Goal: Task Accomplishment & Management: Manage account settings

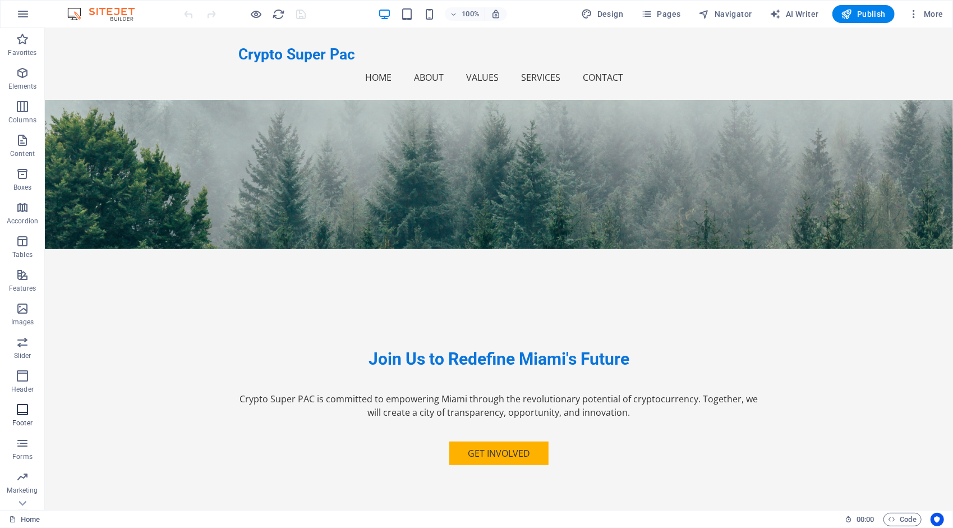
scroll to position [22, 0]
click at [23, 353] on icon "button" at bounding box center [22, 353] width 13 height 13
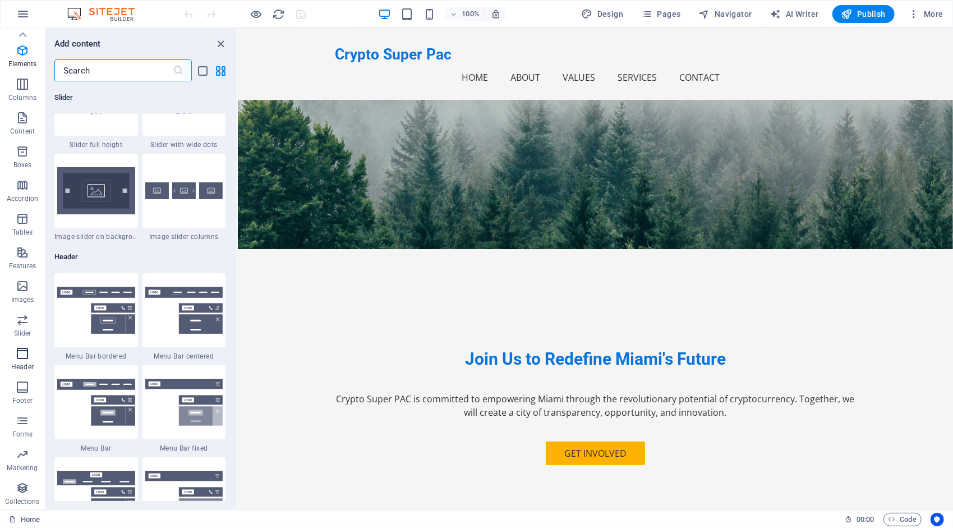
scroll to position [6755, 0]
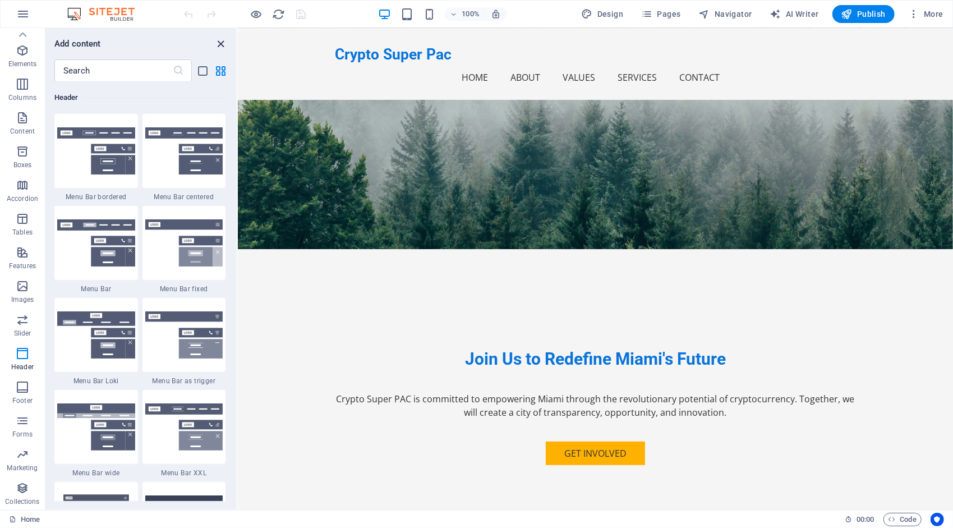
click at [220, 44] on icon "close panel" at bounding box center [221, 44] width 13 height 13
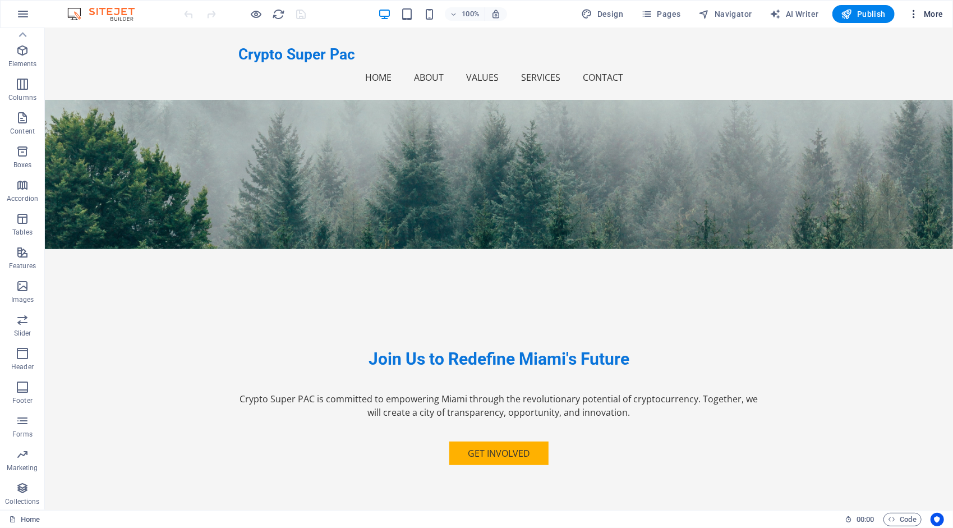
click at [914, 13] on icon "button" at bounding box center [913, 13] width 11 height 11
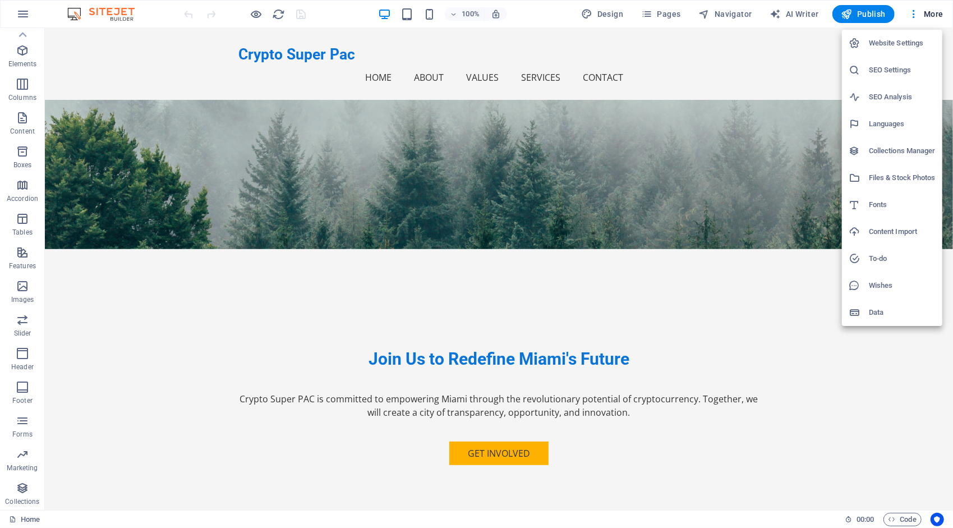
click at [904, 39] on h6 "Website Settings" at bounding box center [902, 42] width 67 height 13
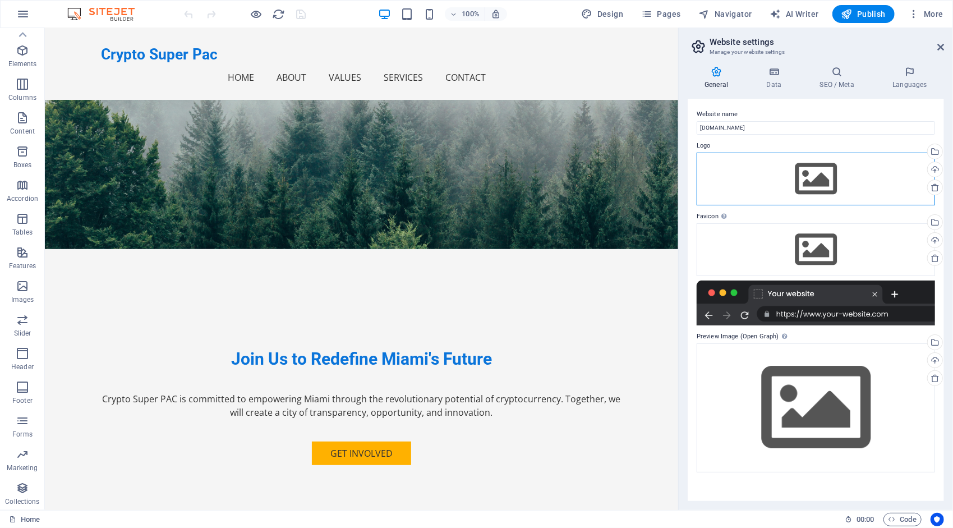
click at [813, 168] on div "Drag files here, click to choose files or select files from Files or our free s…" at bounding box center [816, 179] width 238 height 53
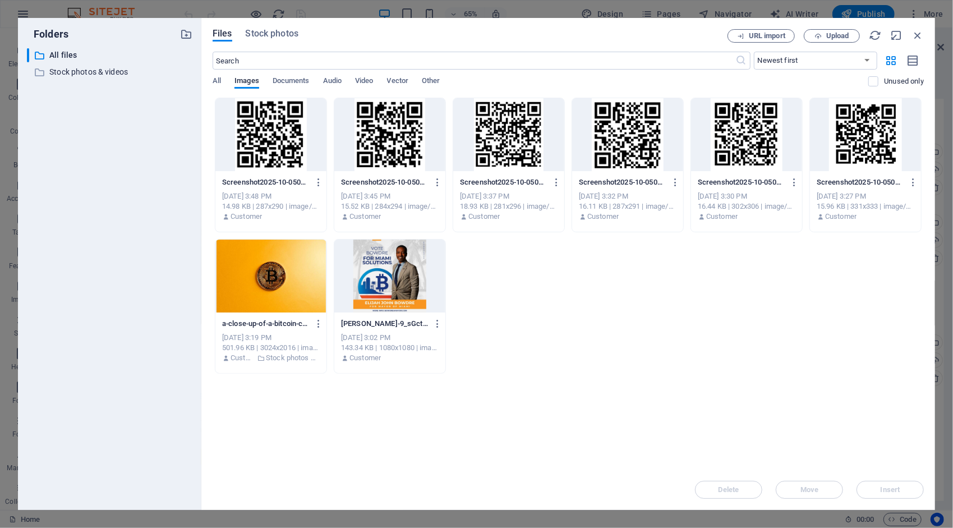
click at [390, 270] on div at bounding box center [389, 276] width 111 height 73
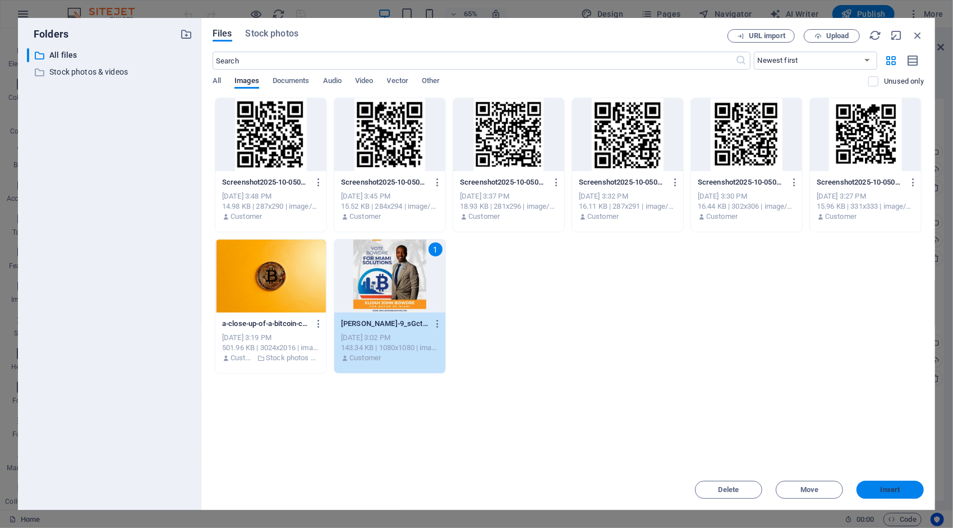
click at [900, 485] on button "Insert" at bounding box center [890, 490] width 67 height 18
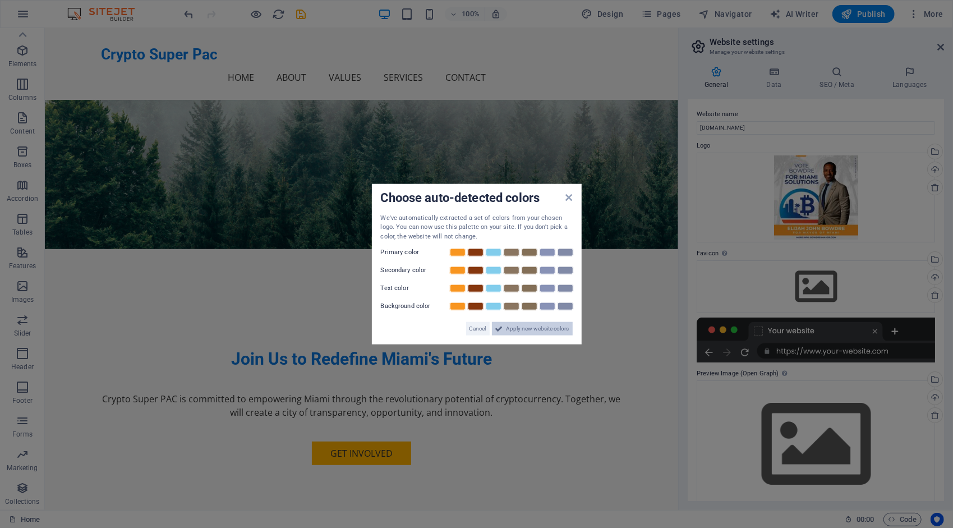
click at [503, 328] on button "Apply new website colors" at bounding box center [532, 328] width 81 height 13
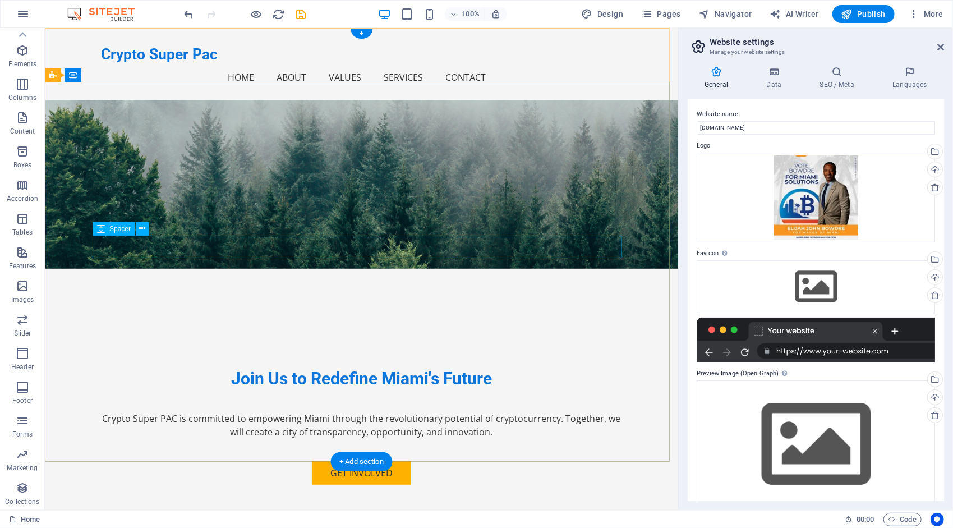
scroll to position [0, 0]
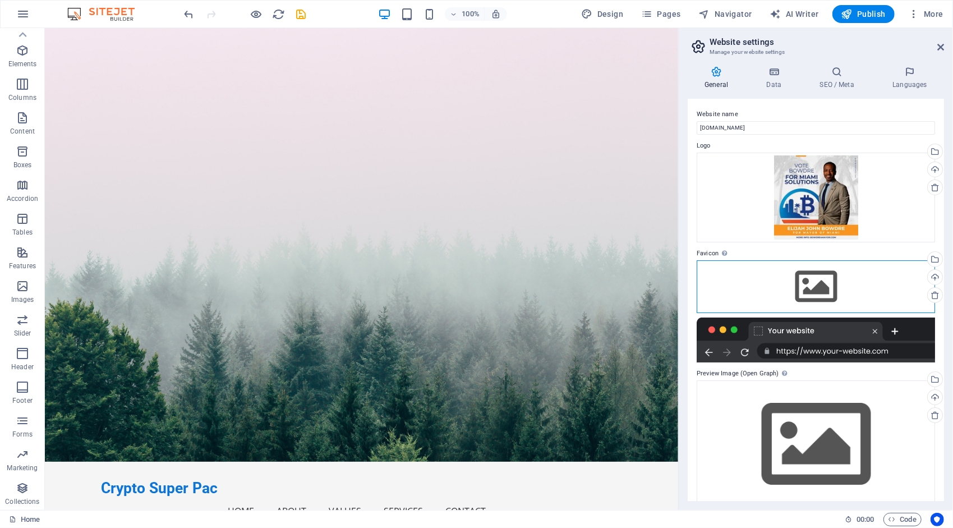
click at [812, 276] on div "Drag files here, click to choose files or select files from Files or our free s…" at bounding box center [816, 286] width 238 height 53
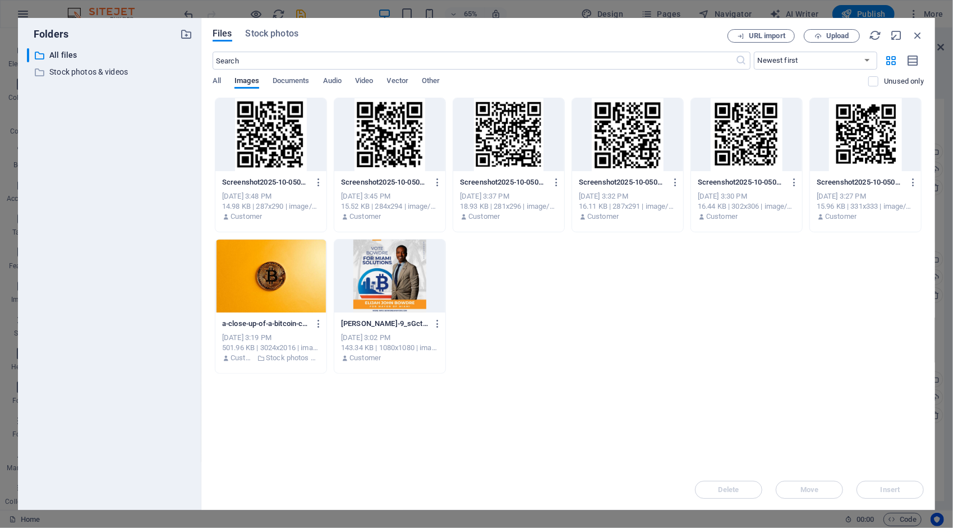
click at [389, 264] on div at bounding box center [389, 276] width 111 height 73
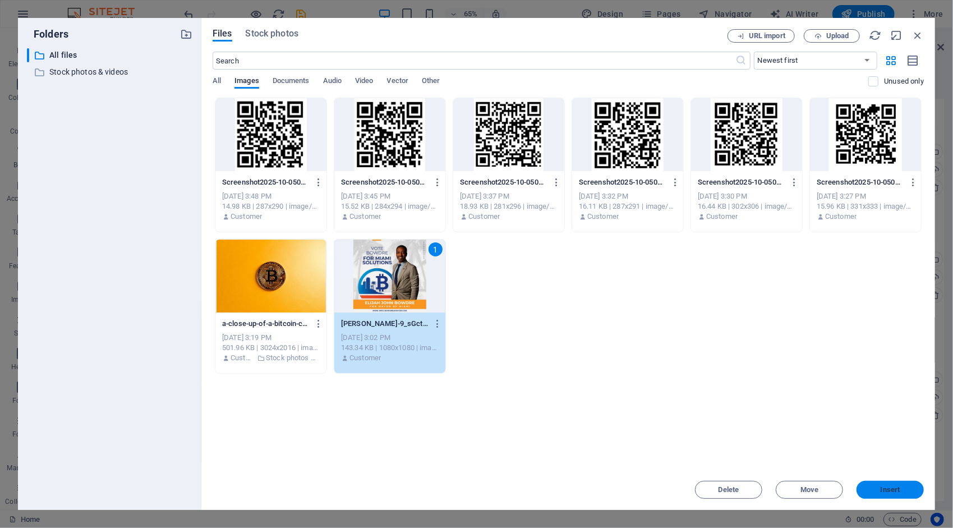
click at [910, 489] on span "Insert" at bounding box center [890, 489] width 58 height 7
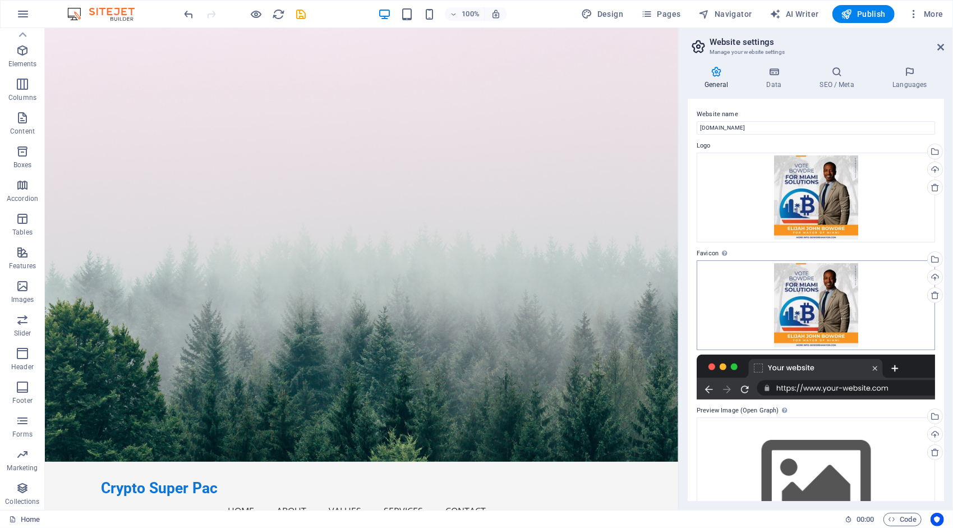
scroll to position [53, 0]
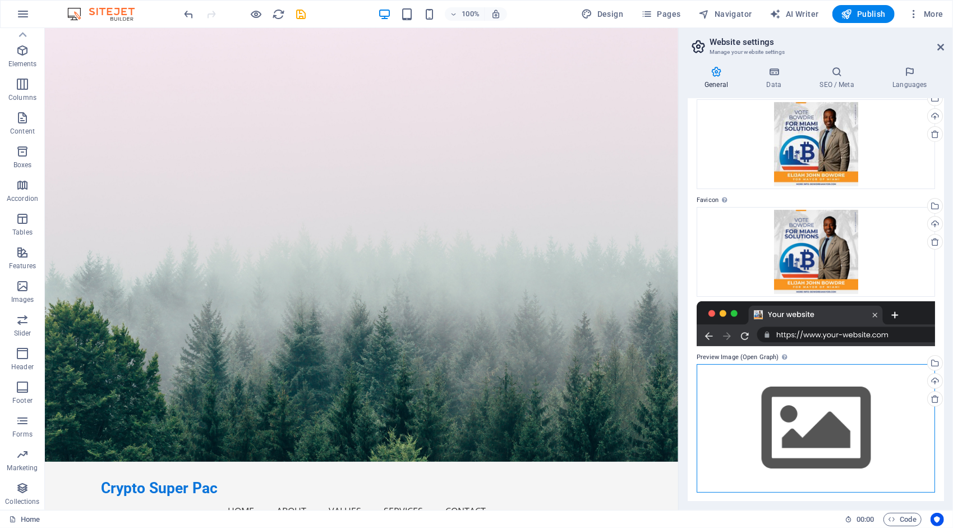
click at [822, 421] on div "Drag files here, click to choose files or select files from Files or our free s…" at bounding box center [816, 428] width 238 height 128
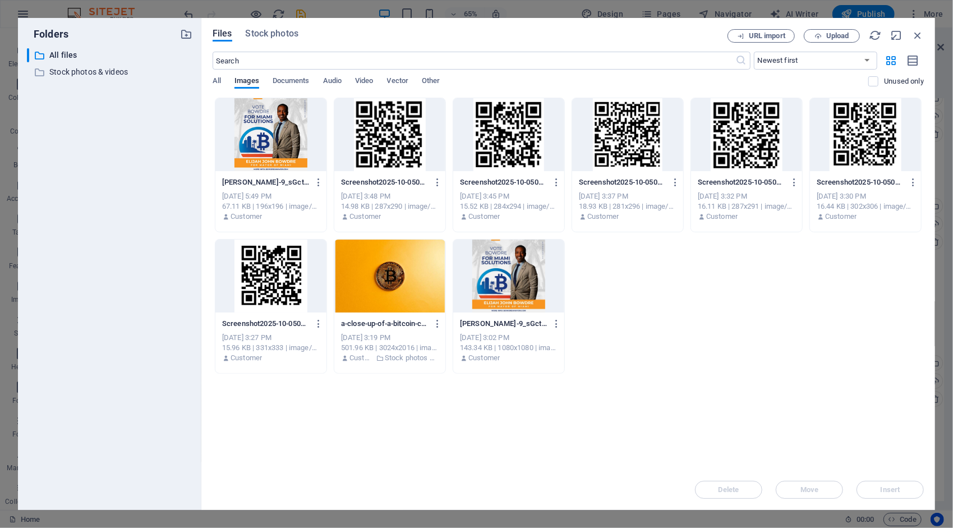
click at [520, 267] on div at bounding box center [508, 276] width 111 height 73
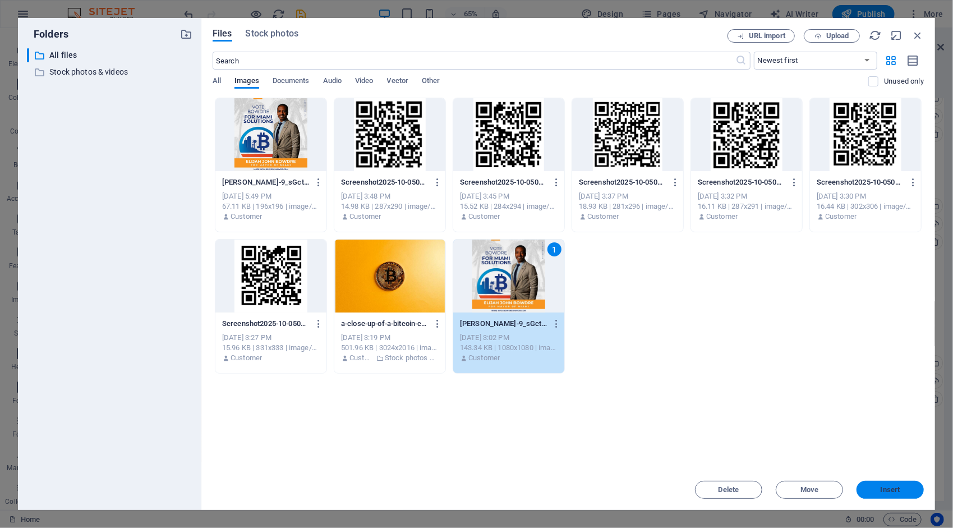
click at [911, 490] on span "Insert" at bounding box center [890, 489] width 58 height 7
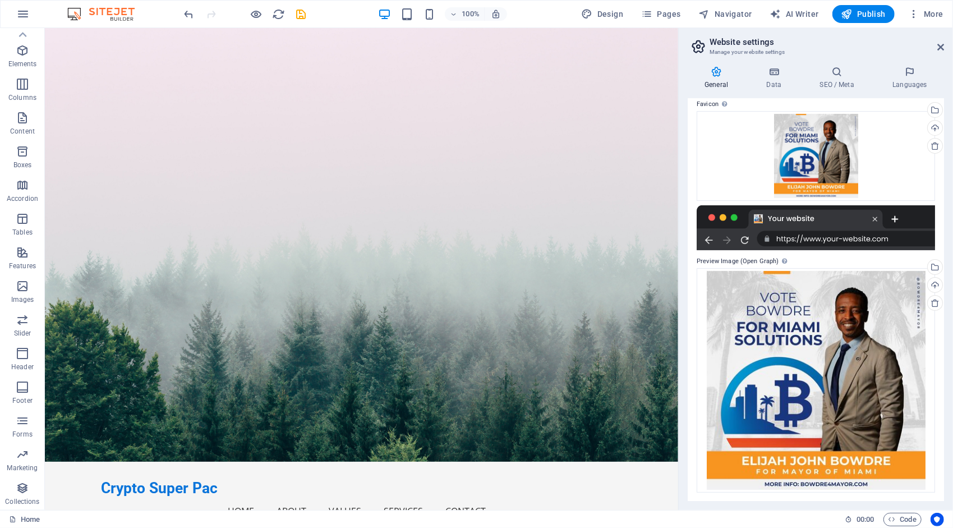
scroll to position [0, 0]
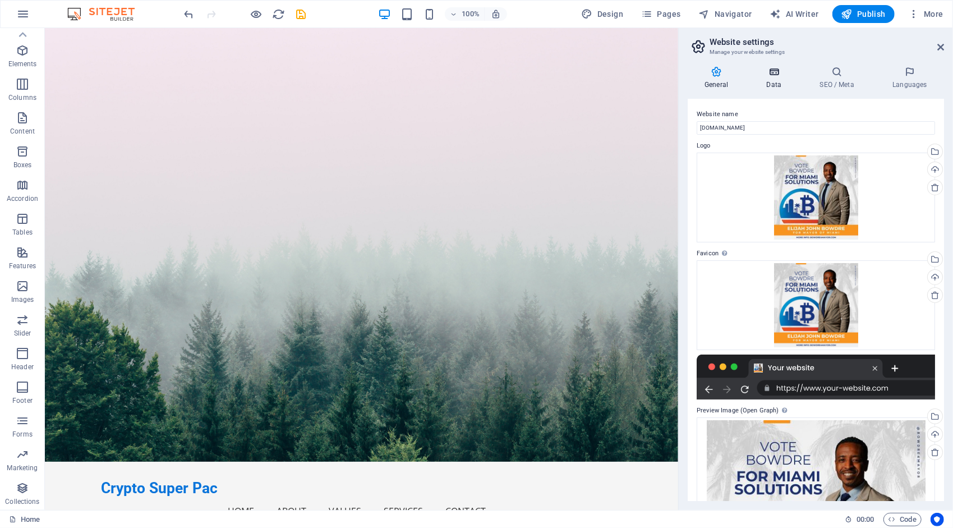
click at [779, 75] on icon at bounding box center [773, 71] width 49 height 11
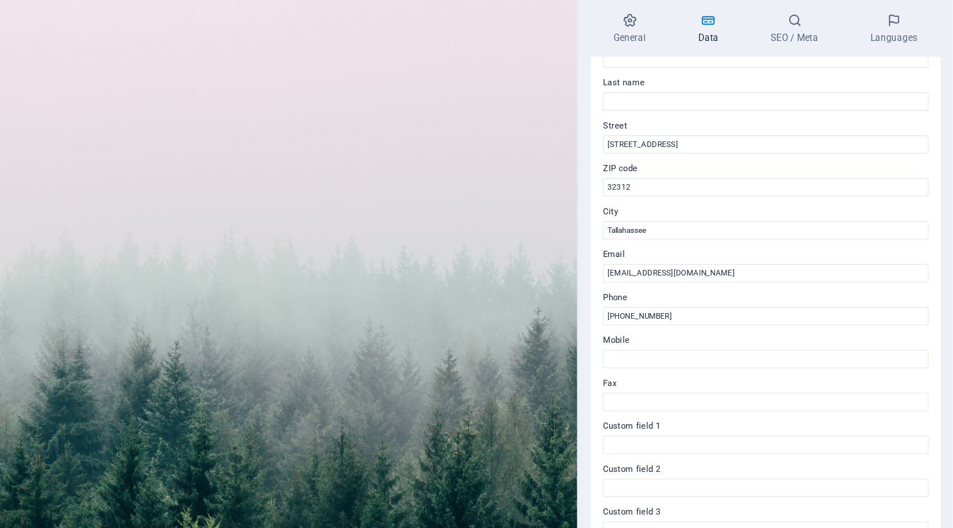
scroll to position [136, 0]
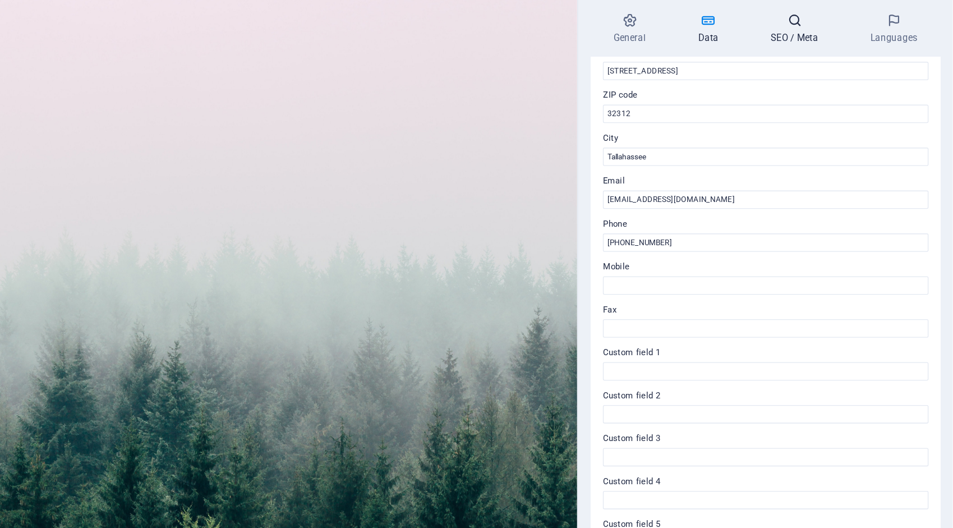
click at [835, 68] on icon at bounding box center [837, 71] width 68 height 11
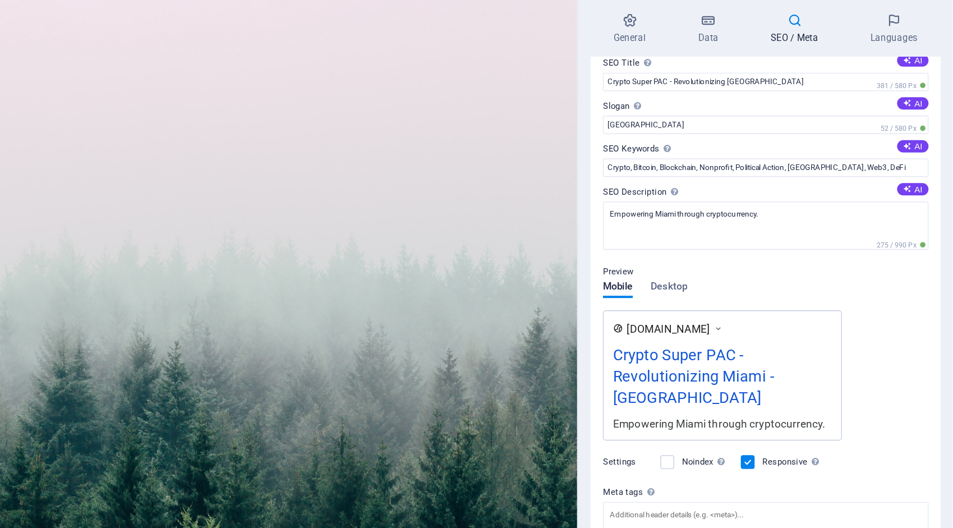
scroll to position [25, 0]
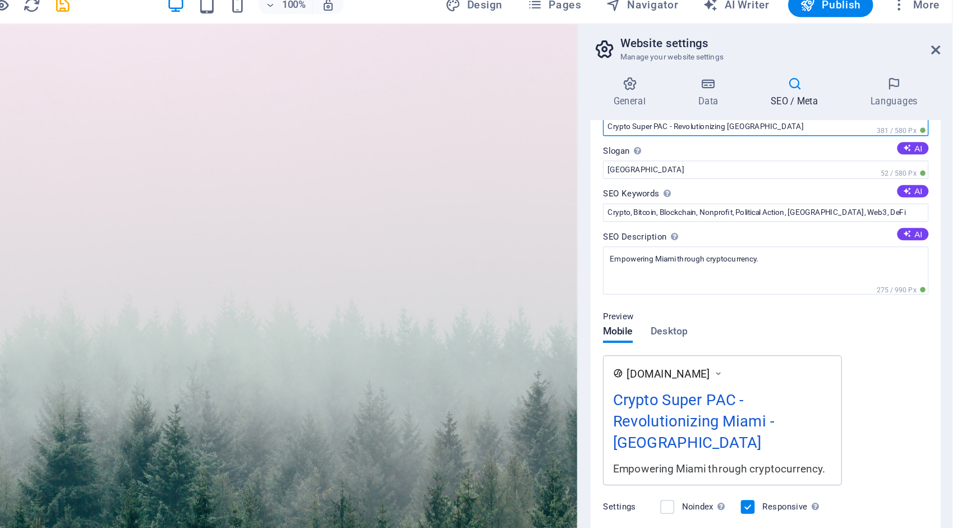
click at [841, 102] on input "Crypto Super PAC - Revolutionizing [GEOGRAPHIC_DATA]" at bounding box center [816, 102] width 238 height 13
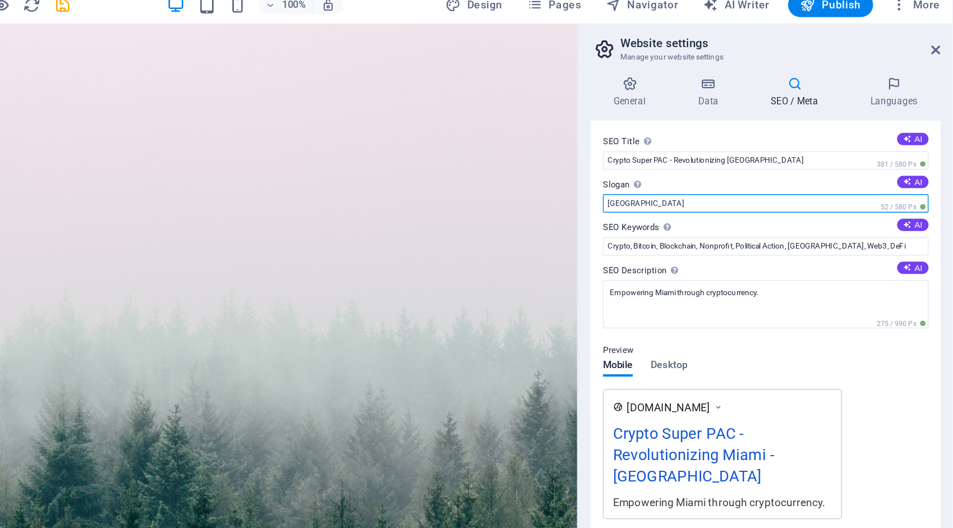
click at [752, 158] on input "Berlin" at bounding box center [816, 159] width 238 height 13
type input "B"
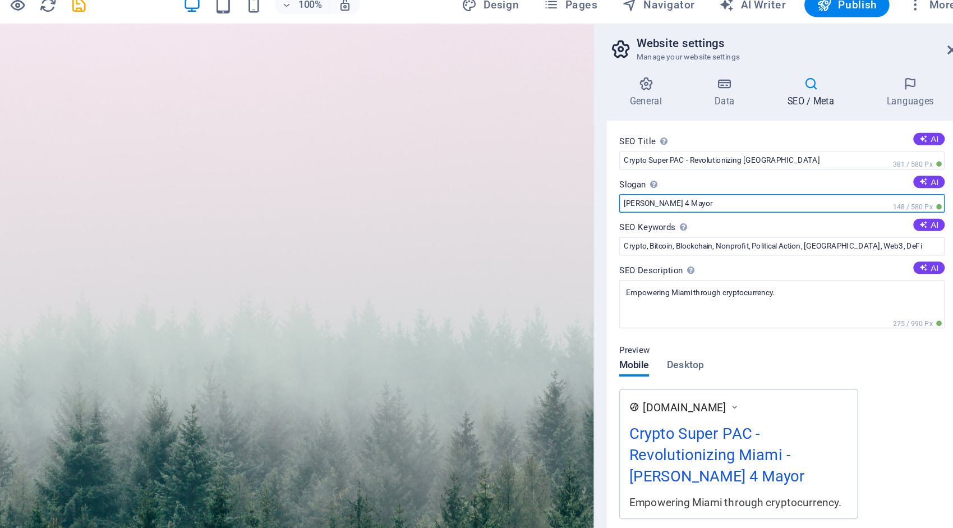
click at [724, 158] on input "Bowdre 4 Mayor" at bounding box center [816, 159] width 238 height 13
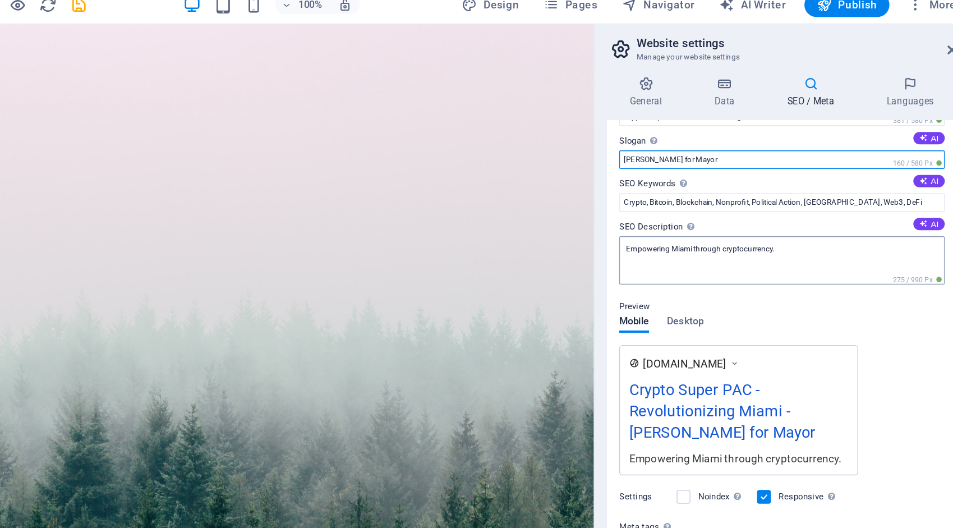
scroll to position [33, 0]
type input "[PERSON_NAME] for Mayor"
click at [742, 241] on span "Desktop" at bounding box center [745, 246] width 27 height 16
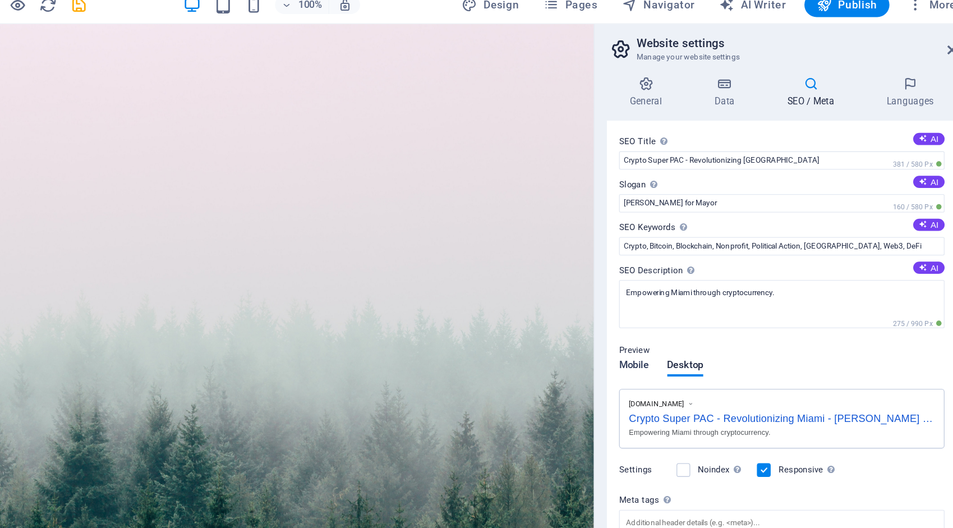
click at [702, 277] on span "Mobile" at bounding box center [708, 279] width 22 height 16
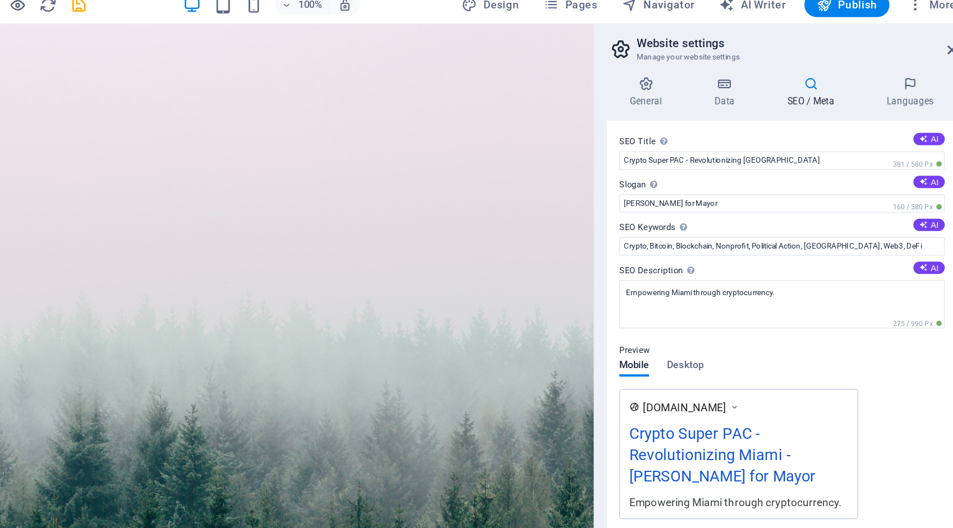
click at [890, 48] on h3 "Manage your website settings" at bounding box center [816, 52] width 212 height 10
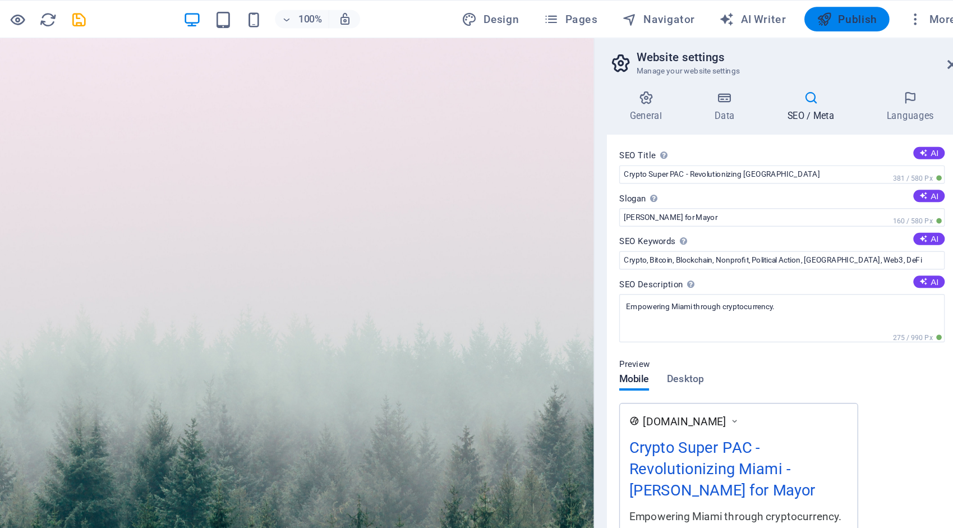
click at [878, 11] on span "Publish" at bounding box center [863, 13] width 44 height 11
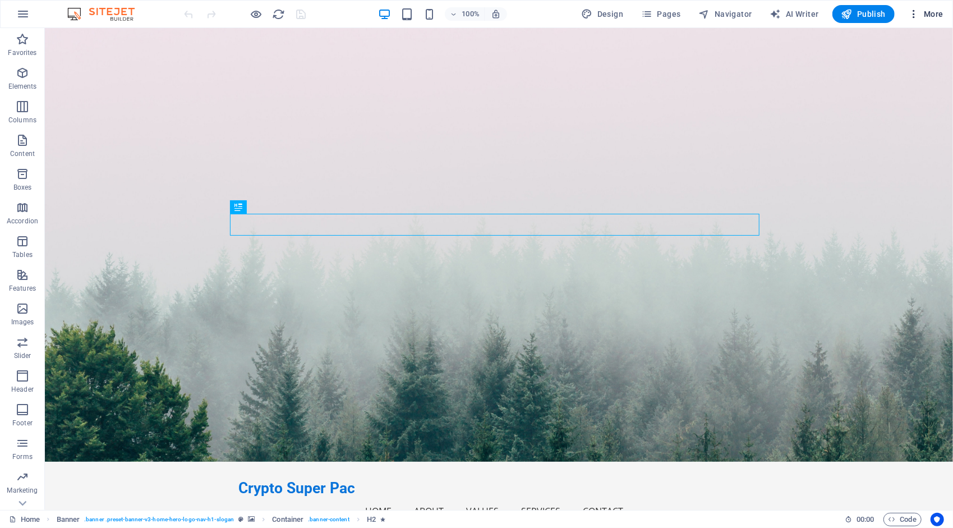
click at [914, 20] on button "More" at bounding box center [926, 14] width 44 height 18
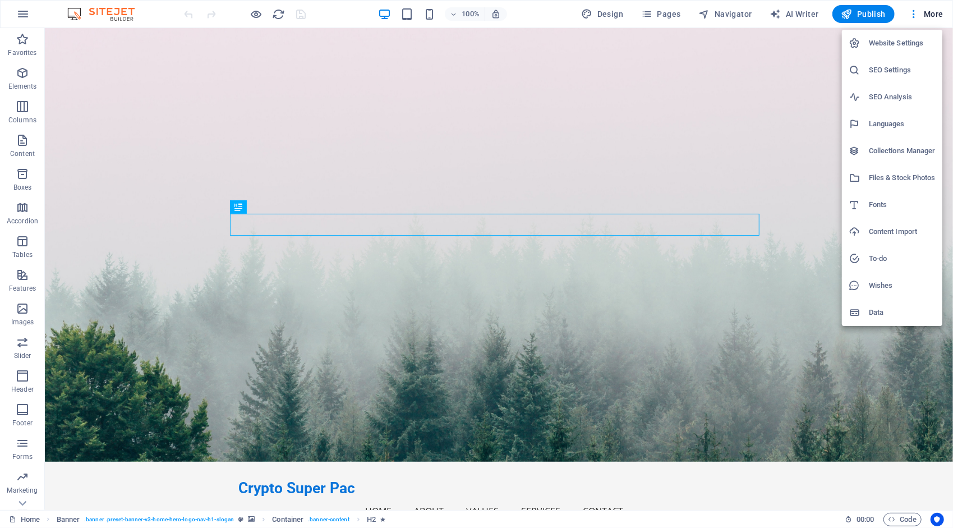
click at [900, 40] on h6 "Website Settings" at bounding box center [902, 42] width 67 height 13
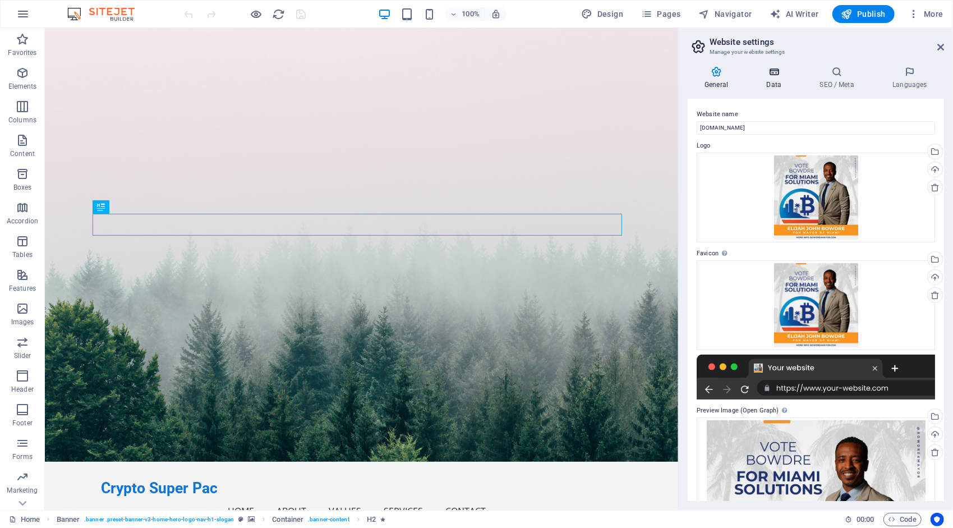
drag, startPoint x: 869, startPoint y: 181, endPoint x: 771, endPoint y: 77, distance: 142.8
click at [771, 77] on h4 "Data" at bounding box center [775, 78] width 53 height 24
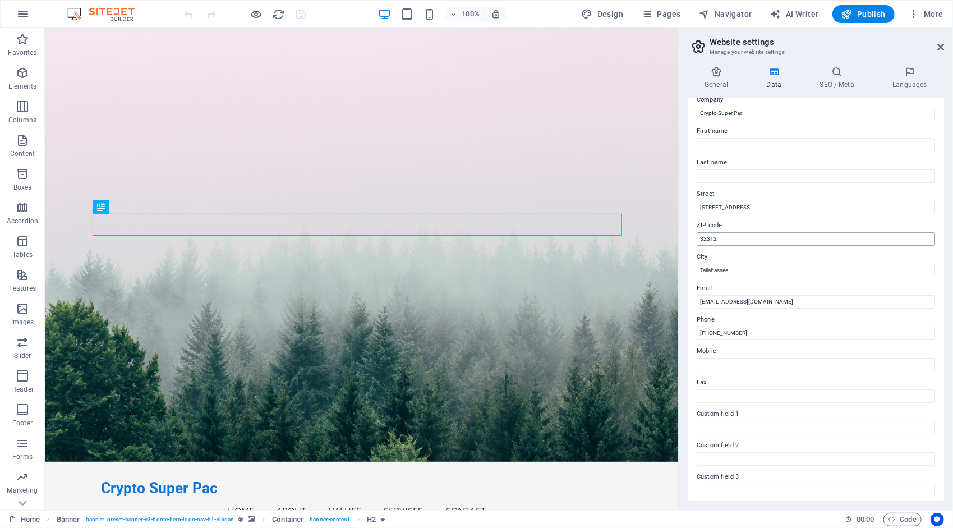
scroll to position [136, 0]
click at [842, 72] on icon at bounding box center [837, 71] width 68 height 11
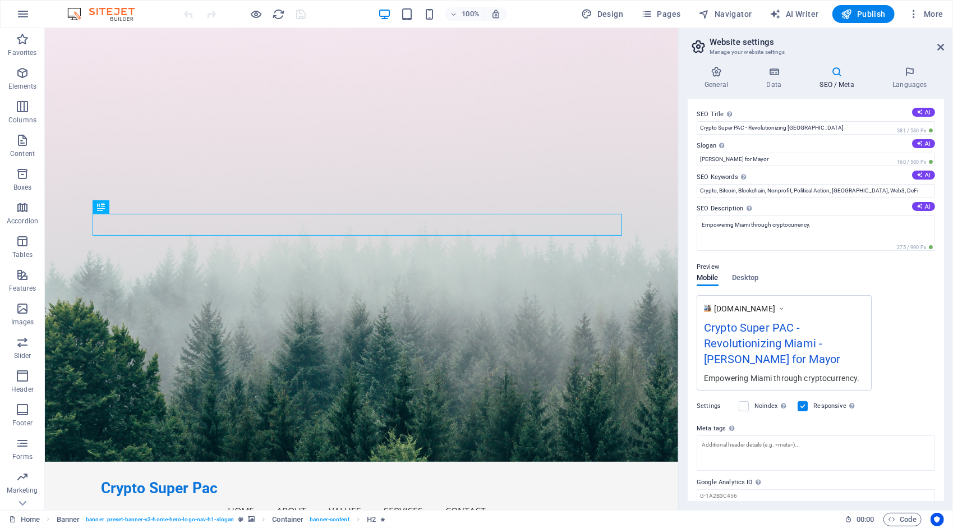
scroll to position [40, 0]
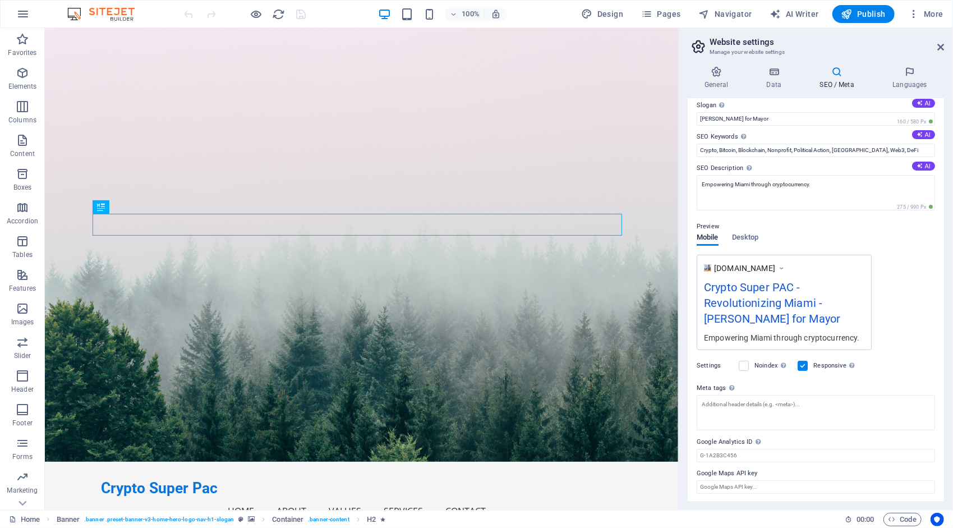
drag, startPoint x: 756, startPoint y: 315, endPoint x: 701, endPoint y: 288, distance: 62.0
click at [701, 288] on div "www.example.com Crypto Super PAC - Revolutionizing Miami - Bowdre for Mayor Emp…" at bounding box center [784, 302] width 175 height 95
drag, startPoint x: 705, startPoint y: 283, endPoint x: 769, endPoint y: 318, distance: 73.1
click at [769, 318] on div "Crypto Super PAC - Revolutionizing Miami - [PERSON_NAME] for Mayor" at bounding box center [784, 305] width 160 height 53
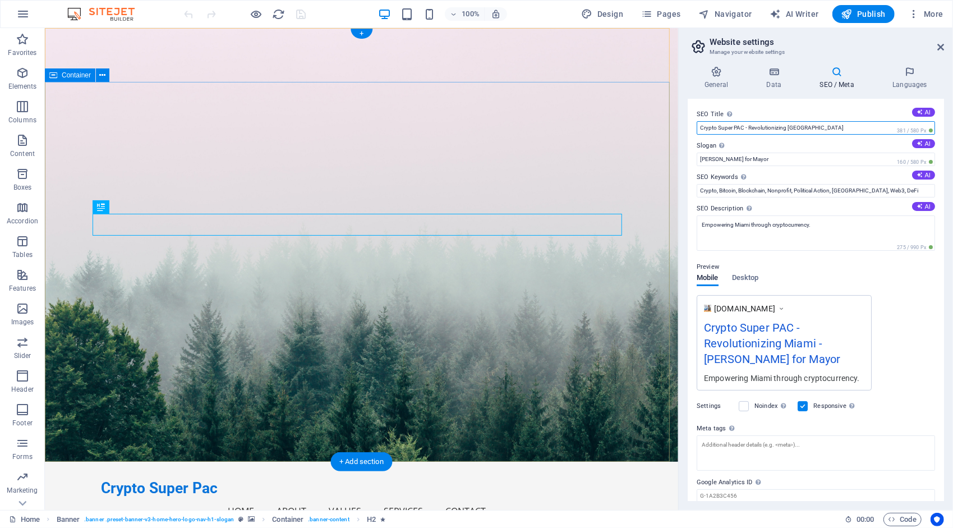
drag, startPoint x: 869, startPoint y: 151, endPoint x: 666, endPoint y: 135, distance: 203.7
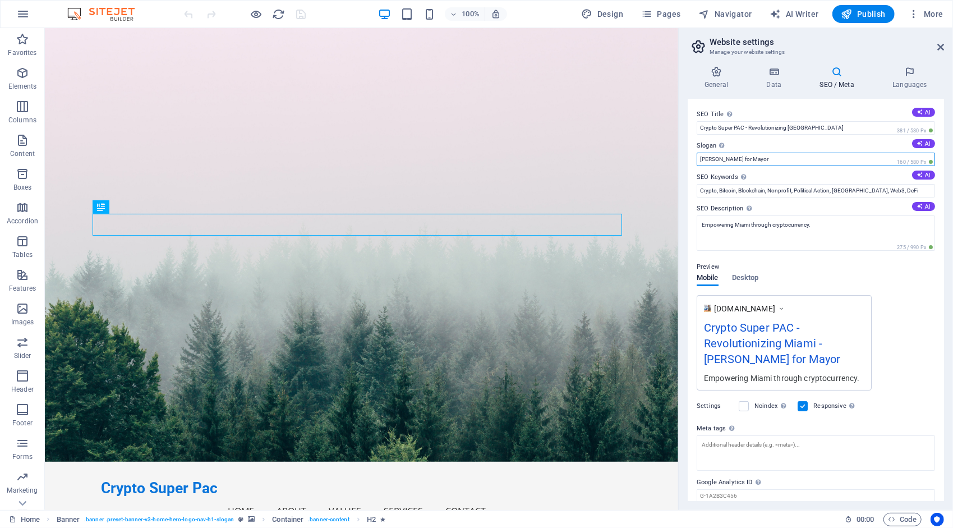
click at [758, 160] on input "[PERSON_NAME] for Mayor" at bounding box center [816, 159] width 238 height 13
drag, startPoint x: 758, startPoint y: 160, endPoint x: 697, endPoint y: 163, distance: 60.7
click at [697, 163] on input "[PERSON_NAME] for Mayor" at bounding box center [816, 159] width 238 height 13
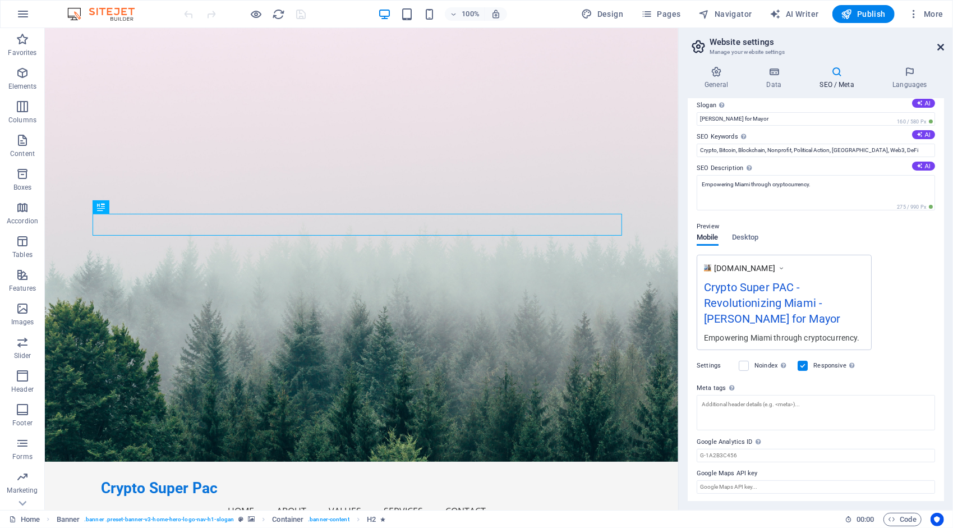
click at [940, 44] on icon at bounding box center [940, 47] width 7 height 9
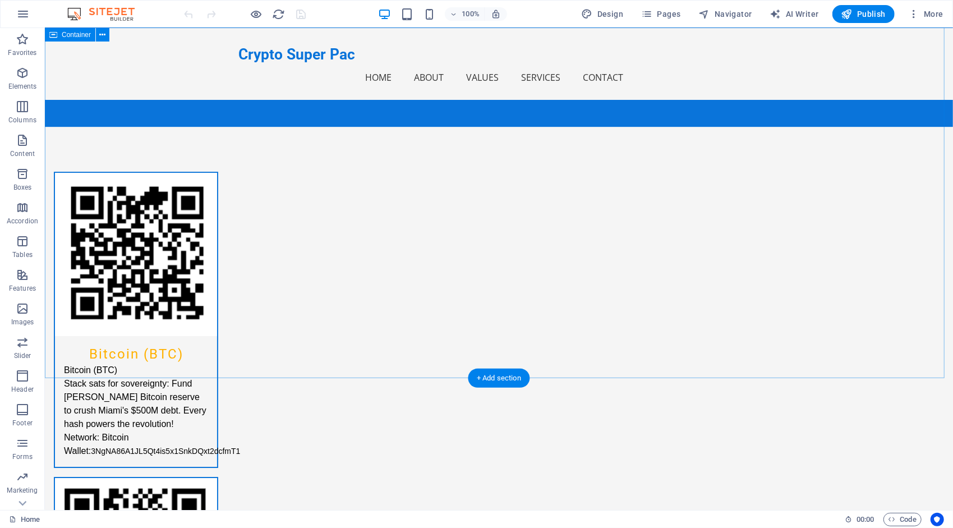
scroll to position [2410, 0]
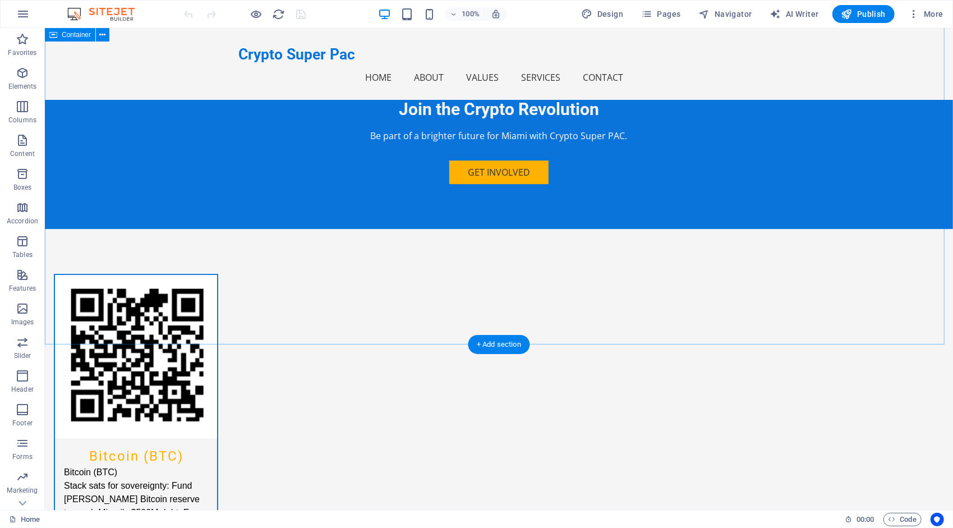
scroll to position [2410, 0]
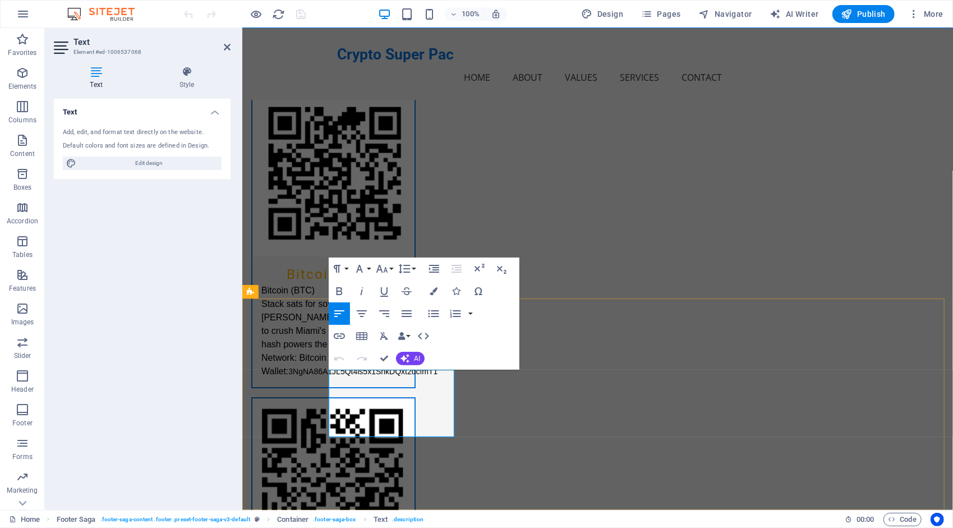
click at [392, 270] on button "Font Size" at bounding box center [384, 268] width 21 height 22
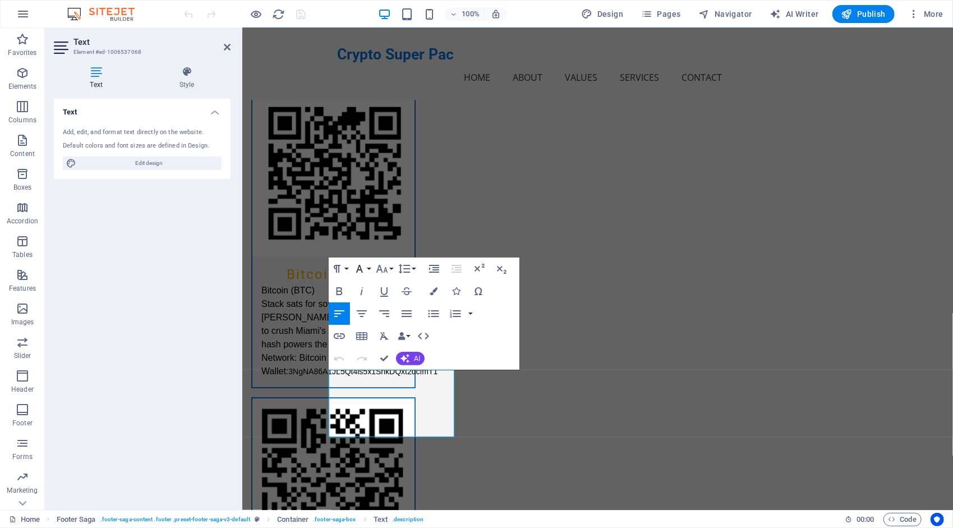
click at [367, 268] on button "Font Family" at bounding box center [361, 268] width 21 height 22
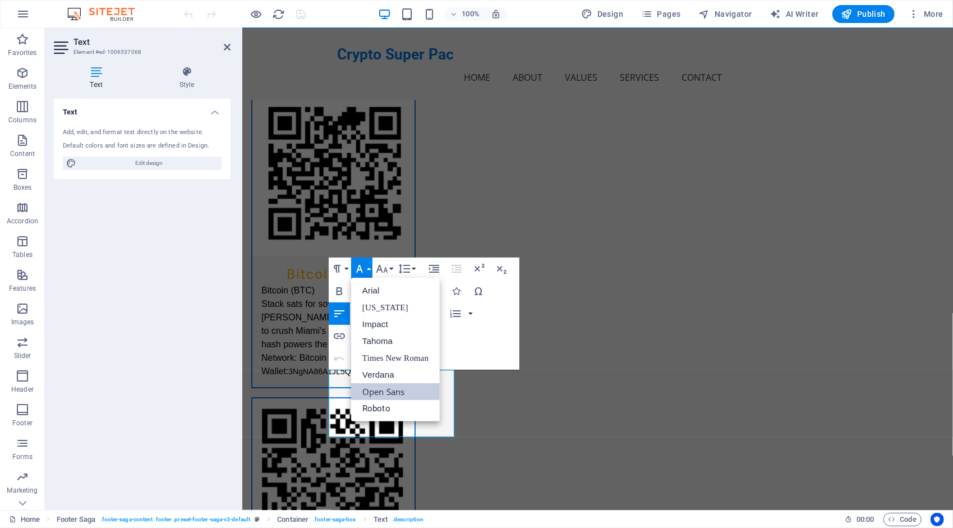
scroll to position [0, 0]
click at [367, 264] on button "Font Family" at bounding box center [361, 268] width 21 height 22
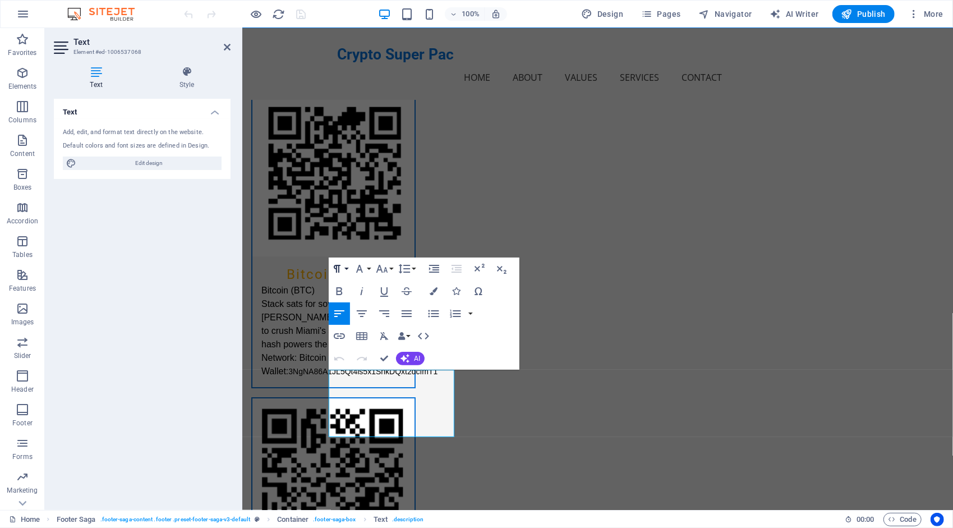
click at [346, 270] on button "Paragraph Format" at bounding box center [339, 268] width 21 height 22
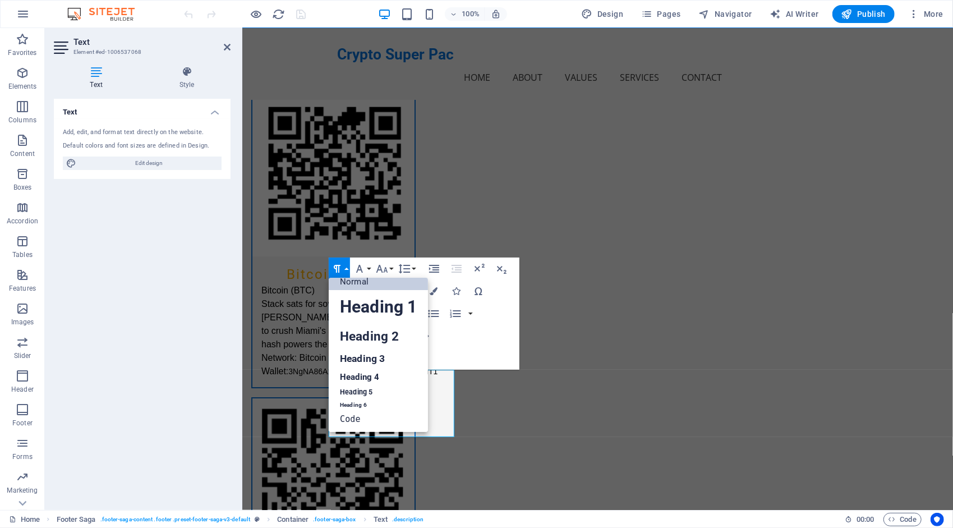
scroll to position [9, 0]
click at [346, 270] on button "Paragraph Format" at bounding box center [339, 268] width 21 height 22
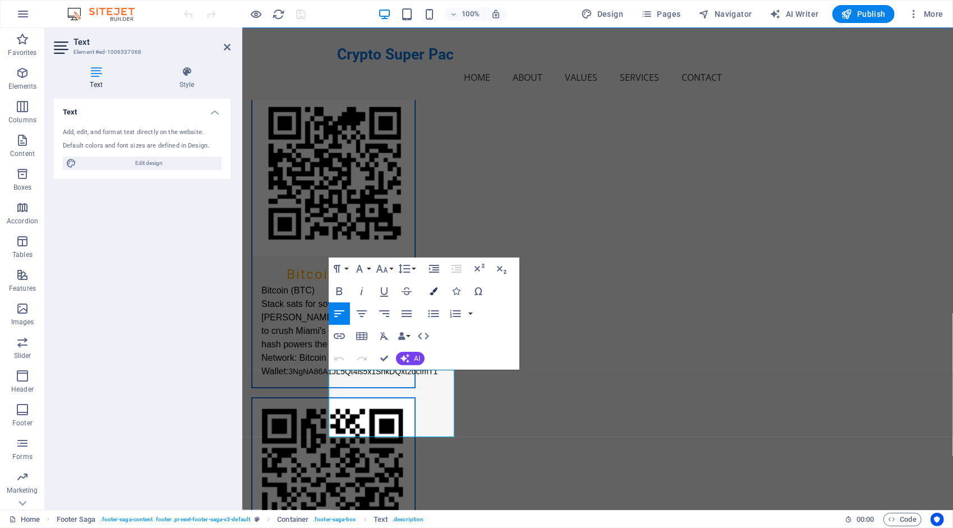
click at [432, 292] on icon "button" at bounding box center [434, 291] width 8 height 8
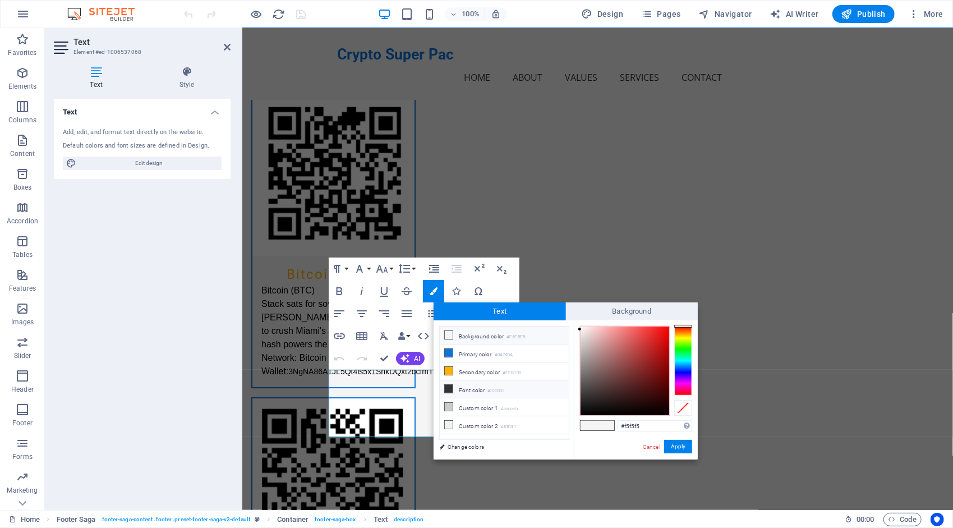
click at [450, 387] on icon at bounding box center [449, 389] width 8 height 8
type input "#333333"
click at [682, 447] on button "Apply" at bounding box center [678, 446] width 28 height 13
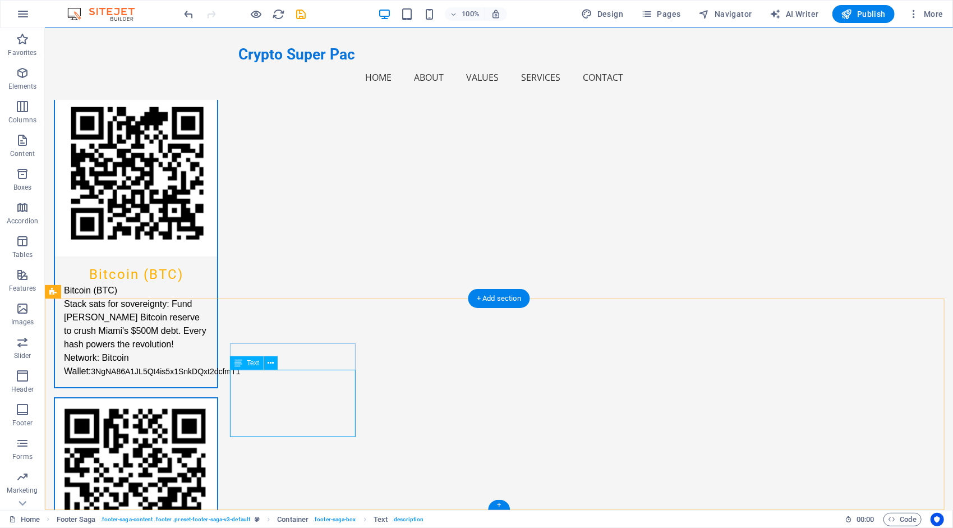
select select "px"
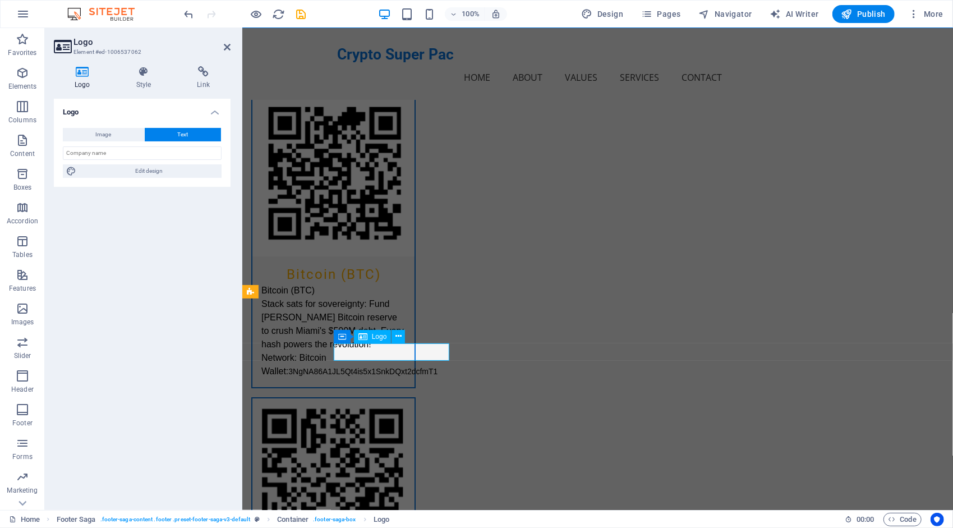
click at [123, 148] on input "text" at bounding box center [142, 152] width 159 height 13
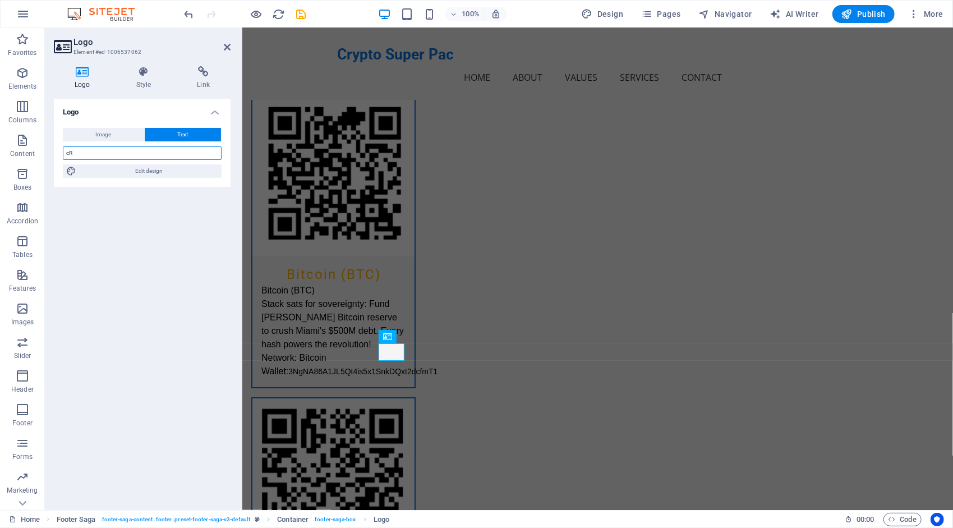
type input "c"
type input "Crypto Super Pac"
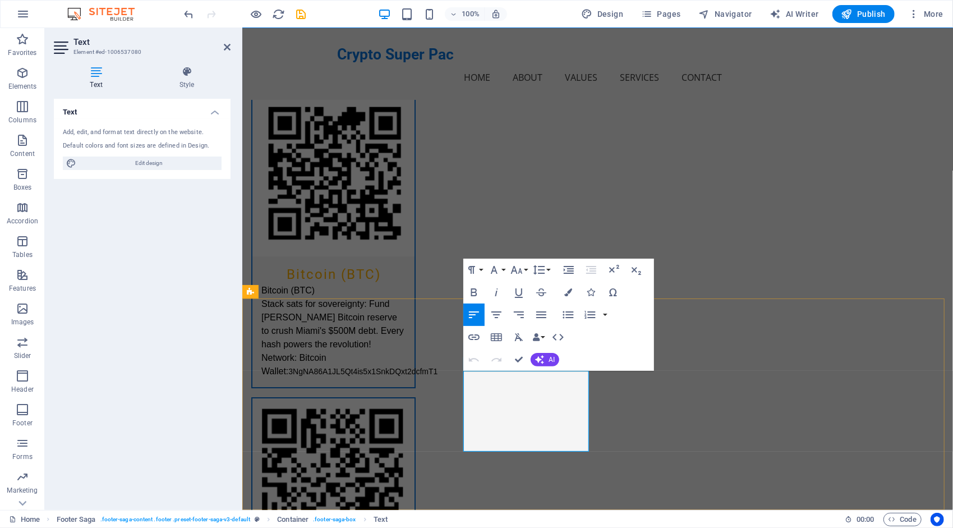
click at [571, 295] on icon "button" at bounding box center [568, 292] width 8 height 8
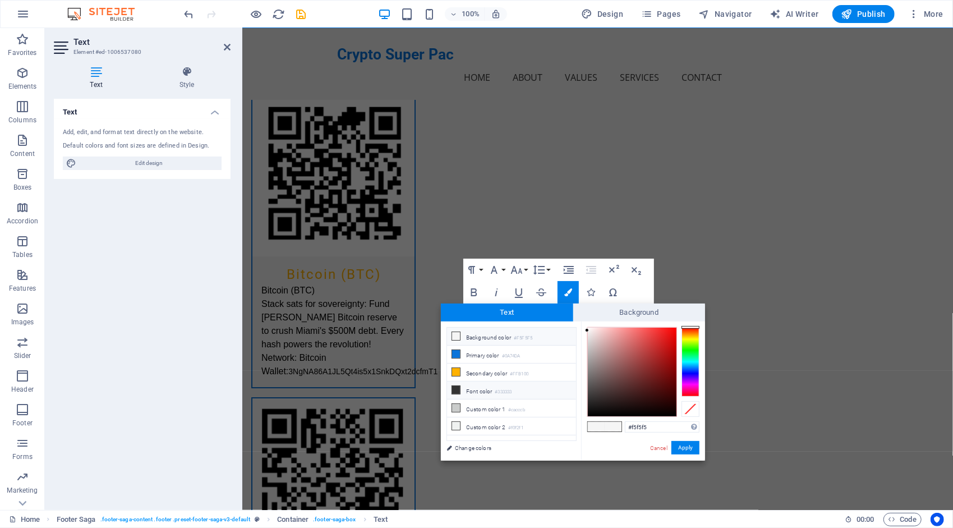
click at [467, 386] on li "Font color #333333" at bounding box center [511, 390] width 129 height 18
type input "#333333"
click at [689, 443] on button "Apply" at bounding box center [685, 447] width 28 height 13
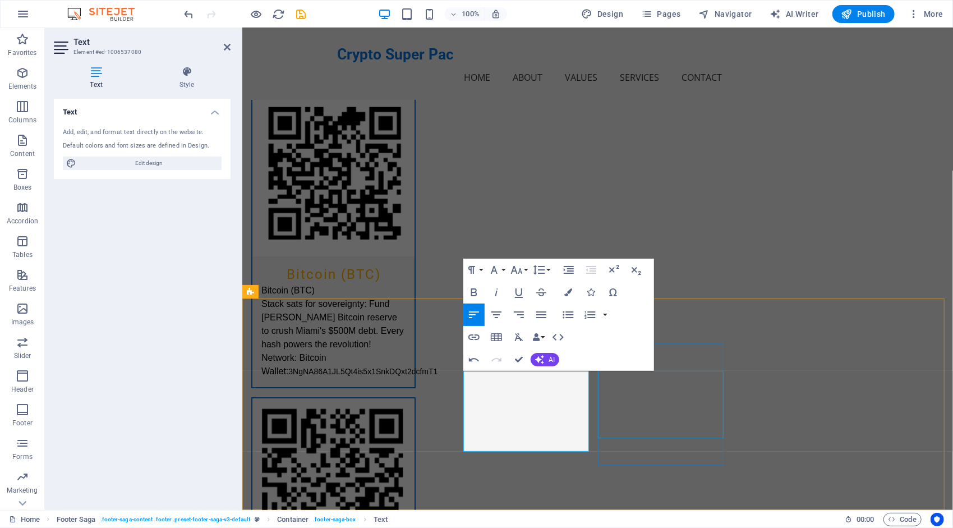
select select
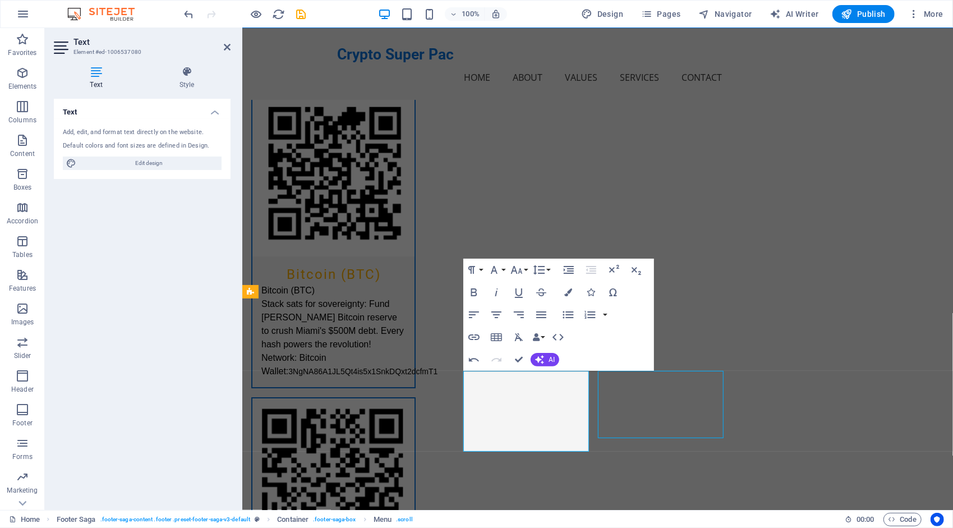
select select
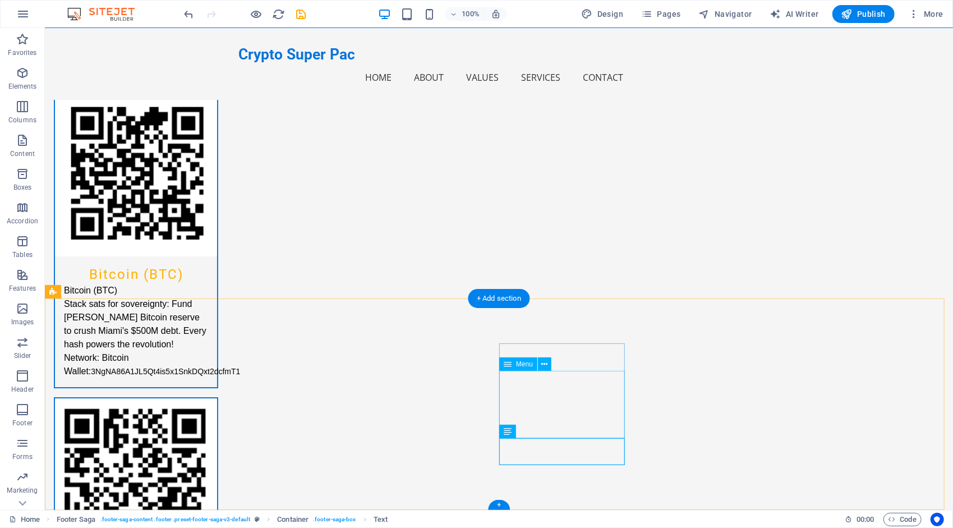
select select
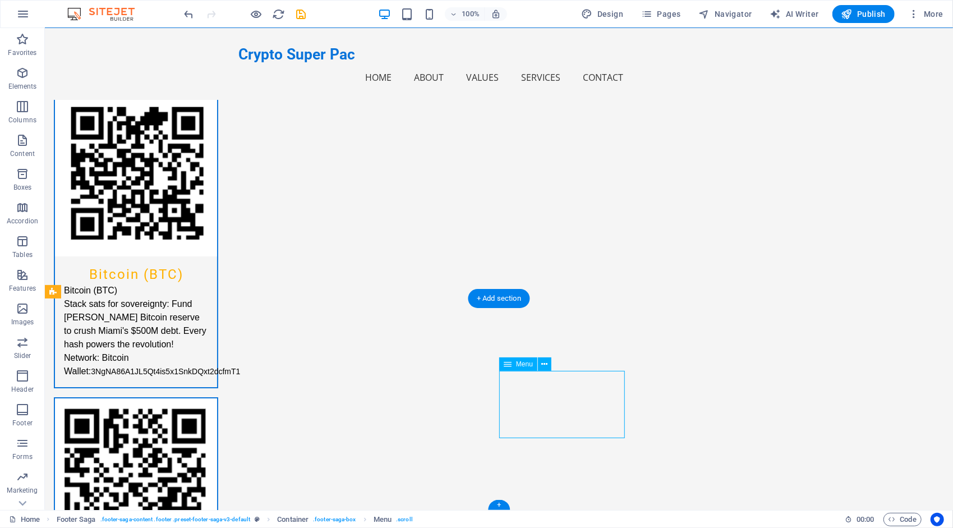
select select
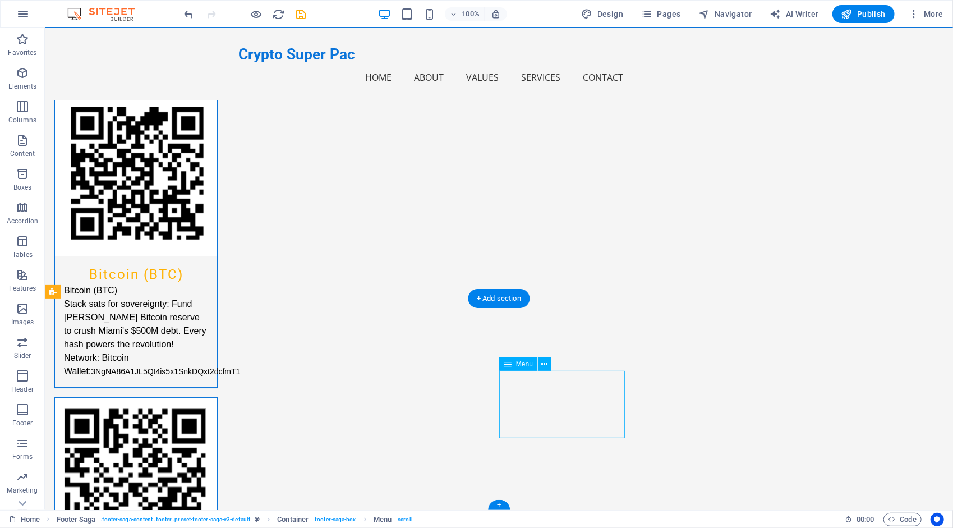
select select
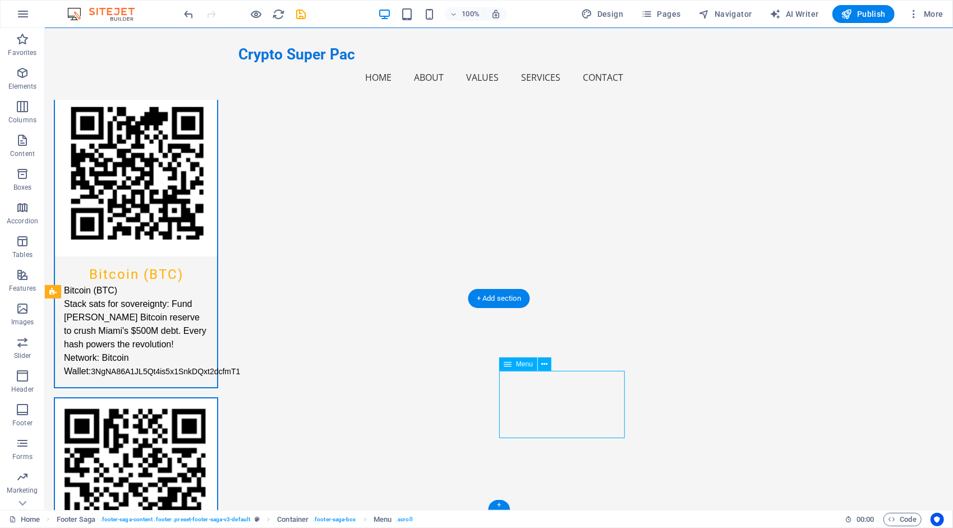
select select
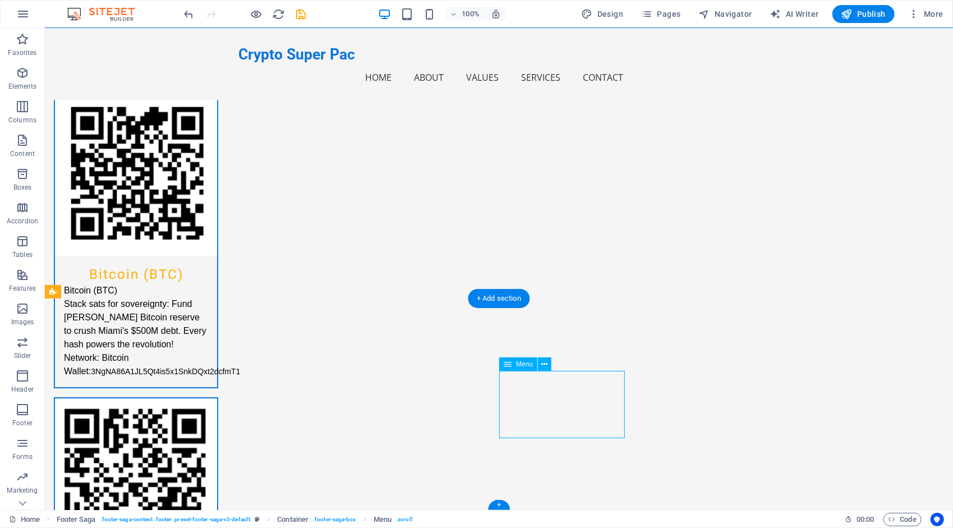
select select
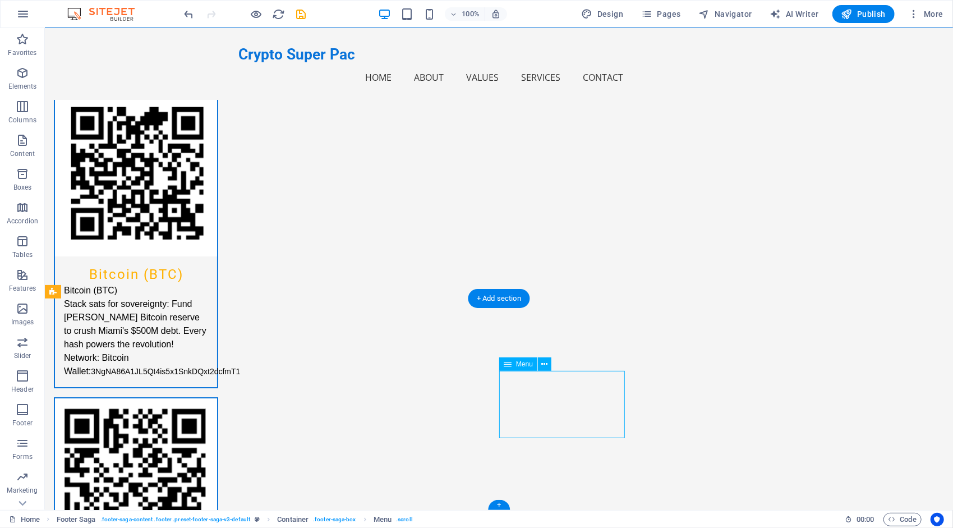
select select
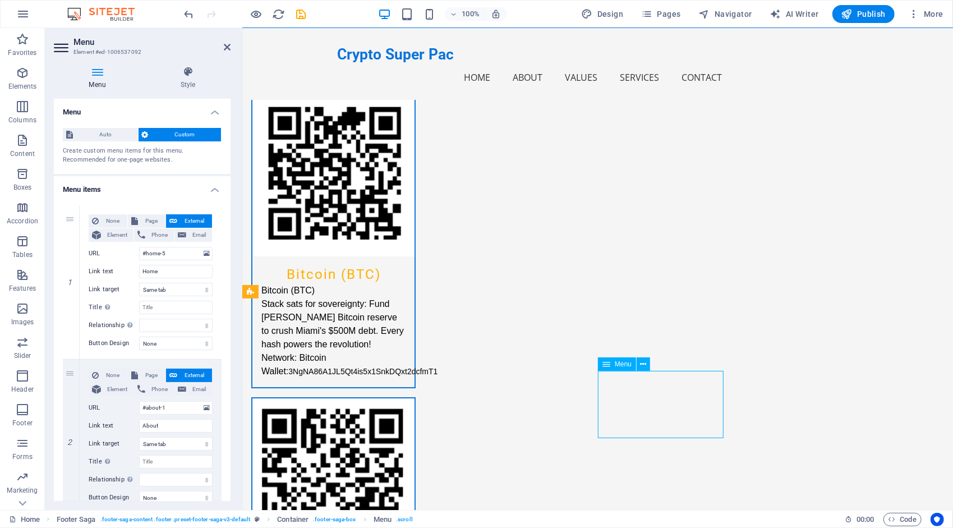
drag, startPoint x: 605, startPoint y: 376, endPoint x: 611, endPoint y: 385, distance: 10.9
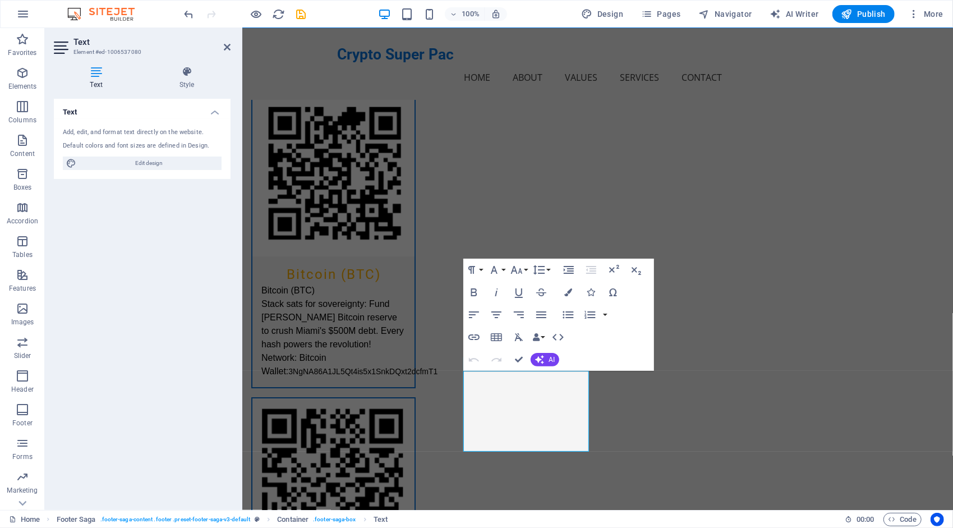
click at [92, 72] on icon at bounding box center [96, 71] width 85 height 11
click at [155, 163] on span "Edit design" at bounding box center [149, 163] width 139 height 13
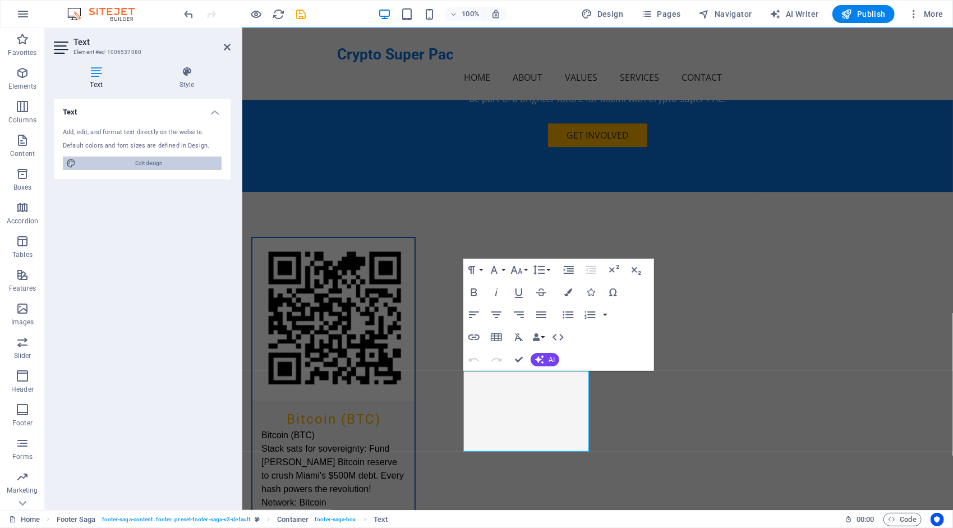
select select "px"
select select "200"
select select "px"
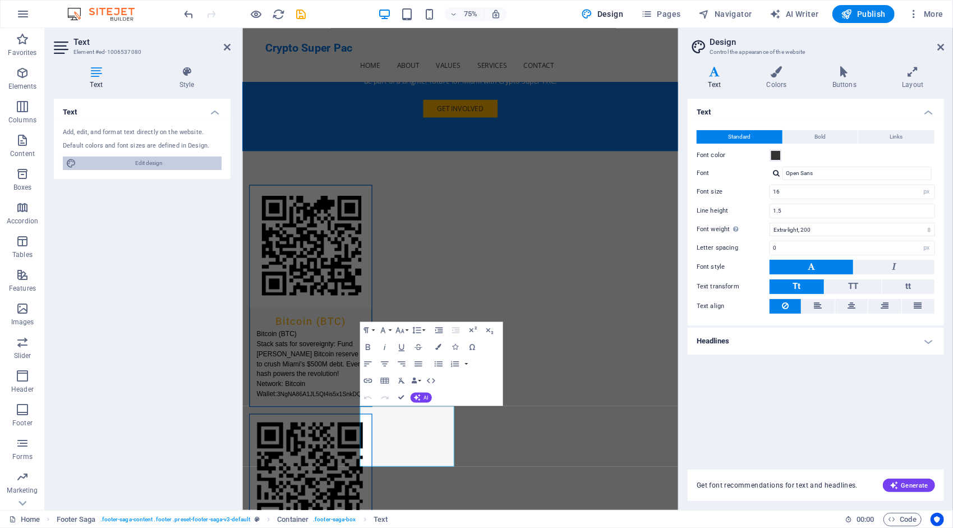
scroll to position [2394, 0]
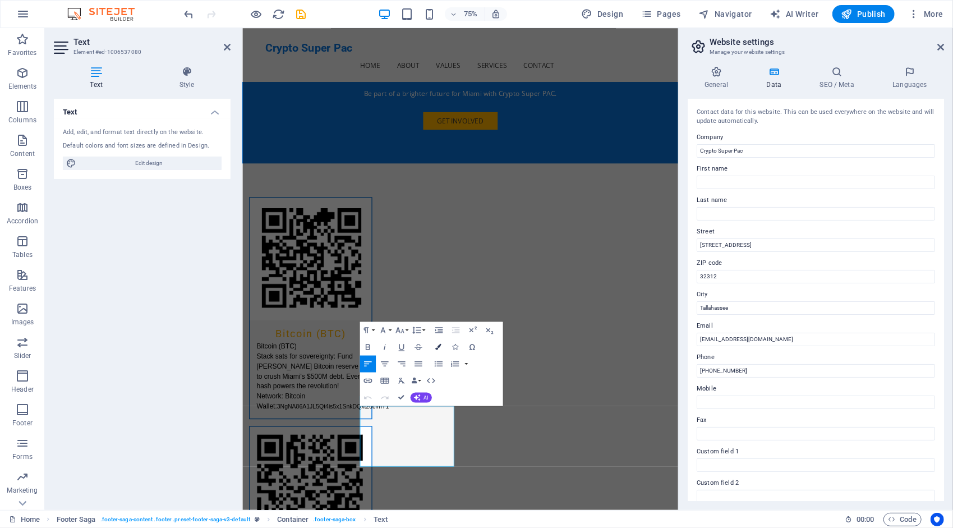
click at [438, 346] on icon "button" at bounding box center [438, 347] width 6 height 6
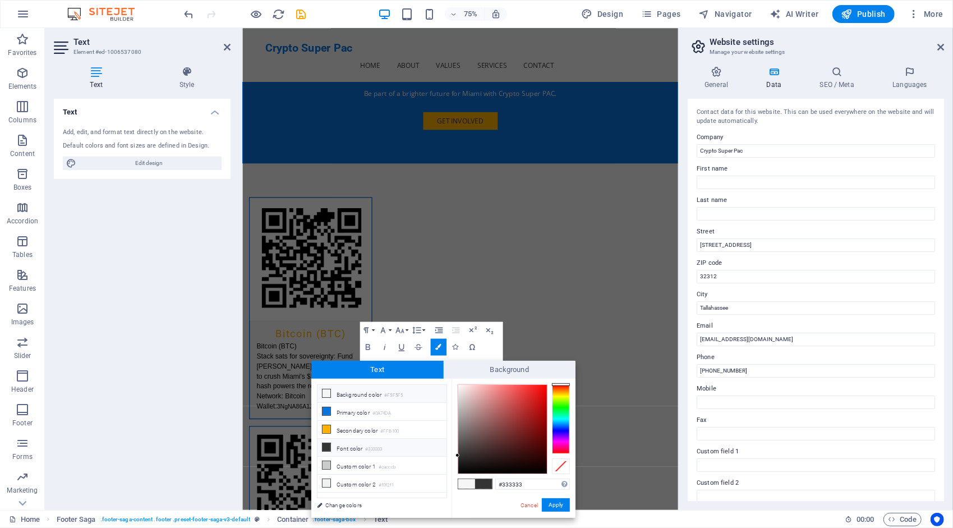
click at [349, 448] on li "Font color #333333" at bounding box center [382, 448] width 129 height 18
click at [556, 504] on button "Apply" at bounding box center [556, 504] width 28 height 13
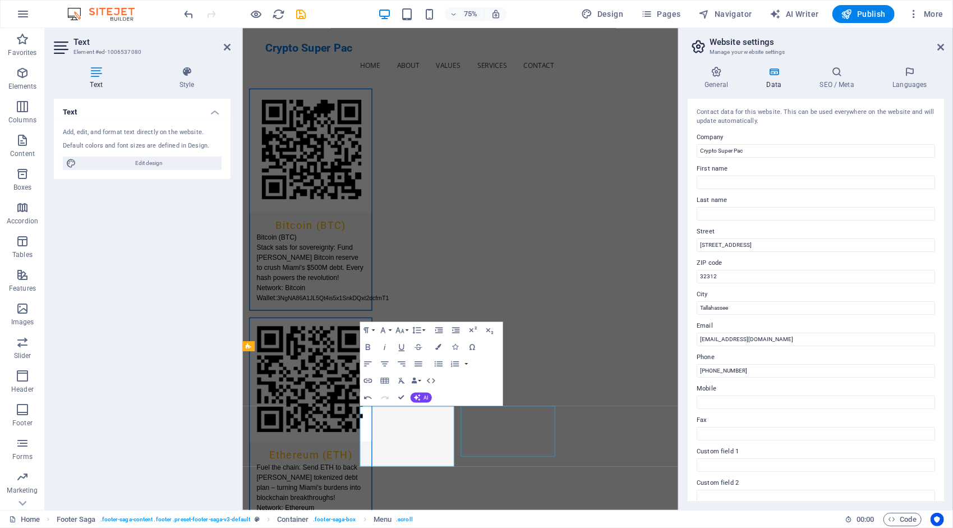
scroll to position [2410, 0]
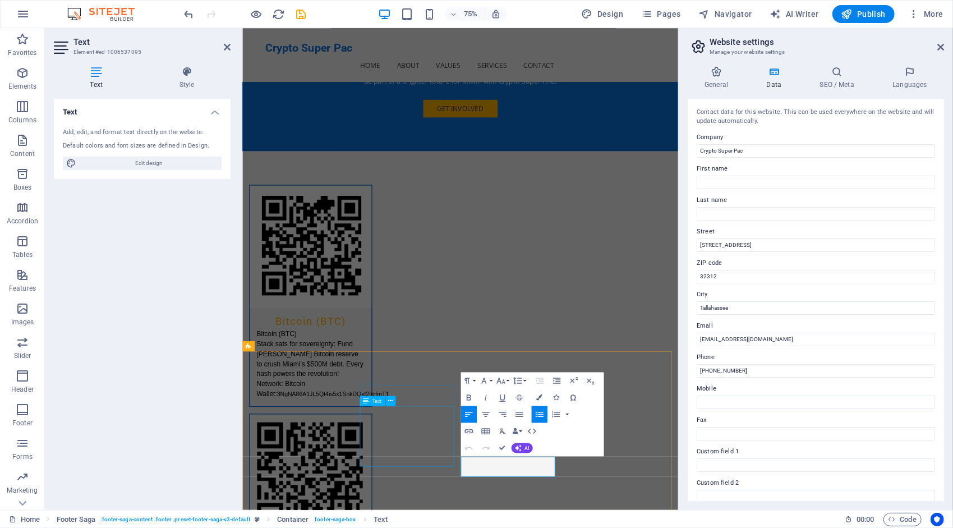
scroll to position [2394, 0]
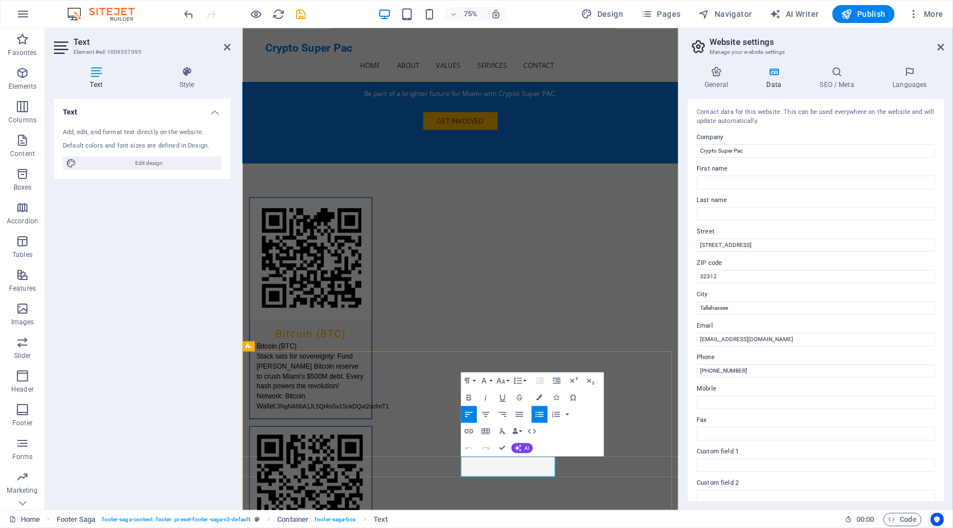
drag, startPoint x: 581, startPoint y: 610, endPoint x: 560, endPoint y: 606, distance: 21.6
click at [475, 380] on button "Paragraph Format" at bounding box center [469, 380] width 16 height 17
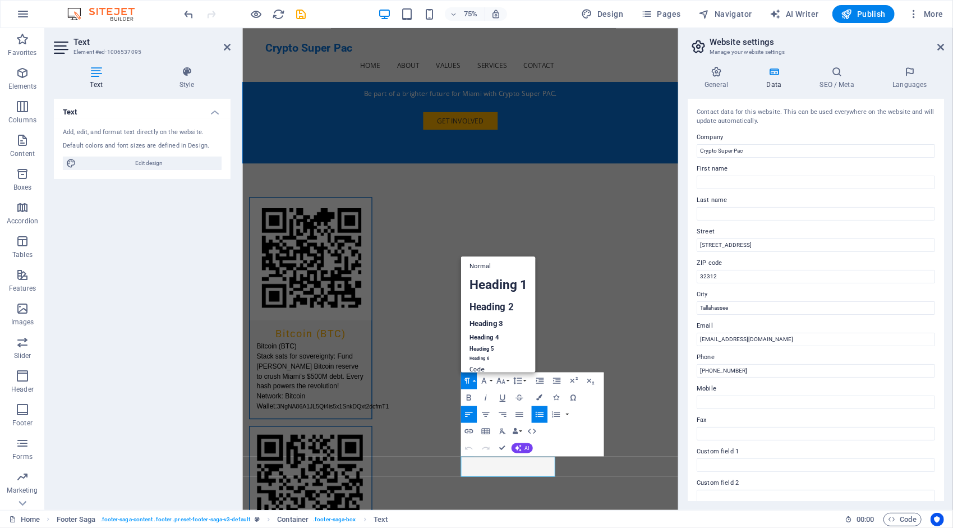
click at [475, 380] on button "Paragraph Format" at bounding box center [469, 380] width 16 height 17
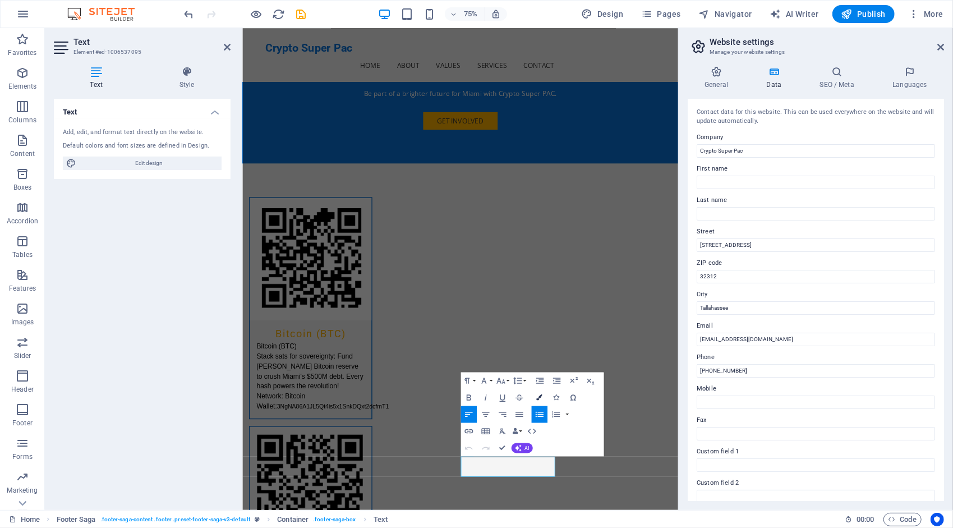
click at [540, 393] on button "Colors" at bounding box center [539, 397] width 16 height 17
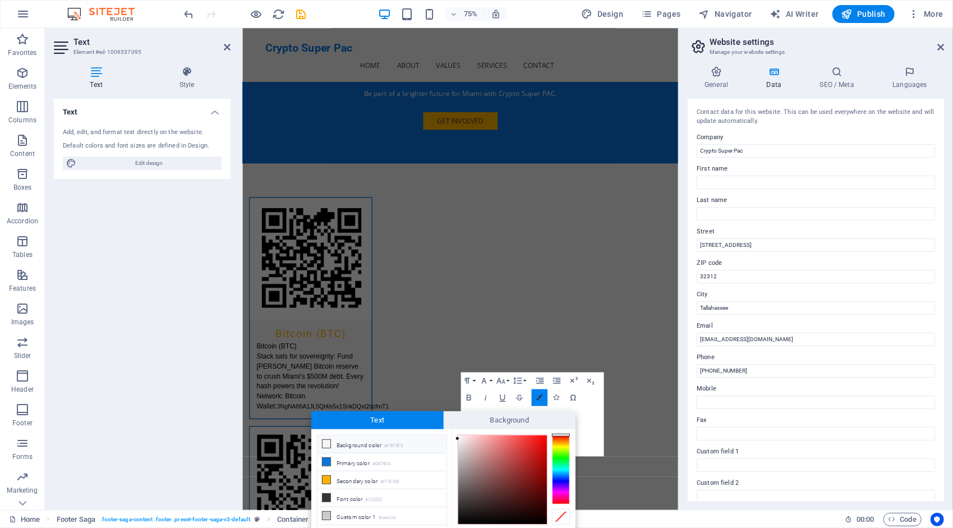
scroll to position [40, 0]
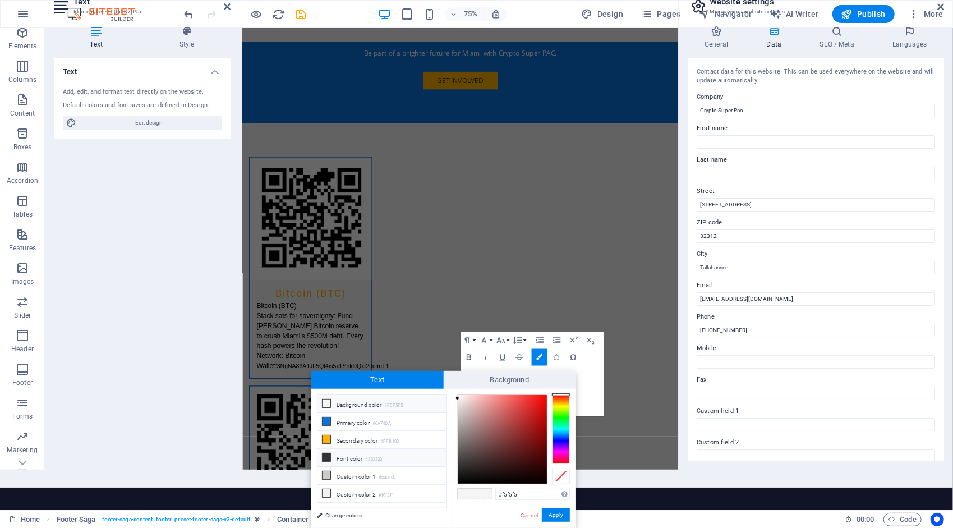
click at [363, 457] on li "Font color #333333" at bounding box center [382, 458] width 129 height 18
type input "#333333"
click at [558, 513] on button "Apply" at bounding box center [556, 514] width 28 height 13
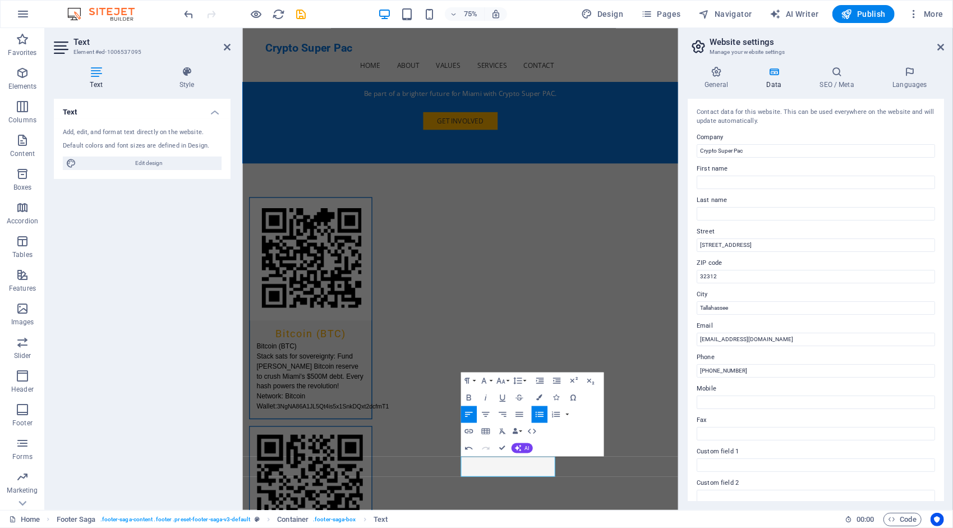
scroll to position [0, 0]
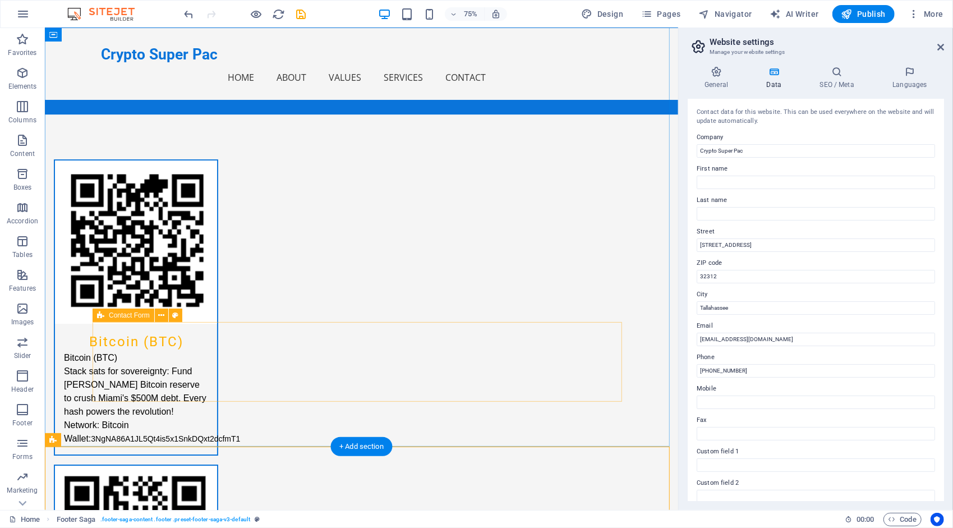
scroll to position [2410, 0]
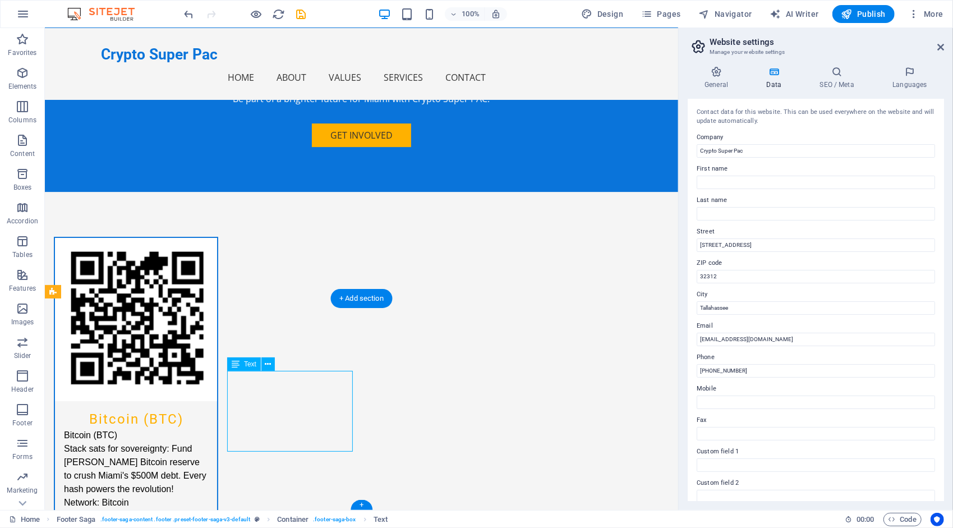
scroll to position [2394, 0]
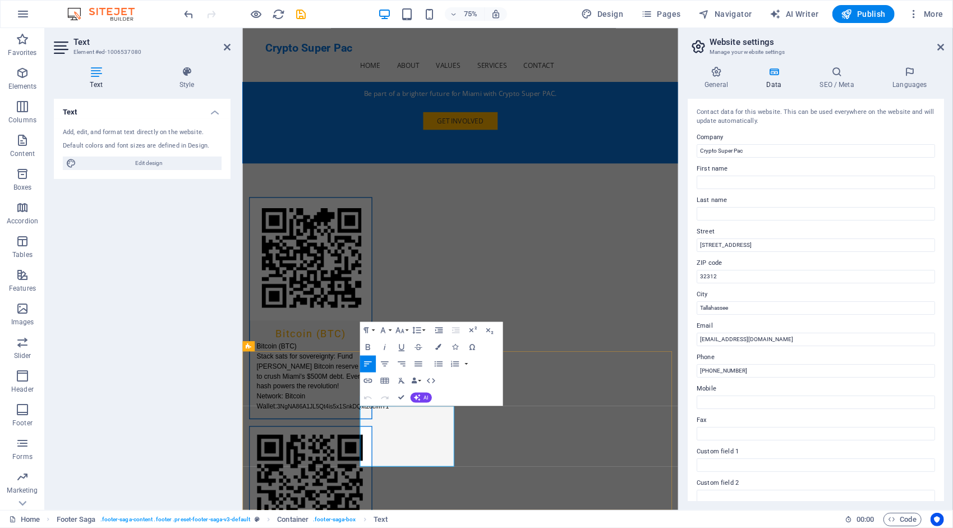
click at [439, 342] on button "Colors" at bounding box center [438, 346] width 16 height 17
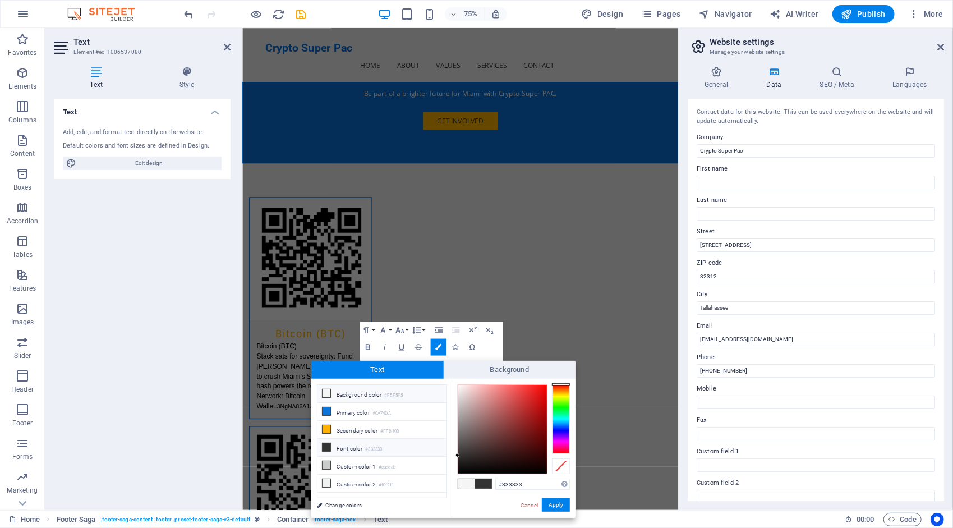
click at [350, 446] on li "Font color #333333" at bounding box center [382, 448] width 129 height 18
click at [561, 504] on button "Apply" at bounding box center [556, 504] width 28 height 13
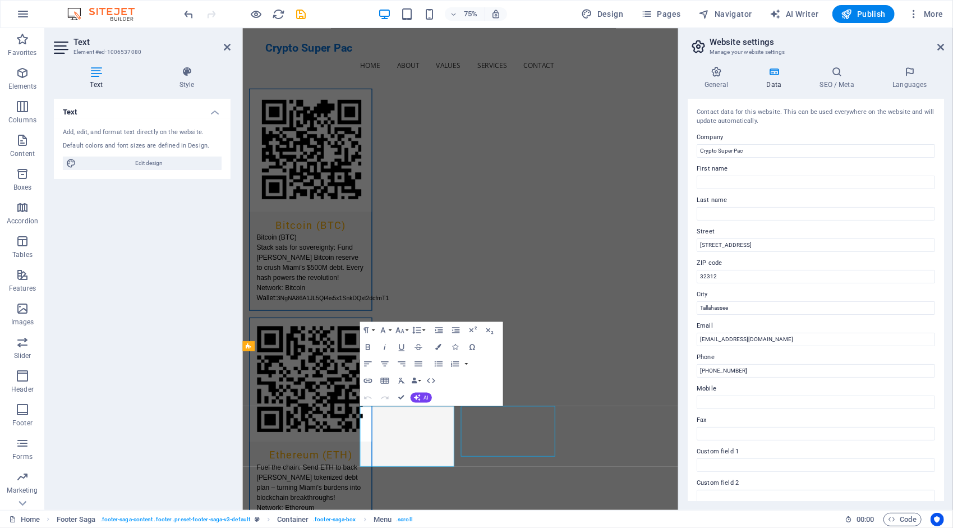
scroll to position [2410, 0]
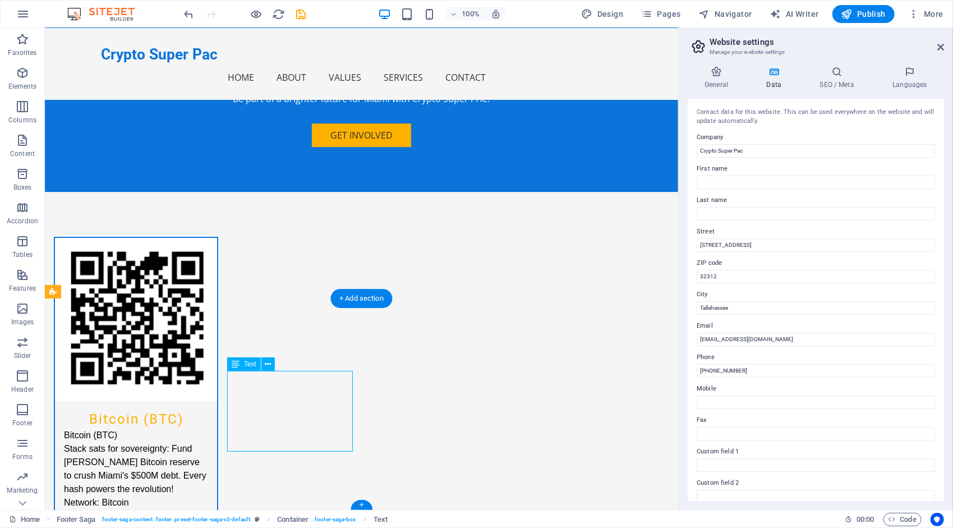
scroll to position [2394, 0]
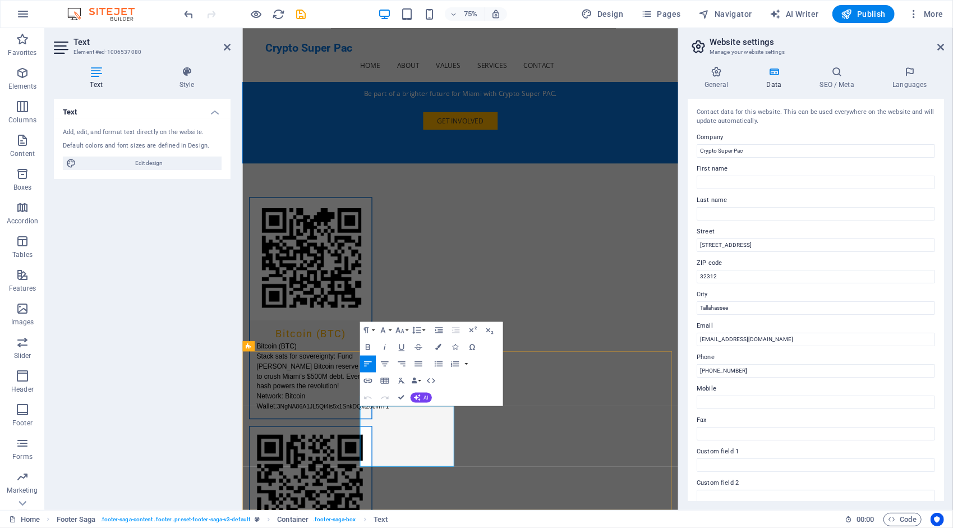
click at [405, 443] on icon "button" at bounding box center [407, 444] width 10 height 10
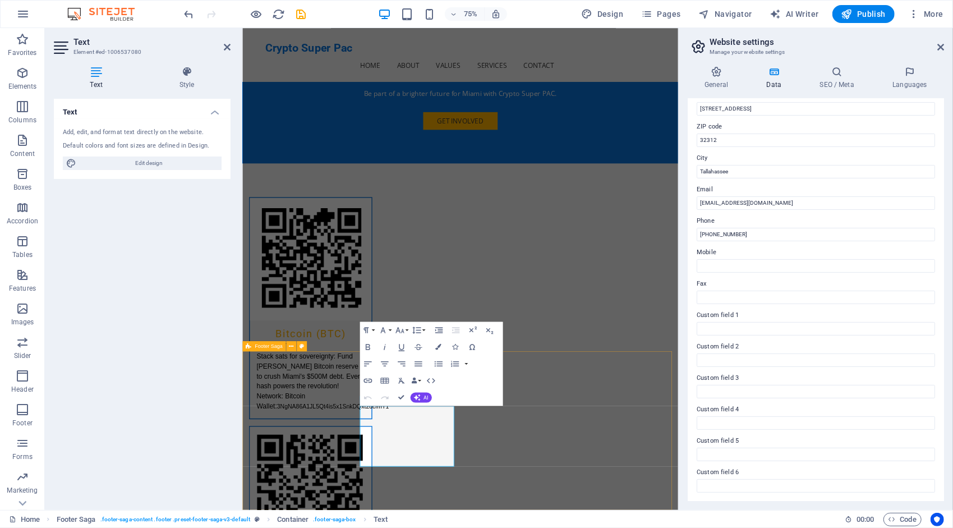
drag, startPoint x: 427, startPoint y: 588, endPoint x: 515, endPoint y: 615, distance: 92.1
click at [433, 350] on button "Colors" at bounding box center [438, 346] width 16 height 17
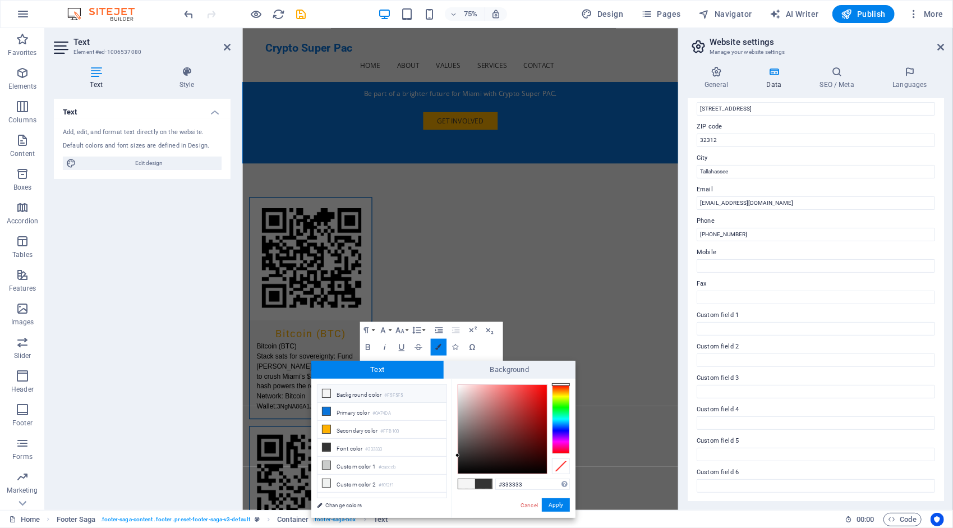
click at [440, 345] on icon "button" at bounding box center [438, 347] width 6 height 6
click at [356, 446] on li "Font color #333333" at bounding box center [382, 448] width 129 height 18
click at [563, 501] on button "Apply" at bounding box center [556, 504] width 28 height 13
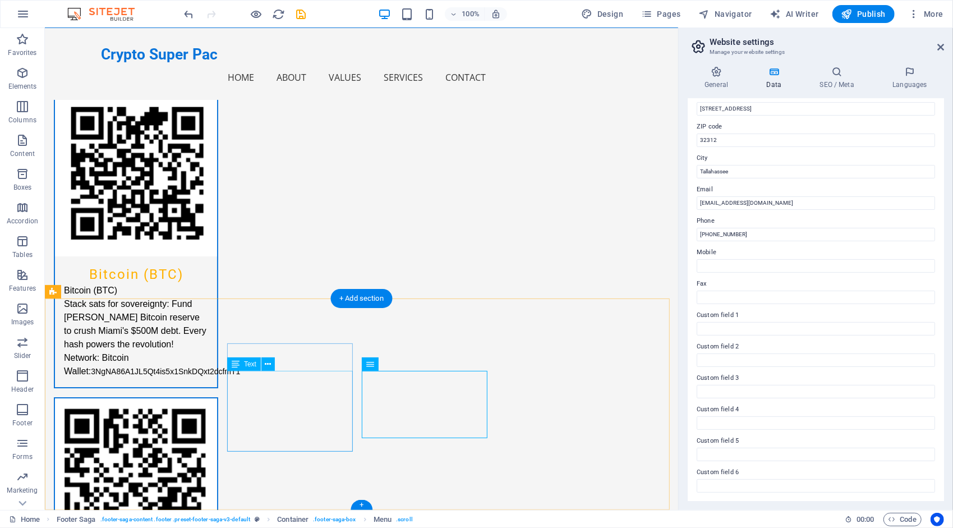
select select
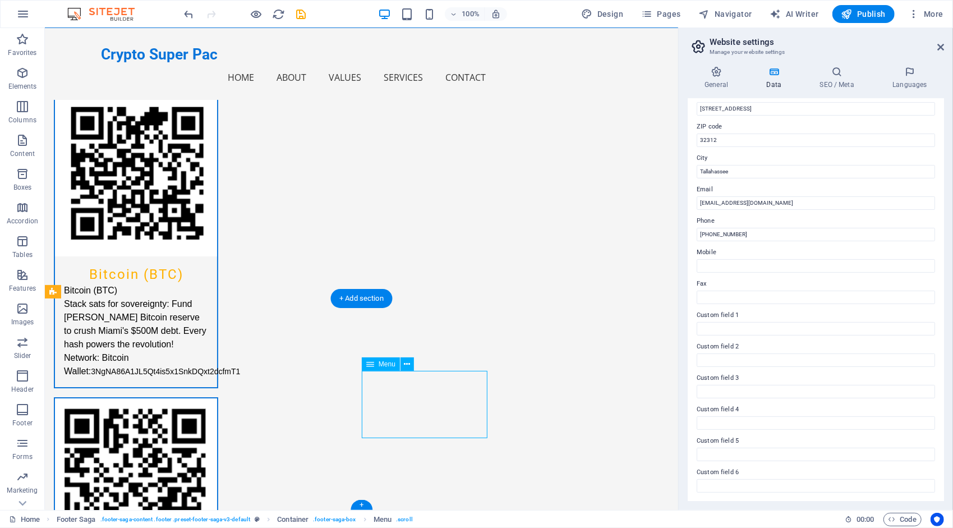
select select
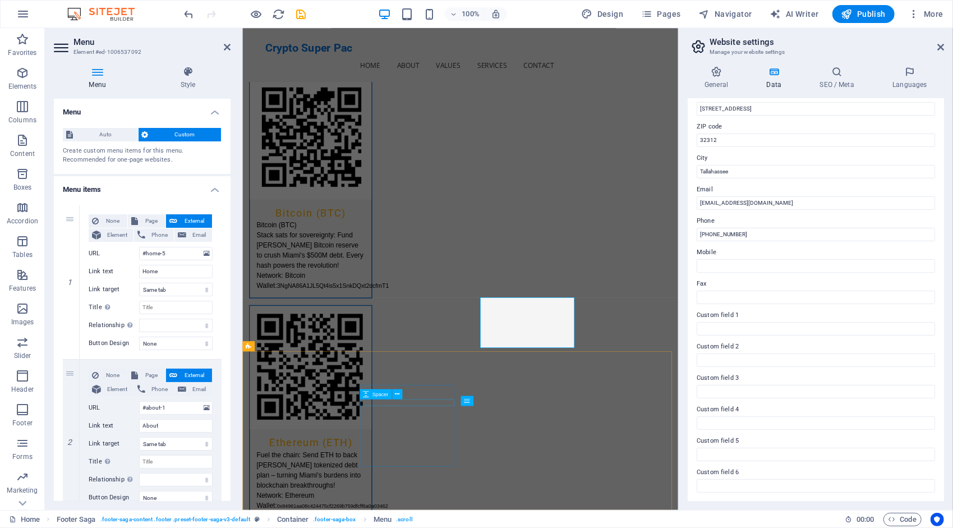
scroll to position [2394, 0]
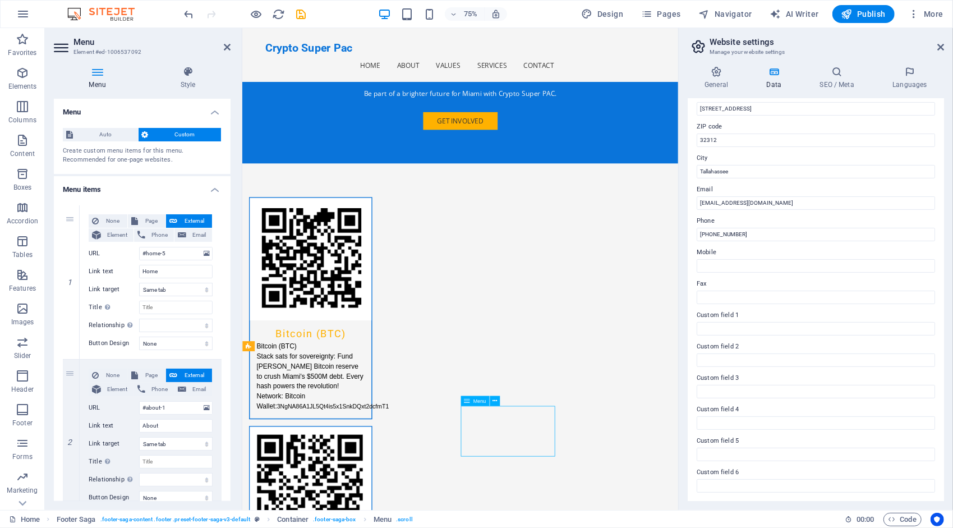
drag, startPoint x: 533, startPoint y: 537, endPoint x: 559, endPoint y: 548, distance: 28.1
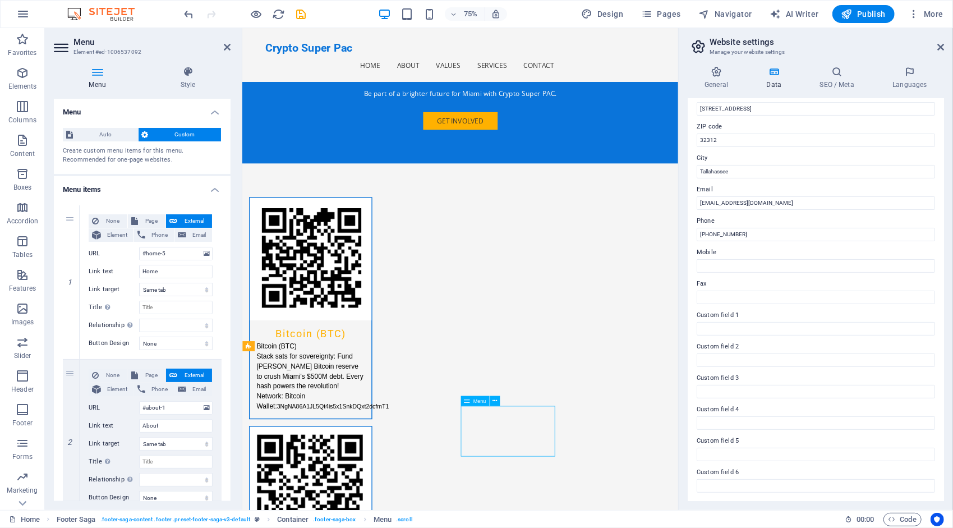
drag, startPoint x: 559, startPoint y: 546, endPoint x: 542, endPoint y: 538, distance: 18.6
click at [783, 199] on input "[EMAIL_ADDRESS][DOMAIN_NAME]" at bounding box center [816, 202] width 238 height 13
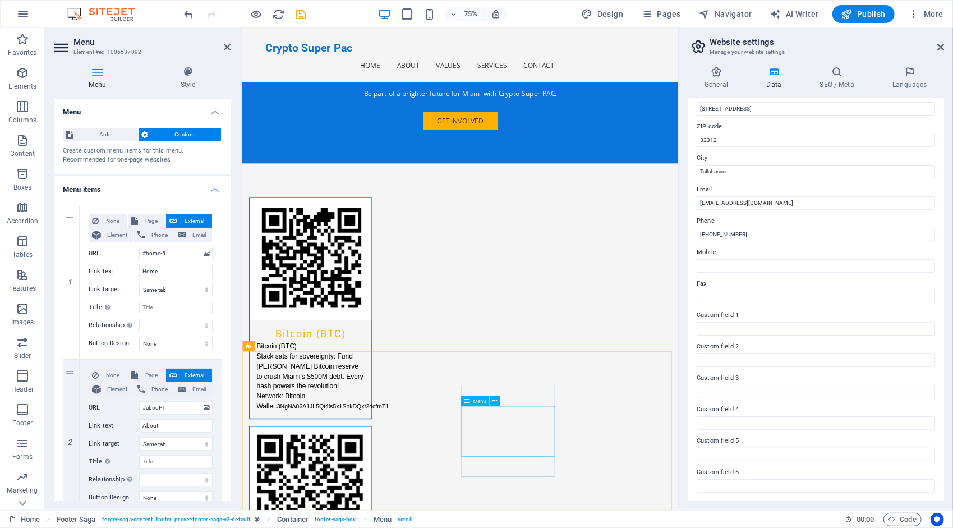
click at [758, 107] on input "[STREET_ADDRESS]" at bounding box center [816, 108] width 238 height 13
drag, startPoint x: 608, startPoint y: 539, endPoint x: 546, endPoint y: 557, distance: 65.0
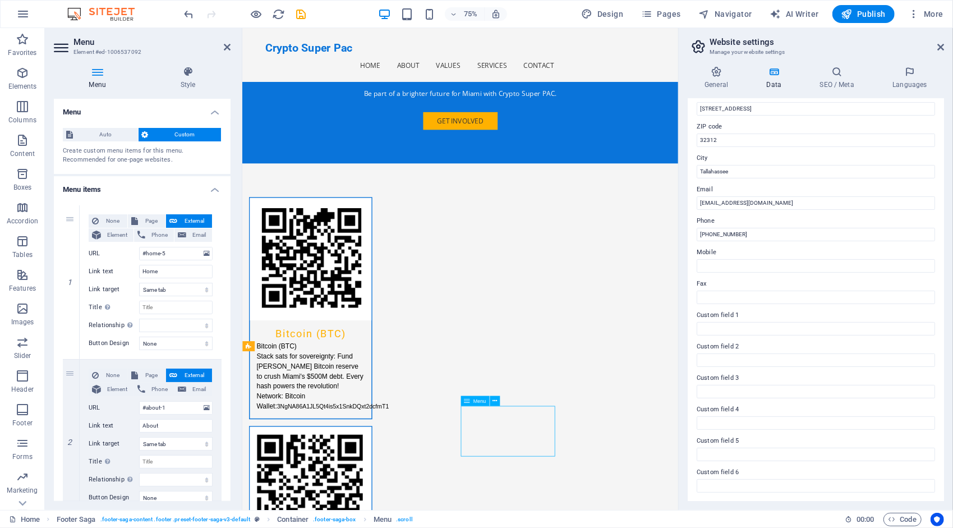
click at [596, 424] on button at bounding box center [592, 421] width 10 height 10
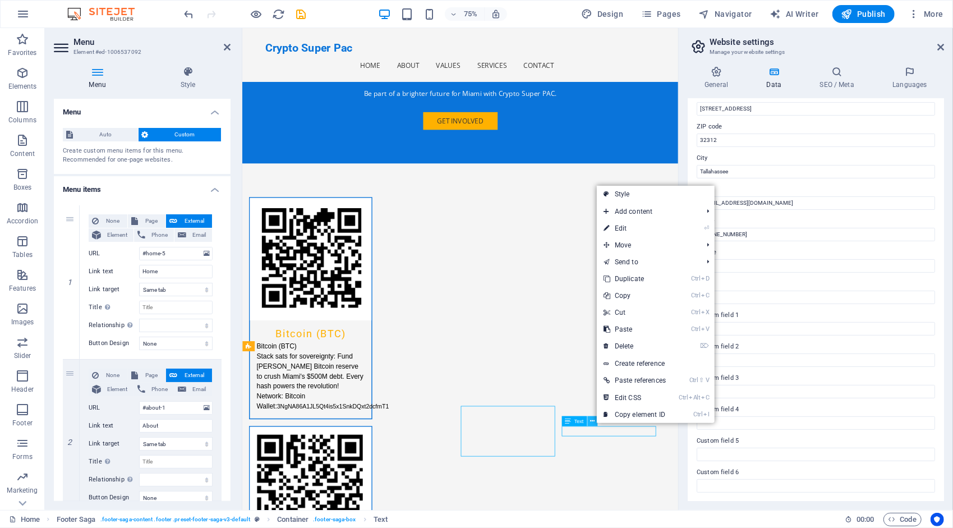
click at [596, 424] on button at bounding box center [592, 421] width 10 height 10
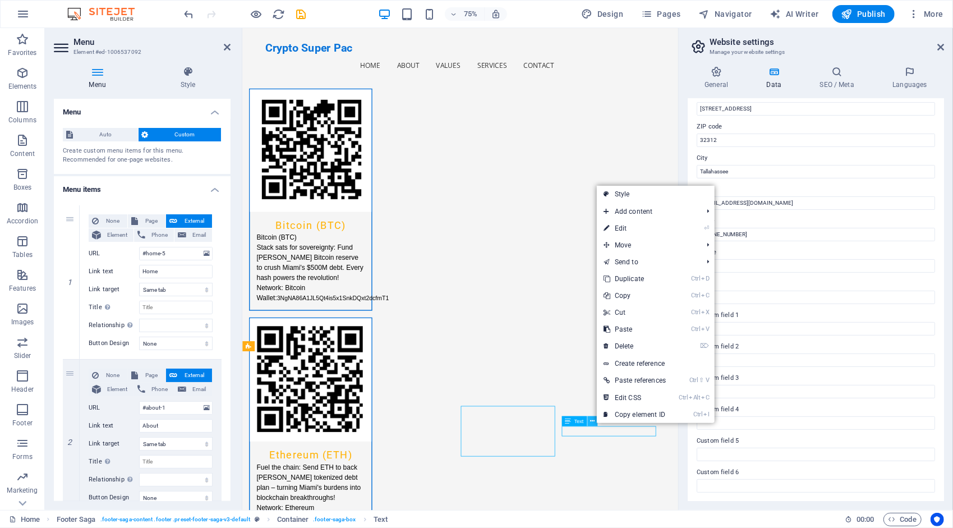
scroll to position [2410, 0]
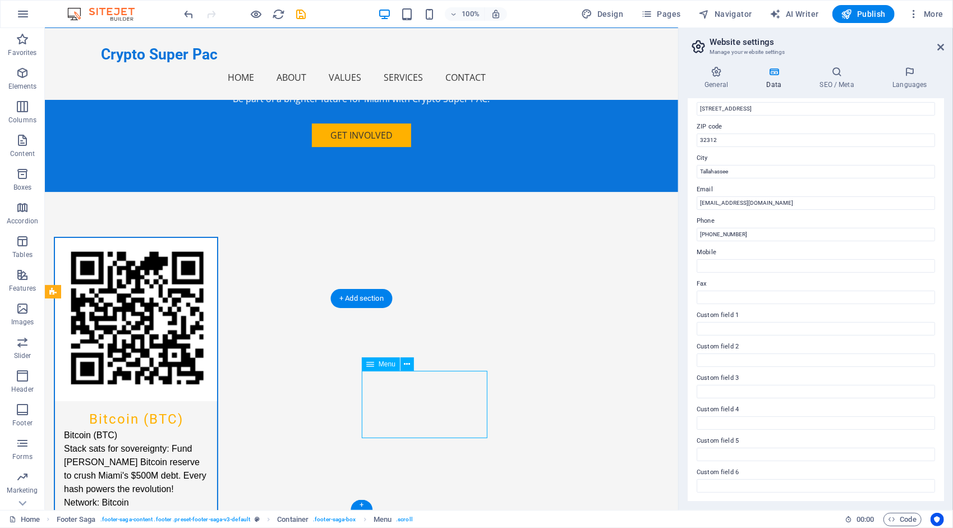
scroll to position [2394, 0]
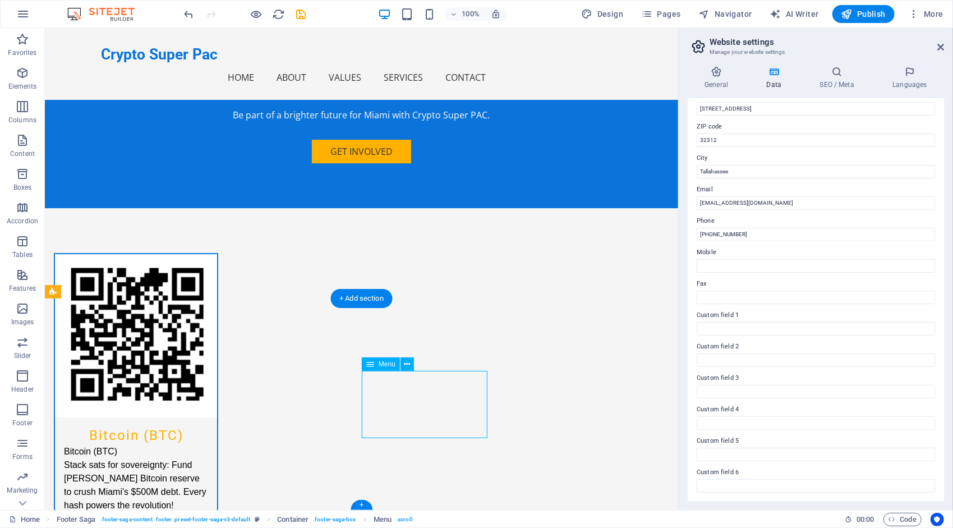
select select
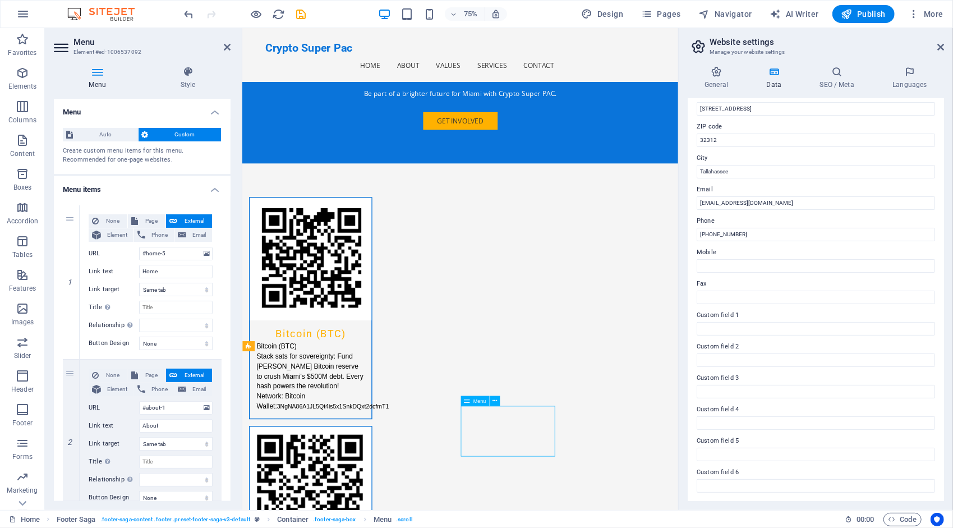
drag, startPoint x: 537, startPoint y: 539, endPoint x: 568, endPoint y: 547, distance: 32.5
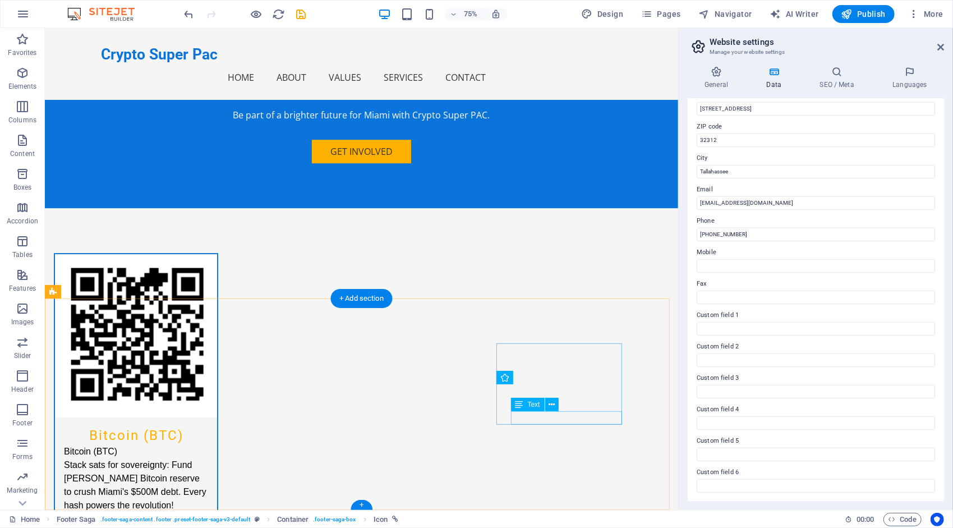
scroll to position [2410, 0]
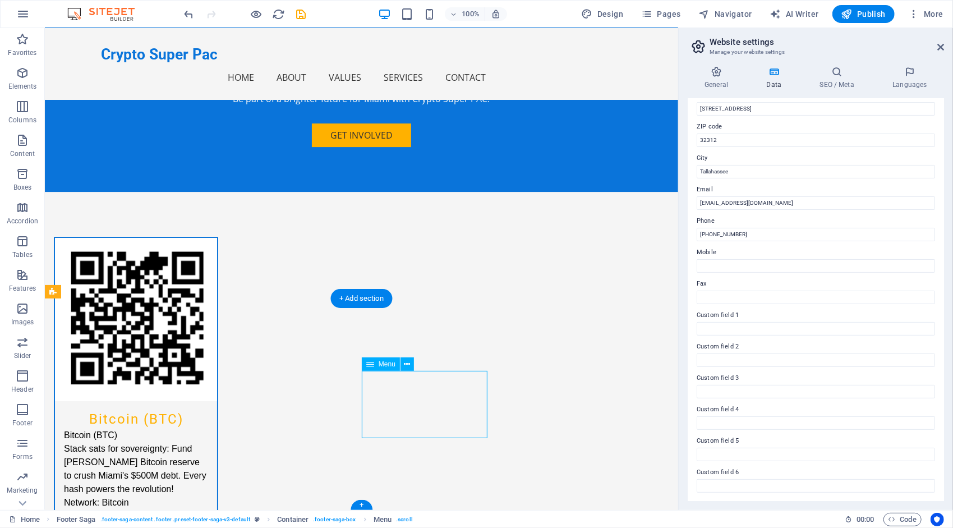
scroll to position [2394, 0]
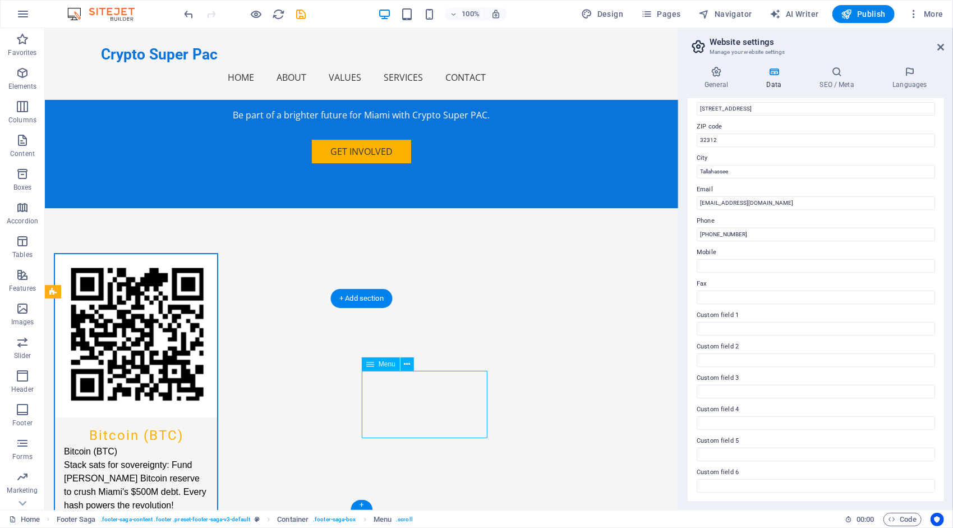
select select
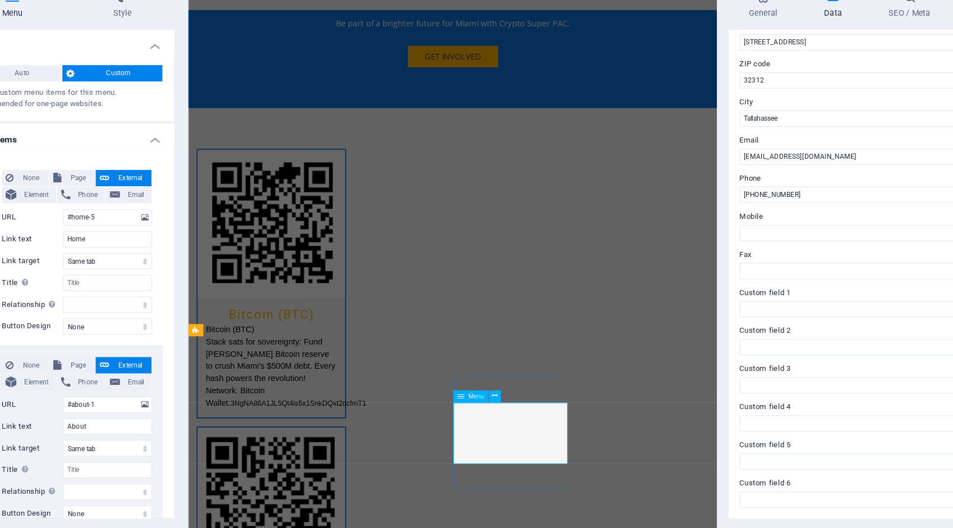
drag, startPoint x: 524, startPoint y: 469, endPoint x: 533, endPoint y: 477, distance: 11.9
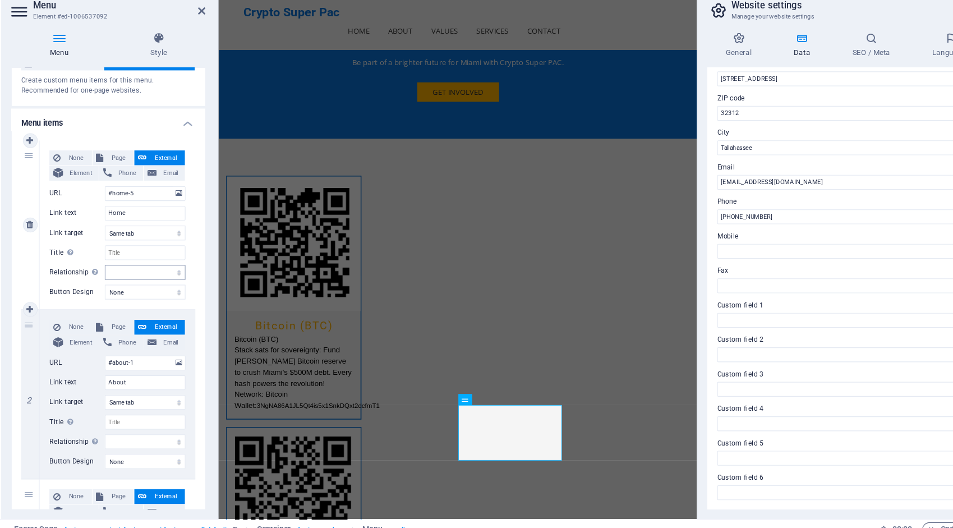
scroll to position [42, 0]
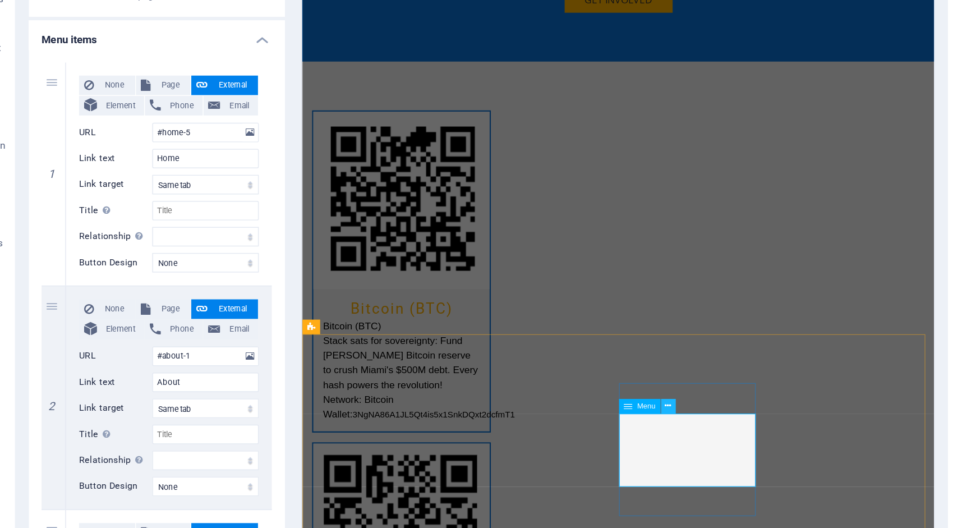
click at [495, 402] on icon at bounding box center [495, 400] width 4 height 9
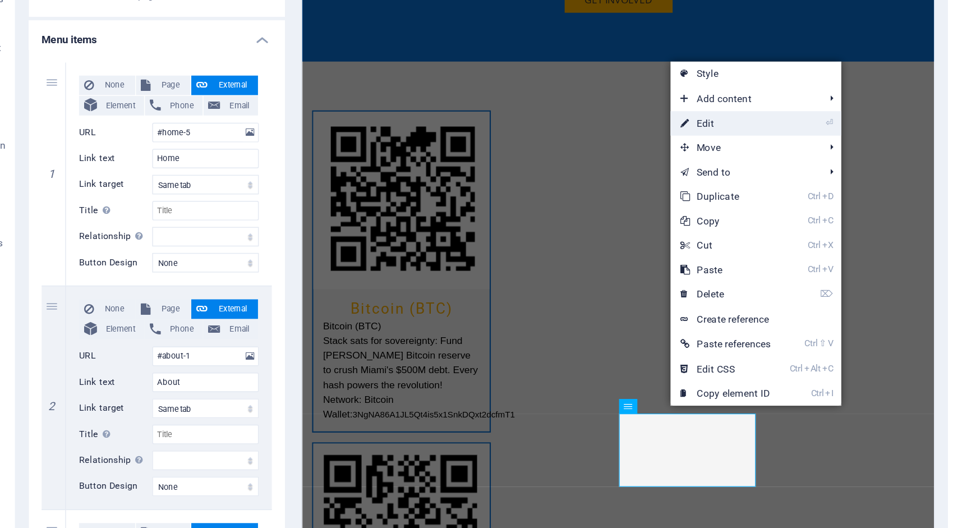
click at [532, 206] on link "⏎ Edit" at bounding box center [534, 205] width 76 height 17
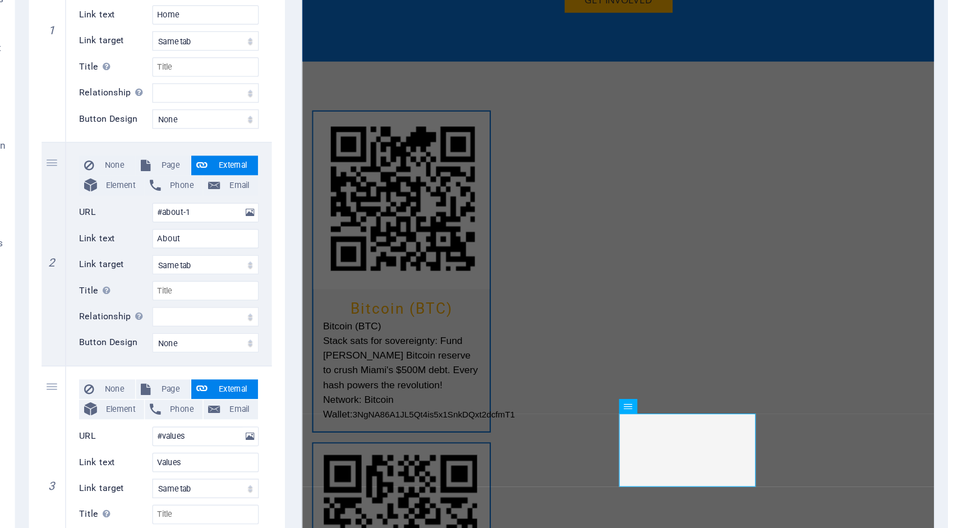
scroll to position [0, 0]
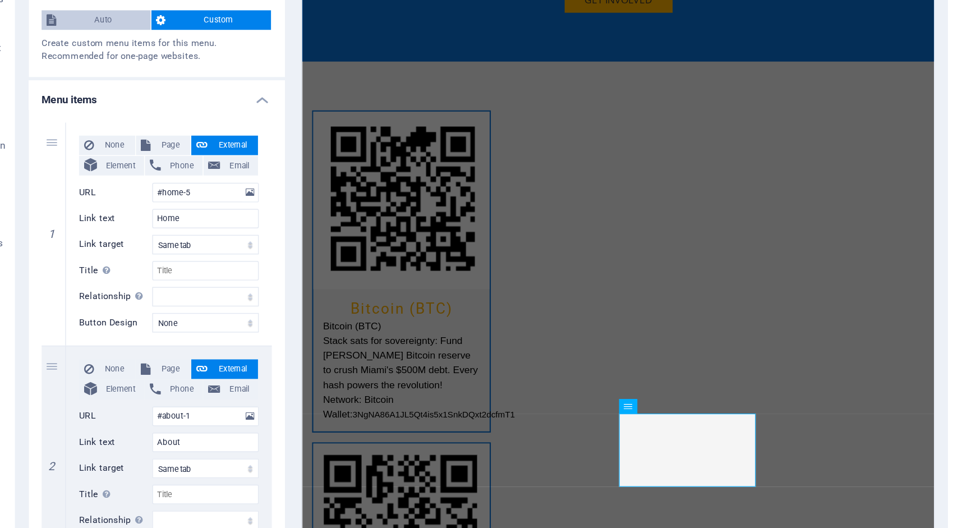
click at [103, 139] on span "Auto" at bounding box center [105, 134] width 58 height 13
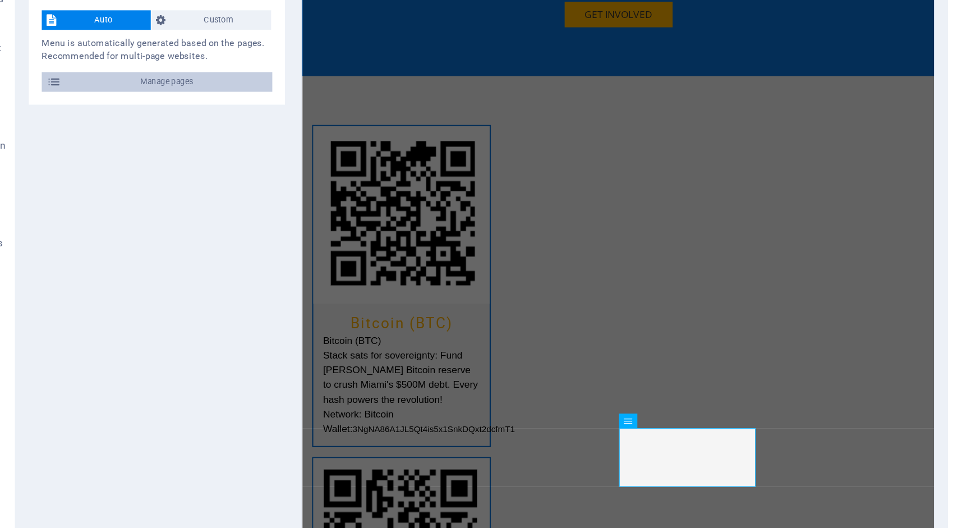
click at [71, 175] on icon at bounding box center [71, 177] width 10 height 13
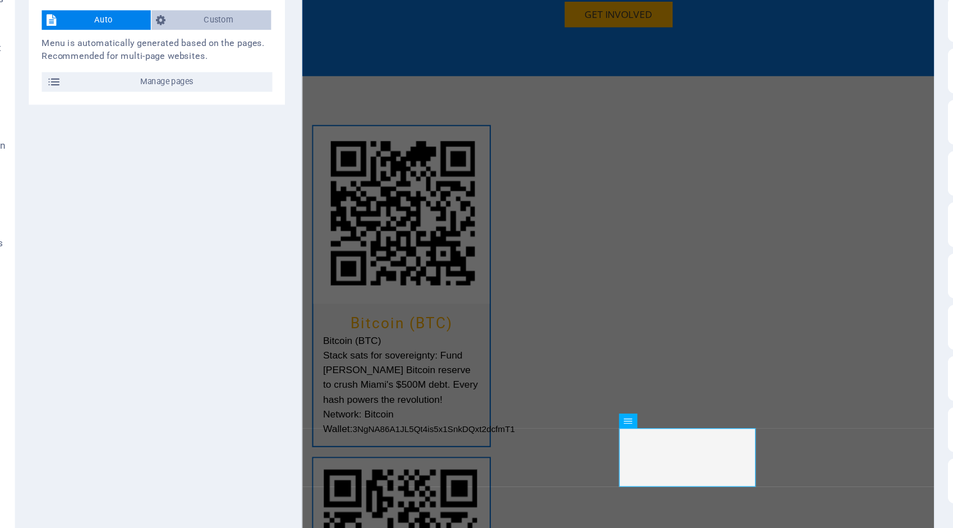
click at [145, 134] on icon at bounding box center [145, 134] width 7 height 13
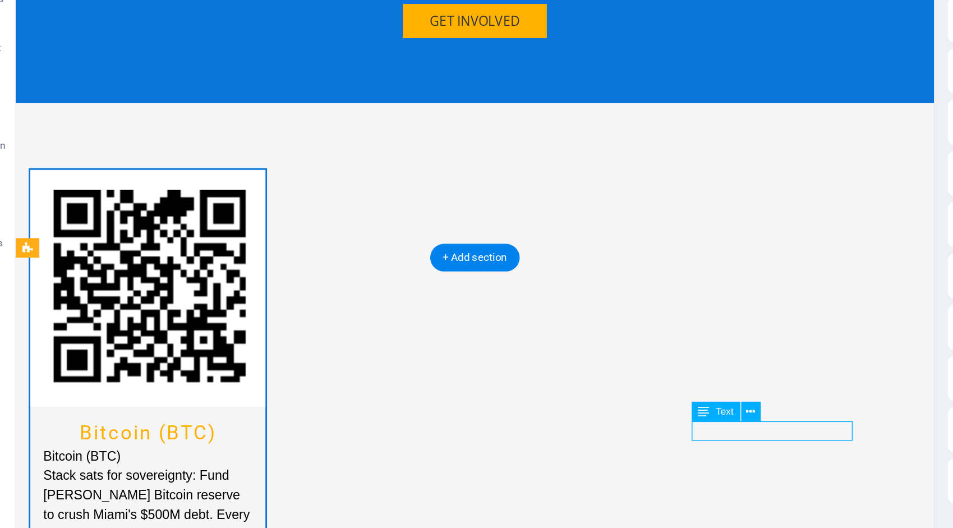
scroll to position [2394, 0]
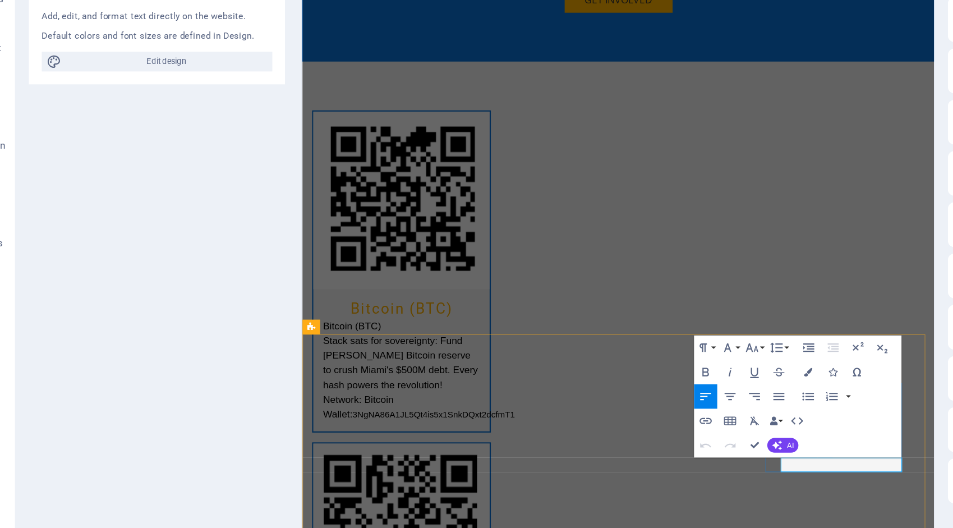
drag, startPoint x: 766, startPoint y: 414, endPoint x: 754, endPoint y: 414, distance: 12.3
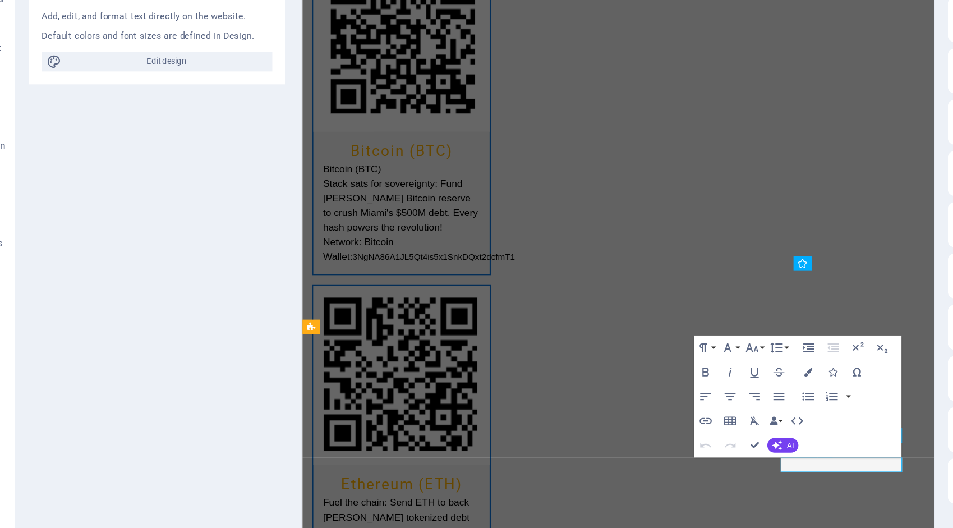
scroll to position [2410, 0]
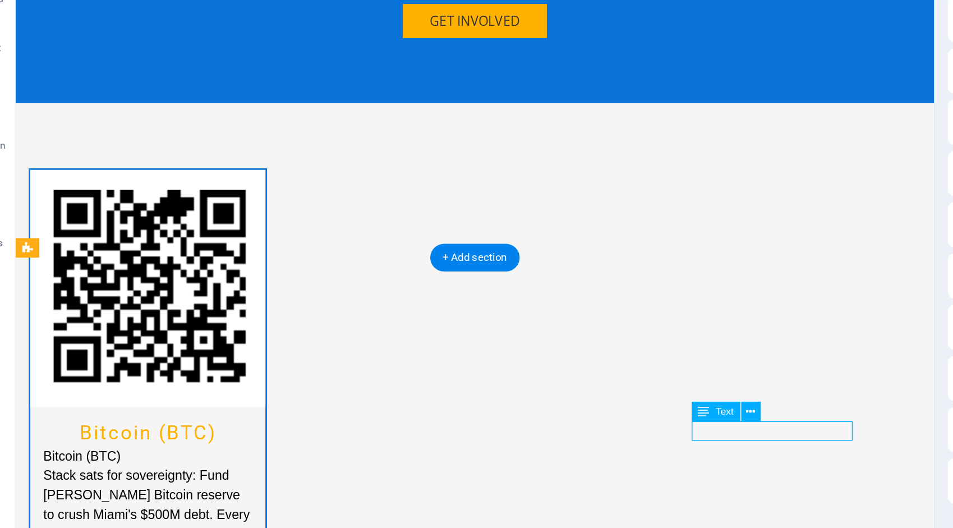
scroll to position [2394, 0]
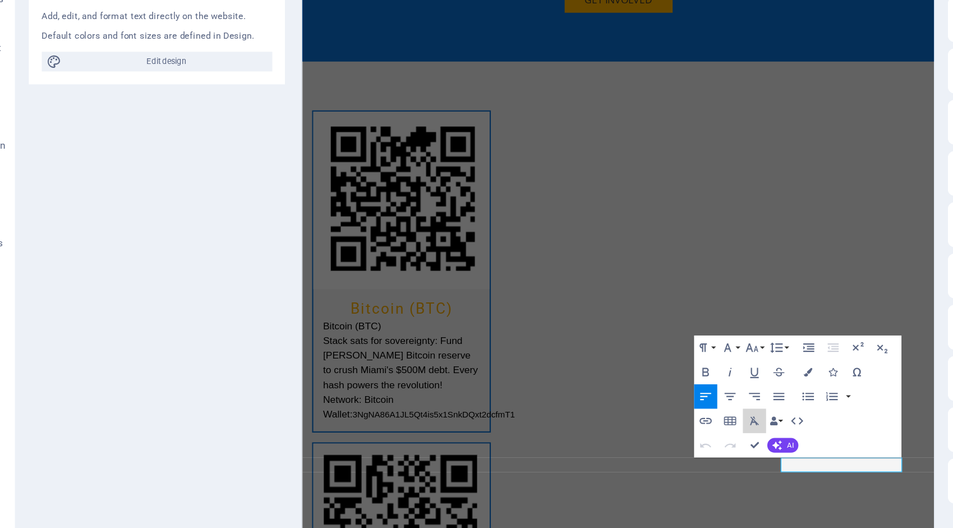
click at [548, 418] on button "Clear Formatting" at bounding box center [554, 410] width 16 height 17
drag, startPoint x: 743, startPoint y: 418, endPoint x: 826, endPoint y: 418, distance: 82.5
click at [592, 376] on icon "button" at bounding box center [591, 377] width 6 height 6
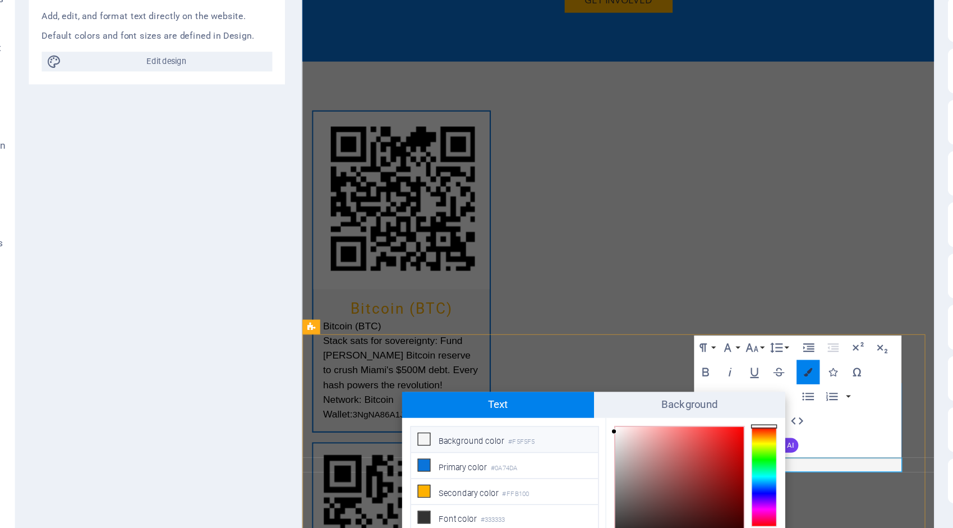
scroll to position [20, 0]
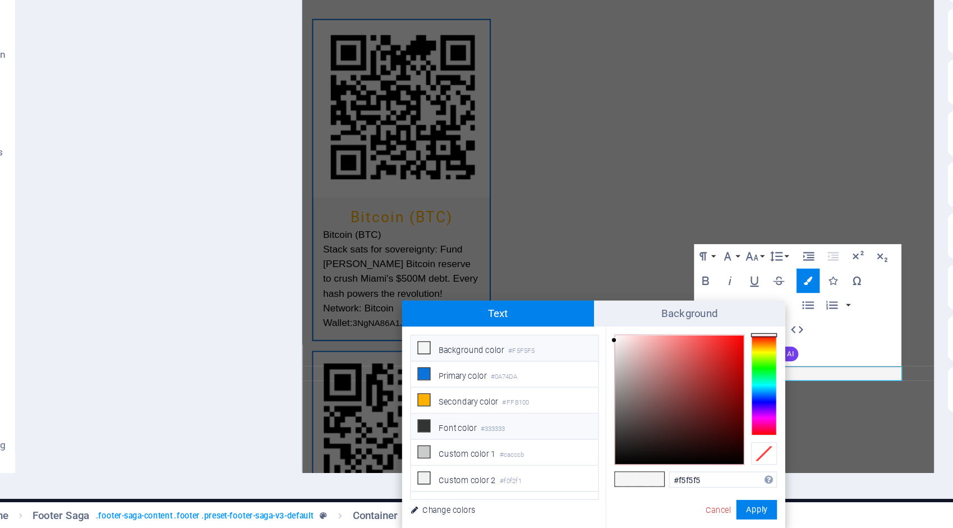
click at [382, 455] on small "#333333" at bounding box center [373, 459] width 17 height 8
type input "#333333"
click at [553, 514] on button "Apply" at bounding box center [556, 514] width 28 height 13
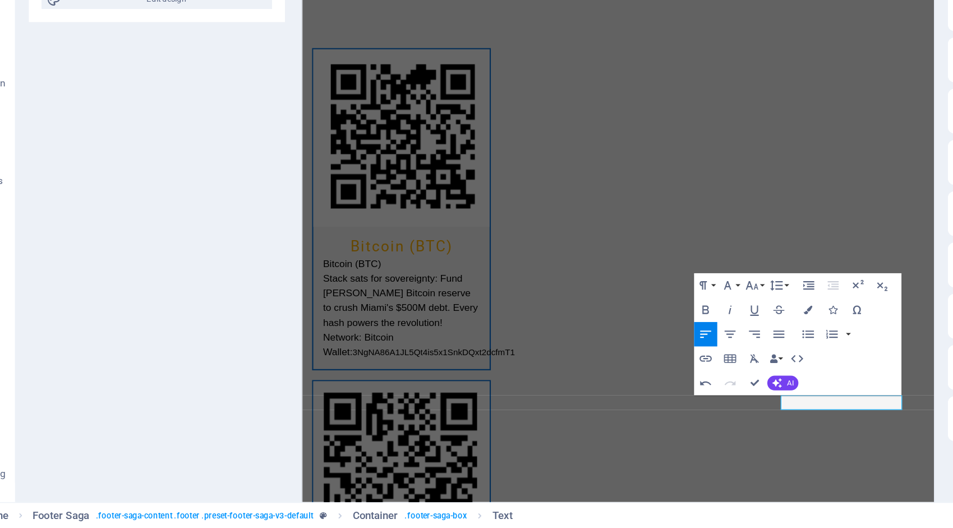
scroll to position [0, 0]
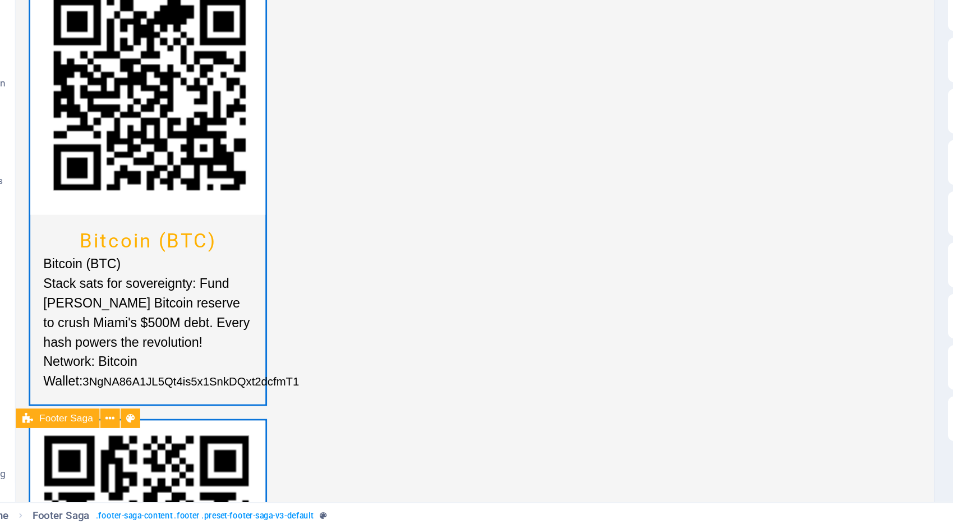
scroll to position [2410, 0]
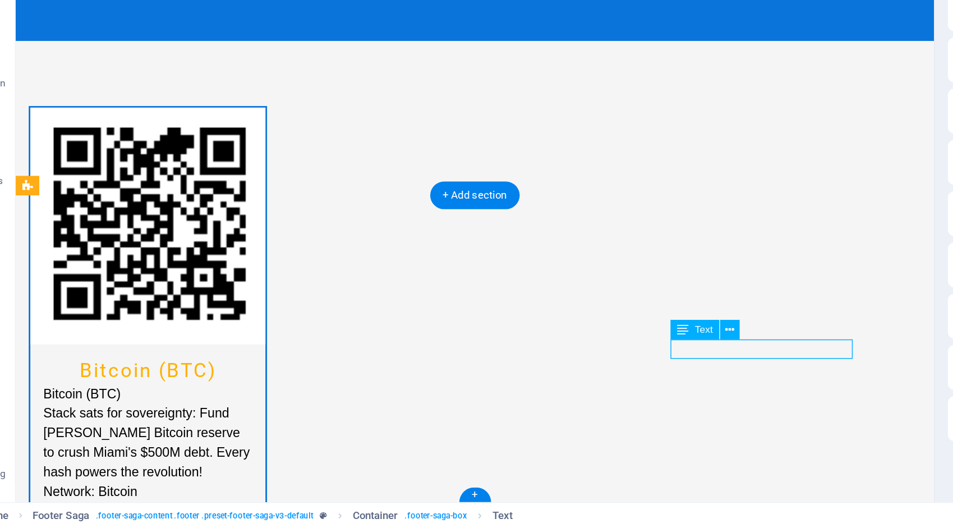
scroll to position [2394, 0]
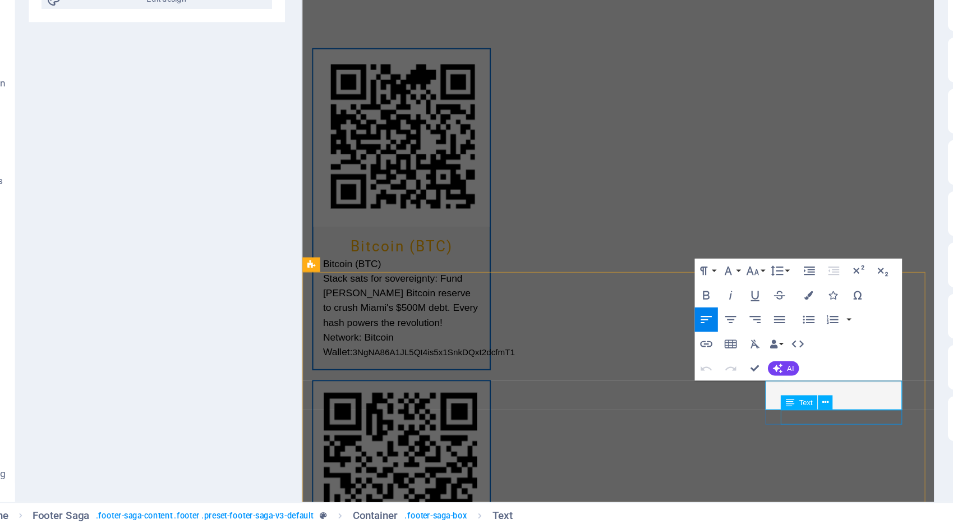
drag, startPoint x: 736, startPoint y: 343, endPoint x: 850, endPoint y: 365, distance: 116.0
click at [592, 370] on icon "button" at bounding box center [591, 367] width 6 height 6
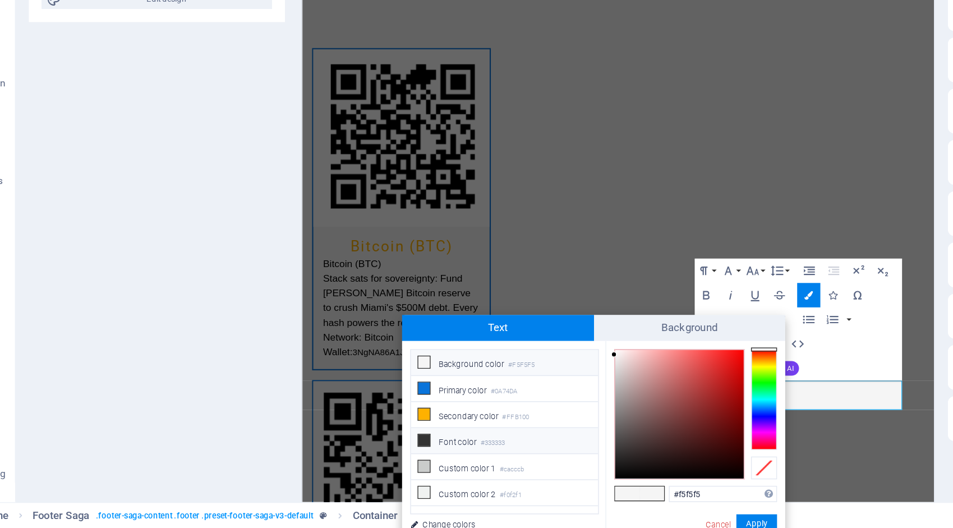
click at [381, 466] on small "#333333" at bounding box center [373, 470] width 17 height 8
type input "#333333"
click at [563, 521] on button "Apply" at bounding box center [556, 524] width 28 height 13
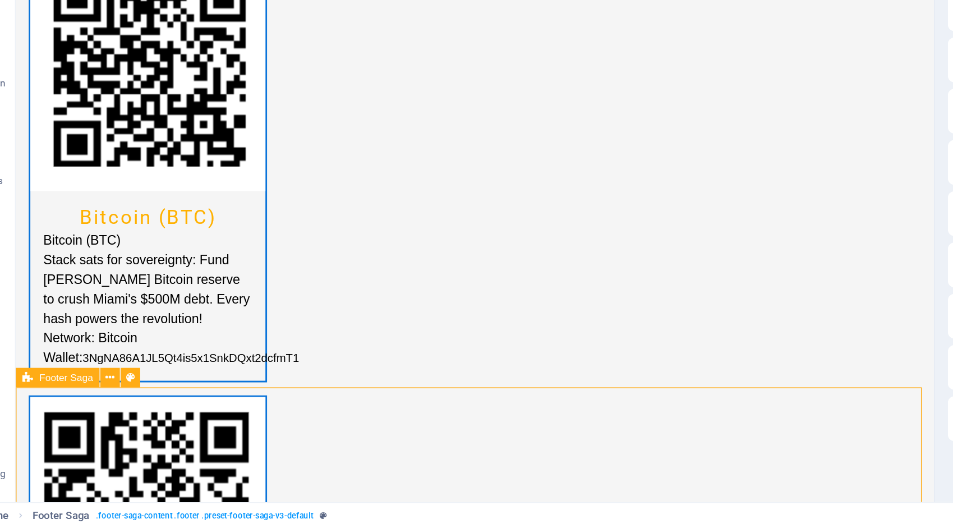
scroll to position [2410, 0]
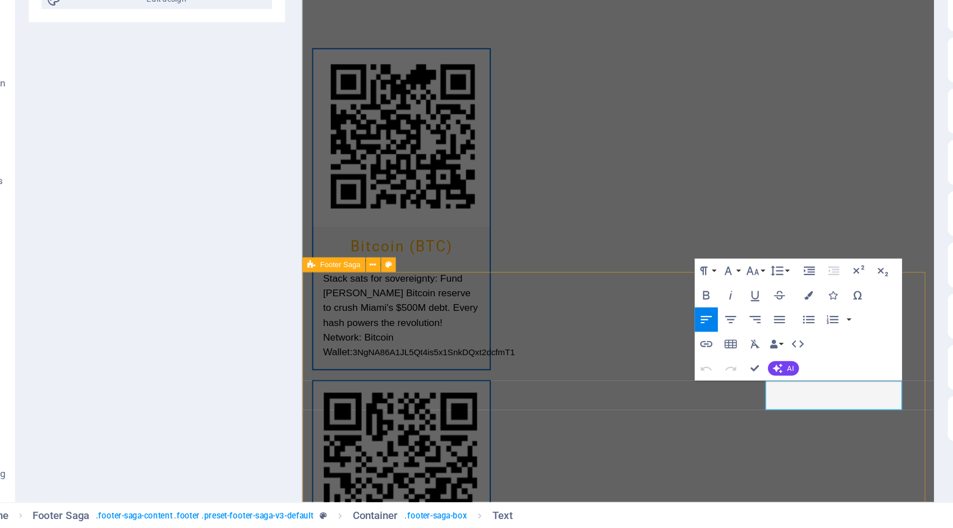
drag, startPoint x: 735, startPoint y: 337, endPoint x: 721, endPoint y: 337, distance: 14.0
click at [592, 366] on icon "button" at bounding box center [591, 367] width 6 height 6
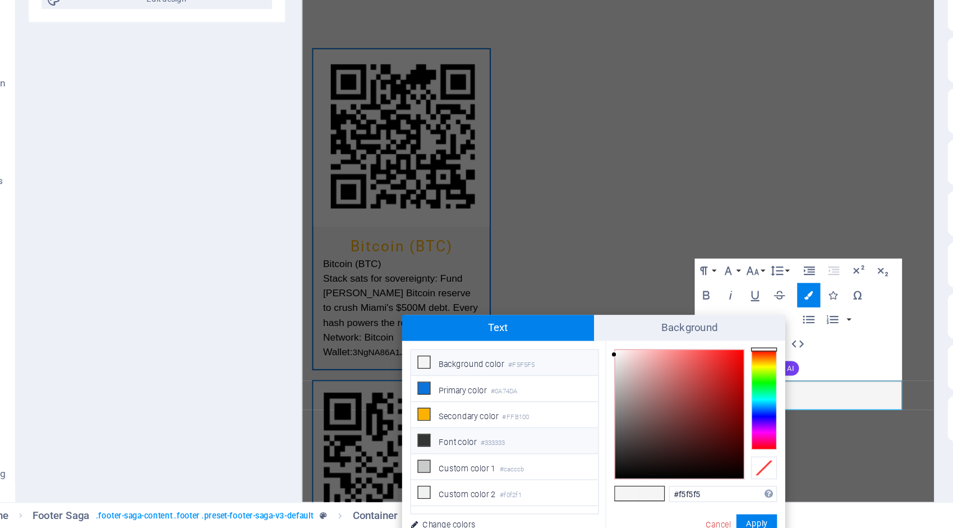
click at [365, 463] on li "Font color #333333" at bounding box center [382, 468] width 129 height 18
type input "#333333"
click at [558, 522] on button "Apply" at bounding box center [556, 524] width 28 height 13
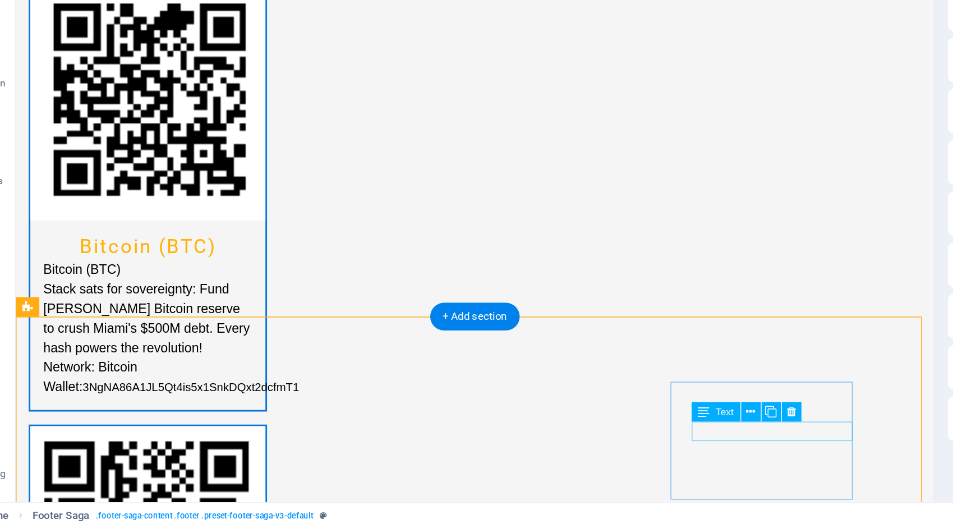
scroll to position [2410, 0]
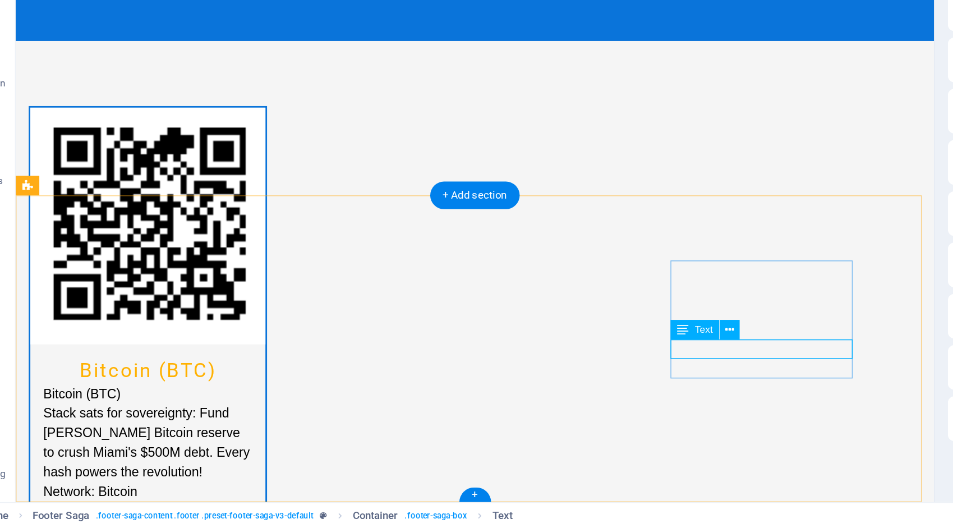
scroll to position [2394, 0]
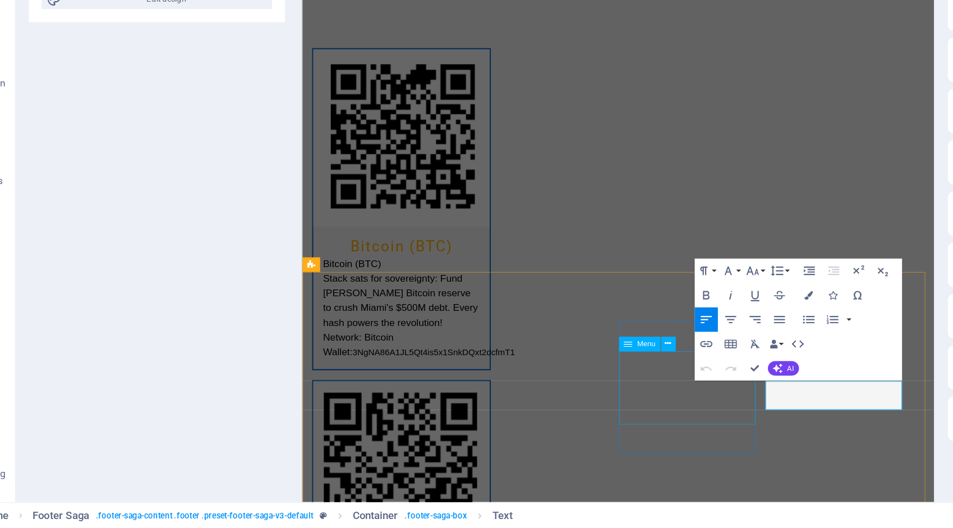
drag, startPoint x: 737, startPoint y: 341, endPoint x: 707, endPoint y: 337, distance: 30.1
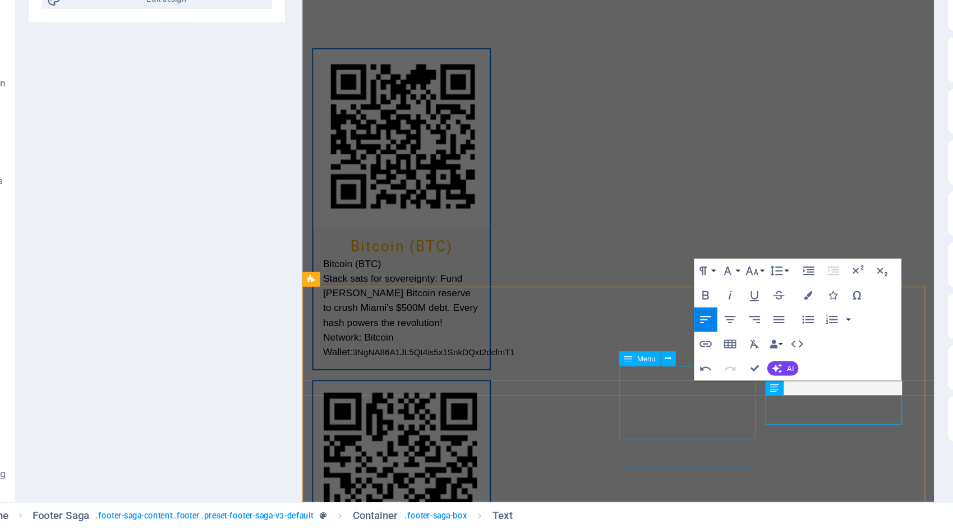
scroll to position [2380, 0]
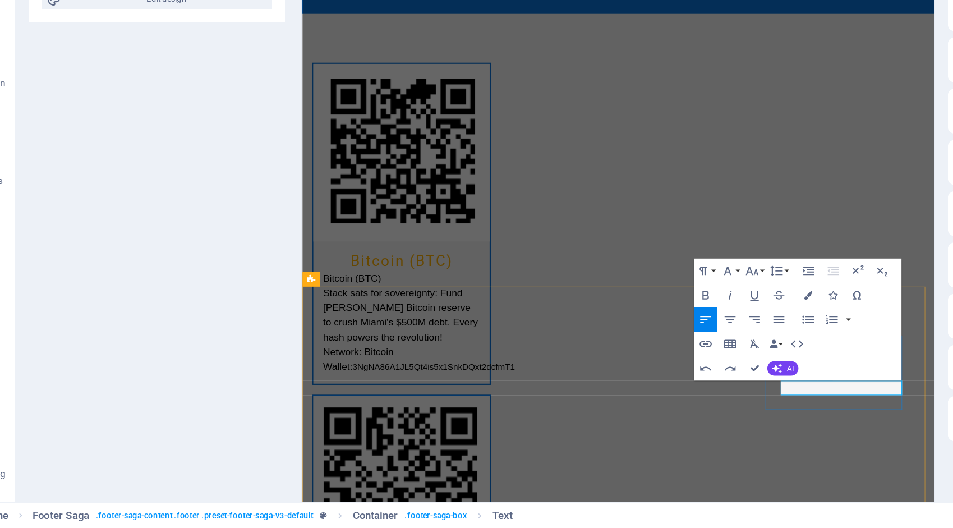
drag, startPoint x: 800, startPoint y: 339, endPoint x: 754, endPoint y: 339, distance: 45.4
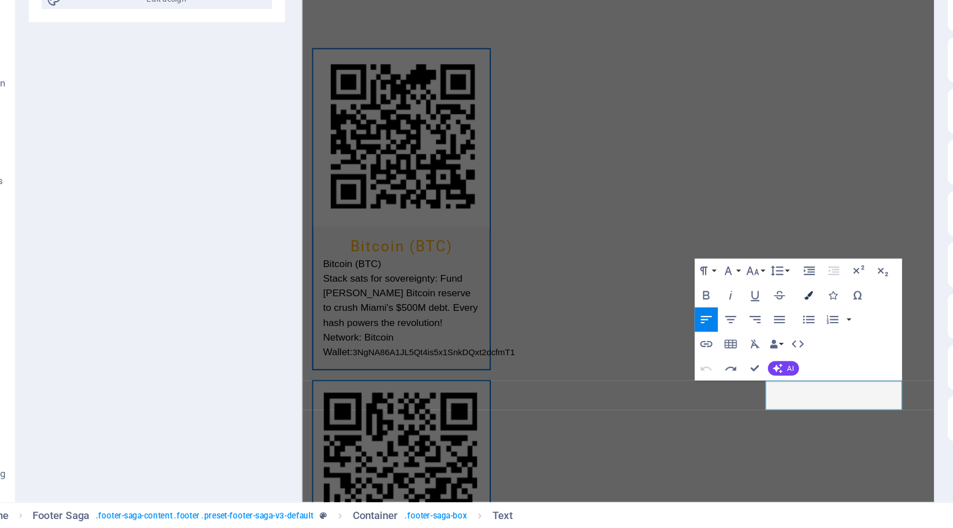
click at [592, 365] on icon "button" at bounding box center [591, 367] width 6 height 6
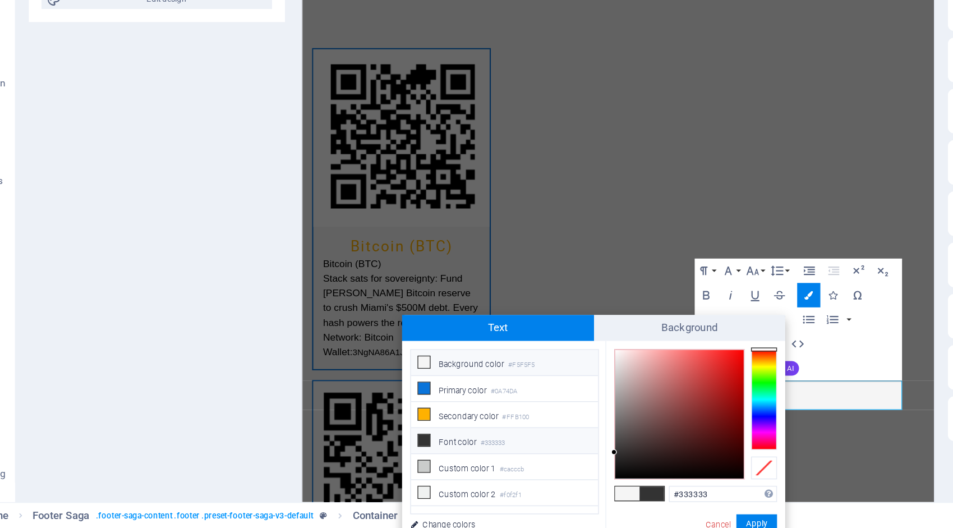
click at [403, 466] on li "Font color #333333" at bounding box center [382, 468] width 129 height 18
click at [555, 521] on button "Apply" at bounding box center [556, 524] width 28 height 13
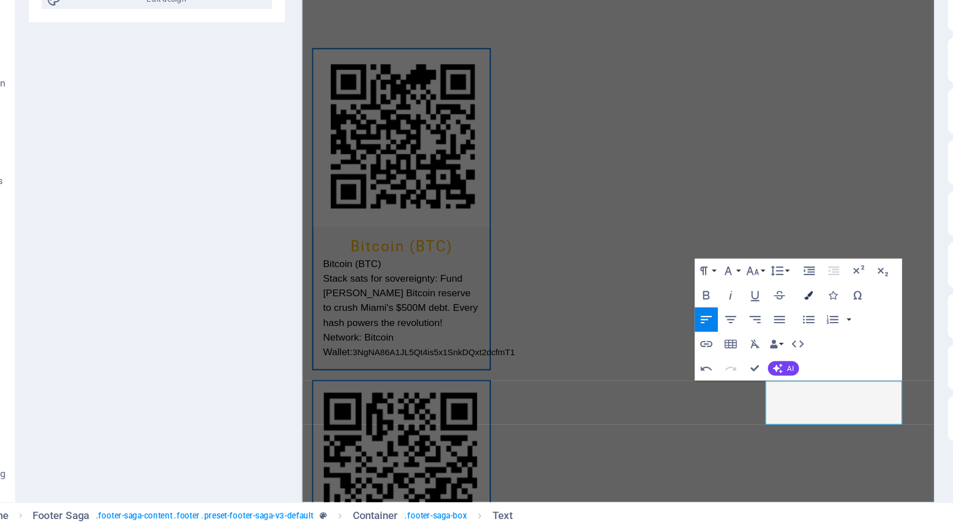
click at [592, 365] on icon "button" at bounding box center [591, 367] width 6 height 6
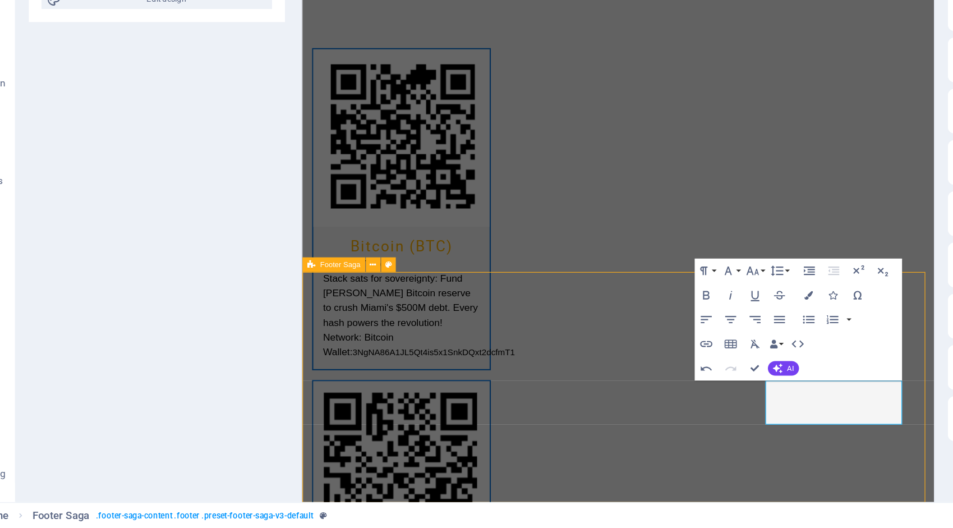
select select "footer"
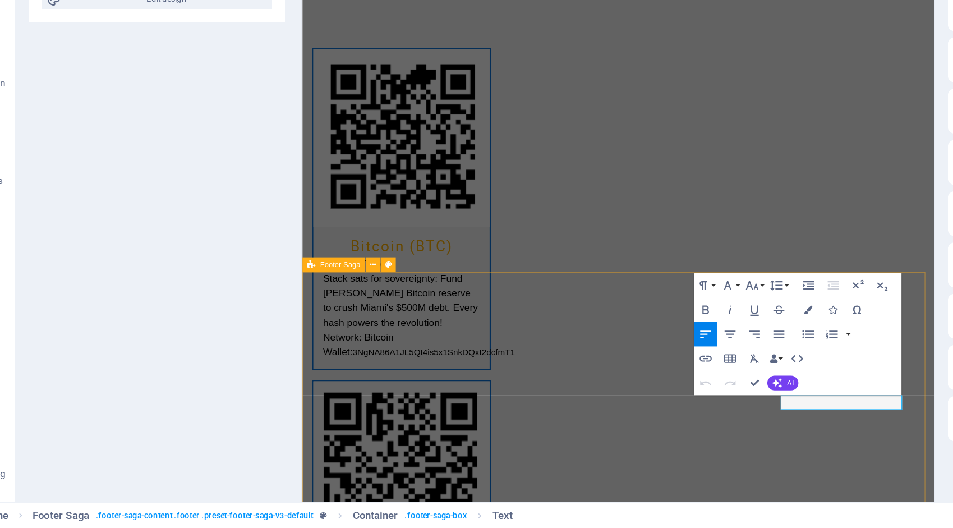
drag, startPoint x: 746, startPoint y: 353, endPoint x: 726, endPoint y: 356, distance: 20.4
click at [592, 377] on icon "button" at bounding box center [591, 377] width 6 height 6
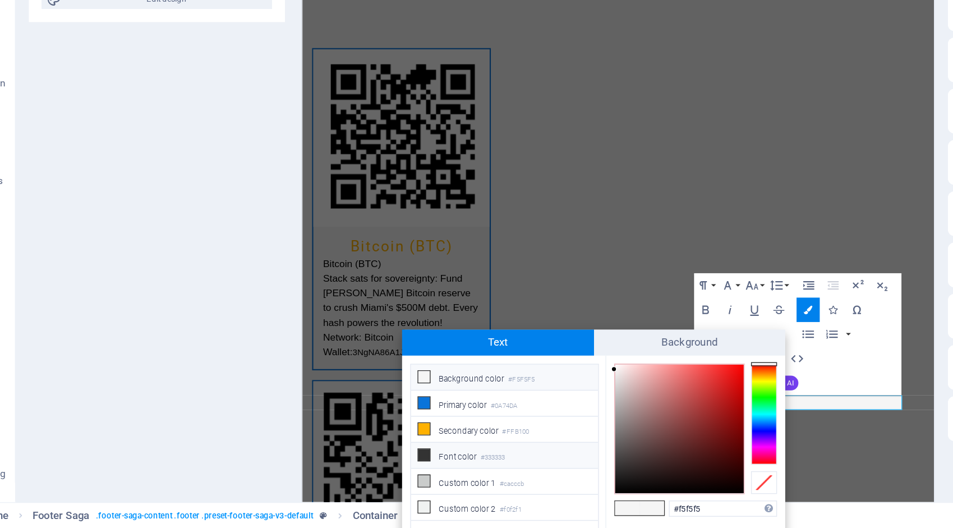
click at [396, 472] on li "Font color #333333" at bounding box center [382, 478] width 129 height 18
type input "#333333"
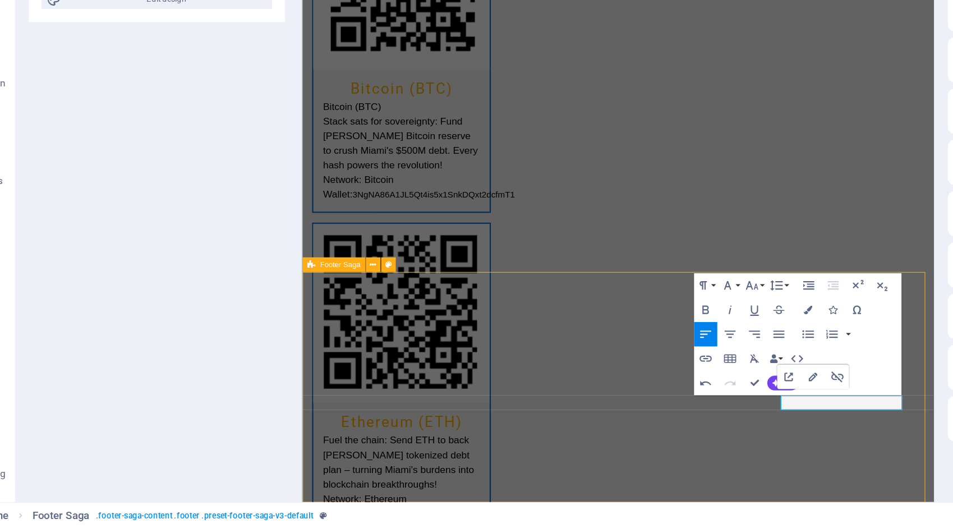
scroll to position [2410, 0]
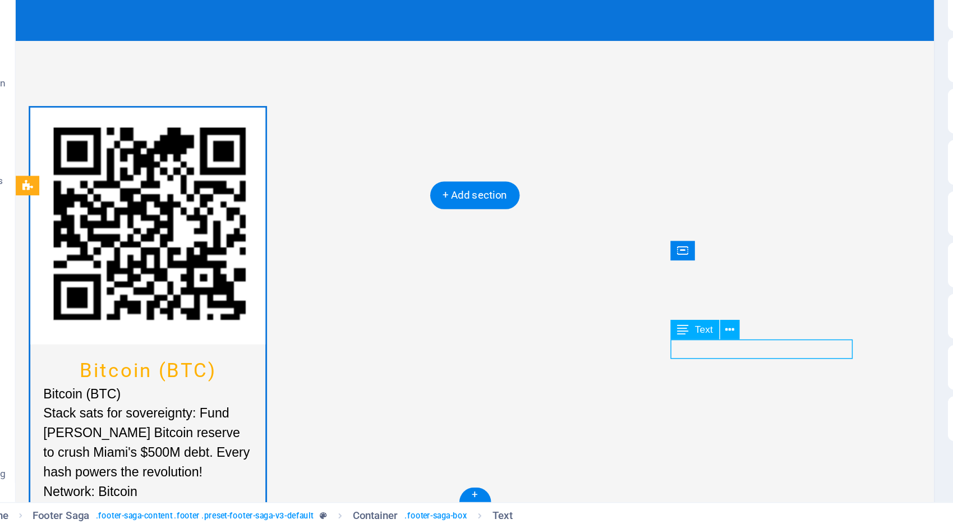
scroll to position [2394, 0]
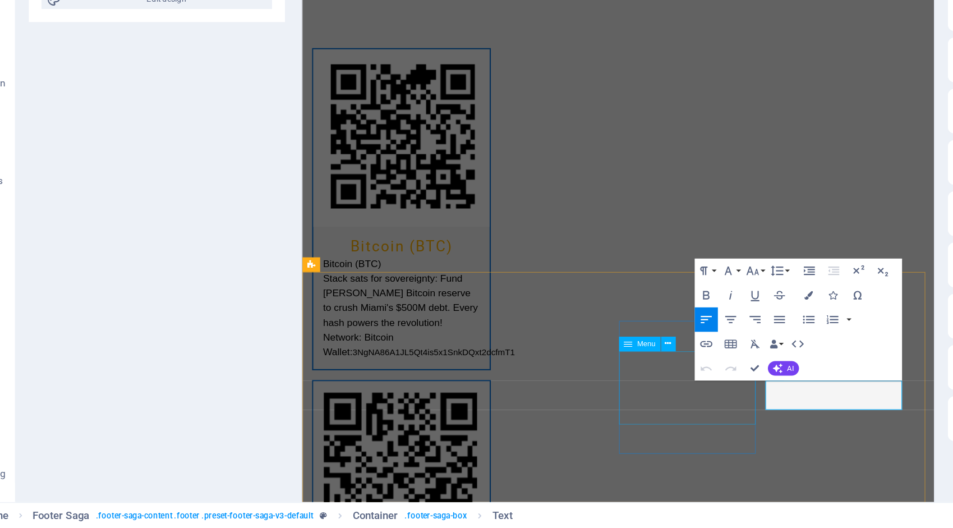
drag, startPoint x: 821, startPoint y: 339, endPoint x: 716, endPoint y: 341, distance: 104.9
click at [594, 363] on button "Colors" at bounding box center [591, 366] width 16 height 17
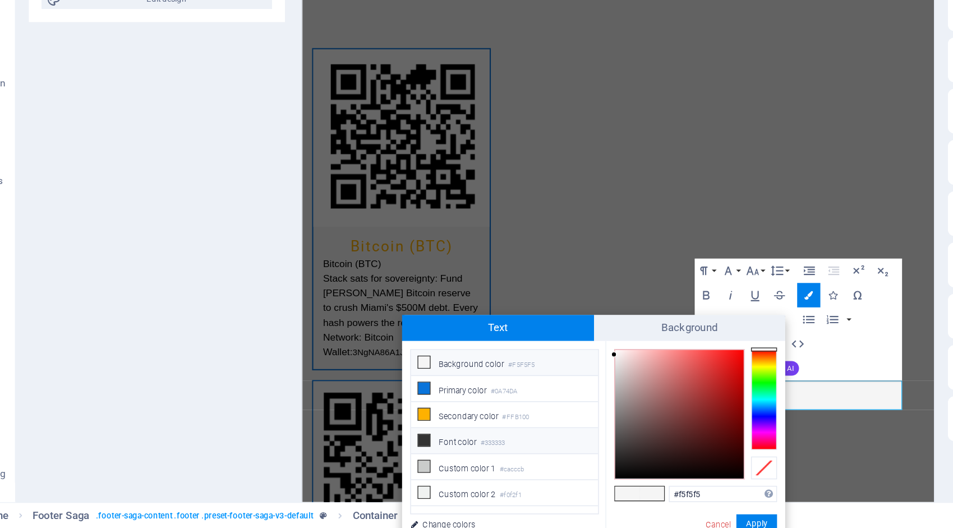
click at [367, 466] on small "#333333" at bounding box center [373, 470] width 17 height 8
type input "#333333"
click at [564, 524] on button "Apply" at bounding box center [556, 524] width 28 height 13
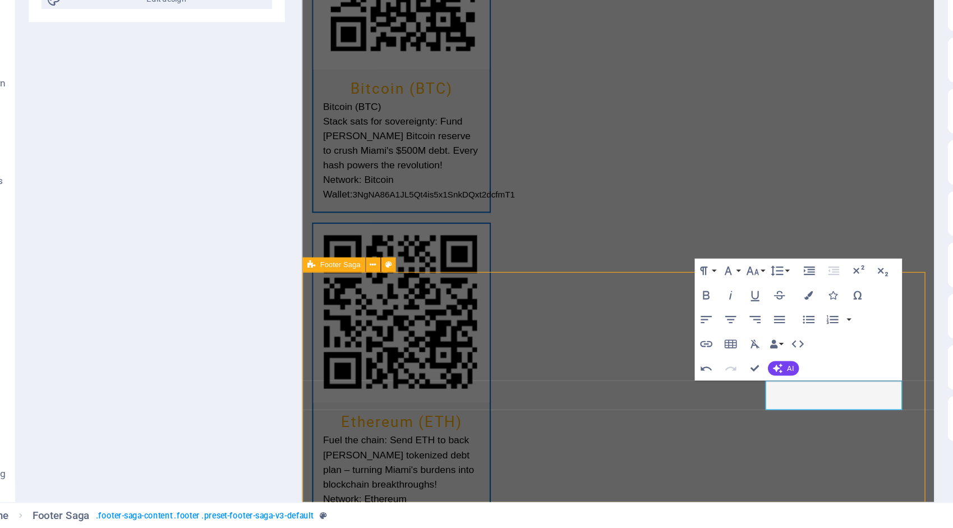
scroll to position [2410, 0]
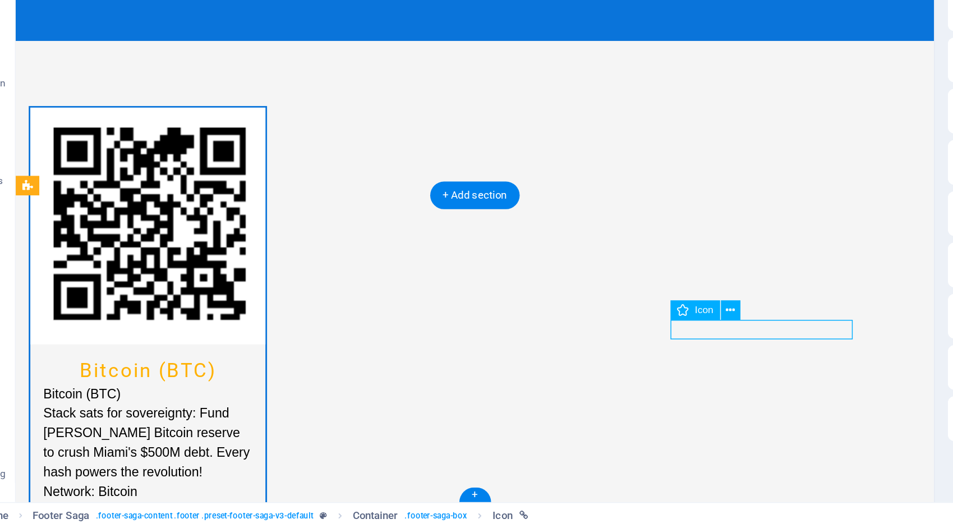
scroll to position [2394, 0]
select select "xMidYMid"
select select "px"
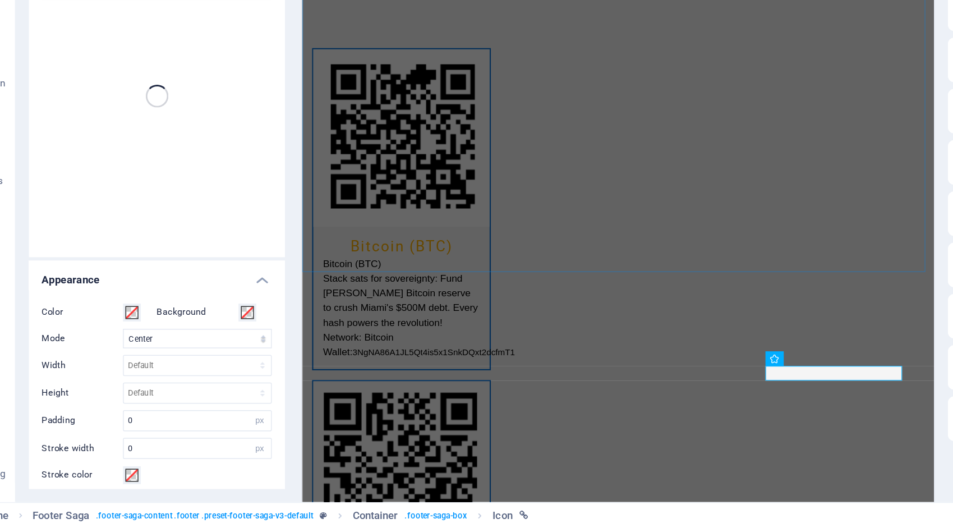
scroll to position [0, 0]
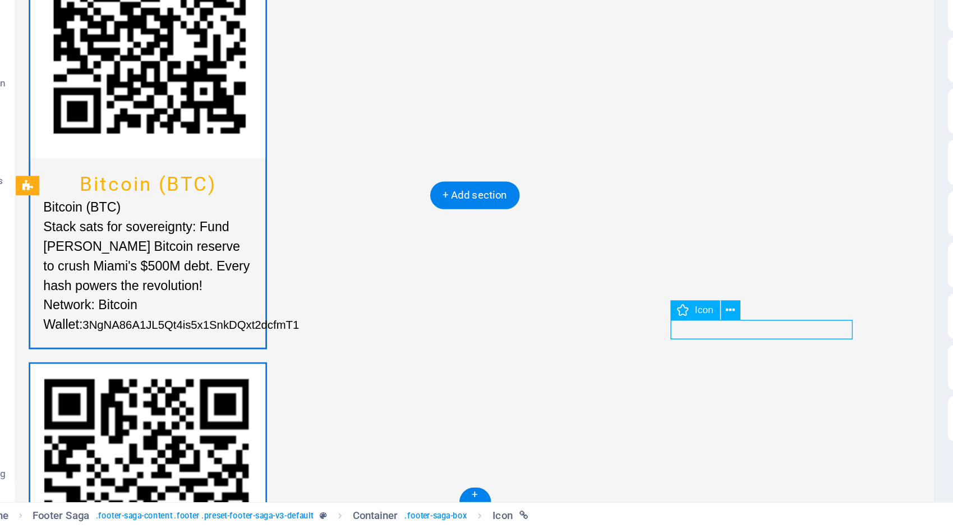
select select "xMidYMid"
select select "px"
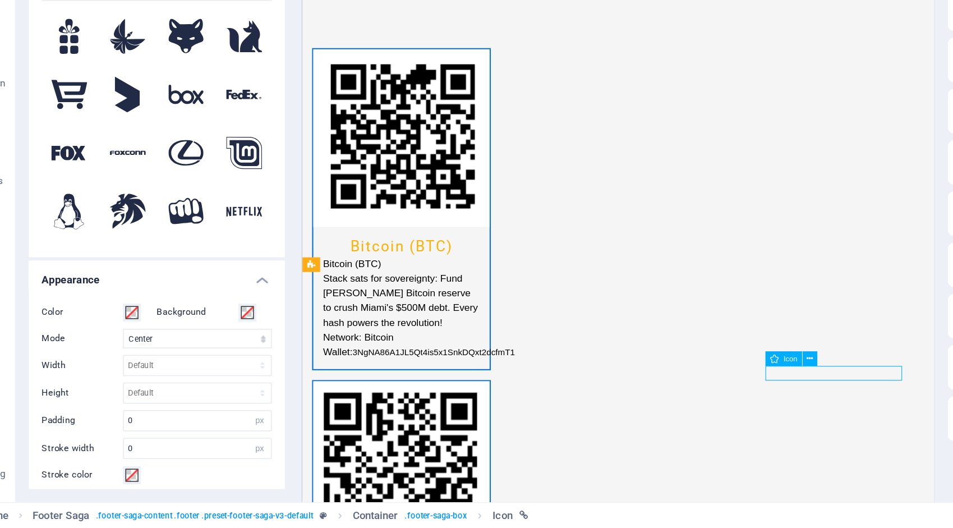
drag, startPoint x: 825, startPoint y: 325, endPoint x: 742, endPoint y: 326, distance: 82.5
drag, startPoint x: 738, startPoint y: 328, endPoint x: 758, endPoint y: 325, distance: 19.8
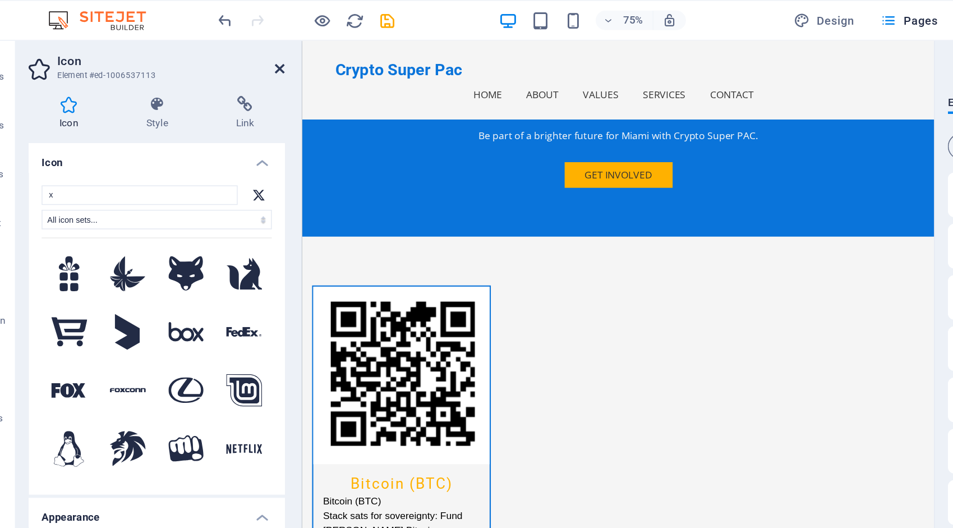
click at [228, 44] on icon at bounding box center [227, 47] width 7 height 9
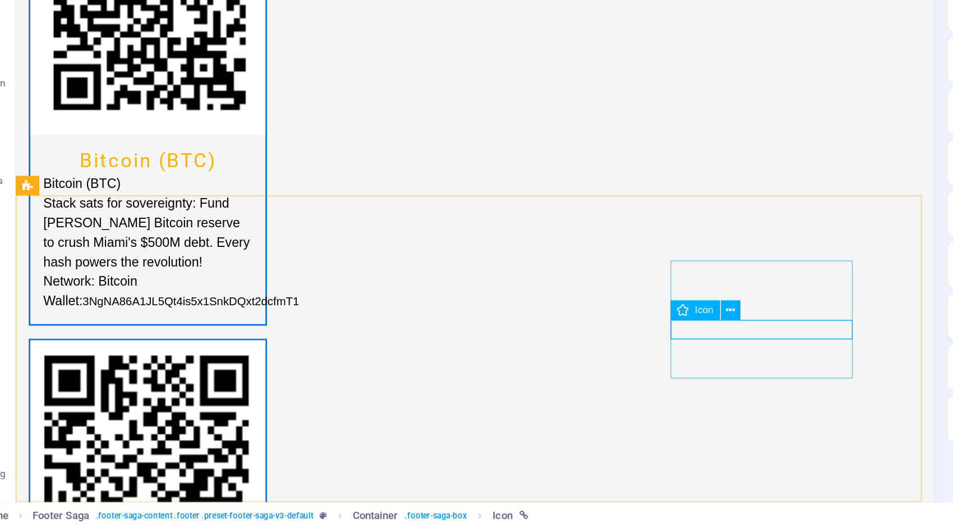
click at [501, 379] on icon at bounding box center [505, 377] width 8 height 13
click at [508, 376] on icon at bounding box center [505, 377] width 8 height 13
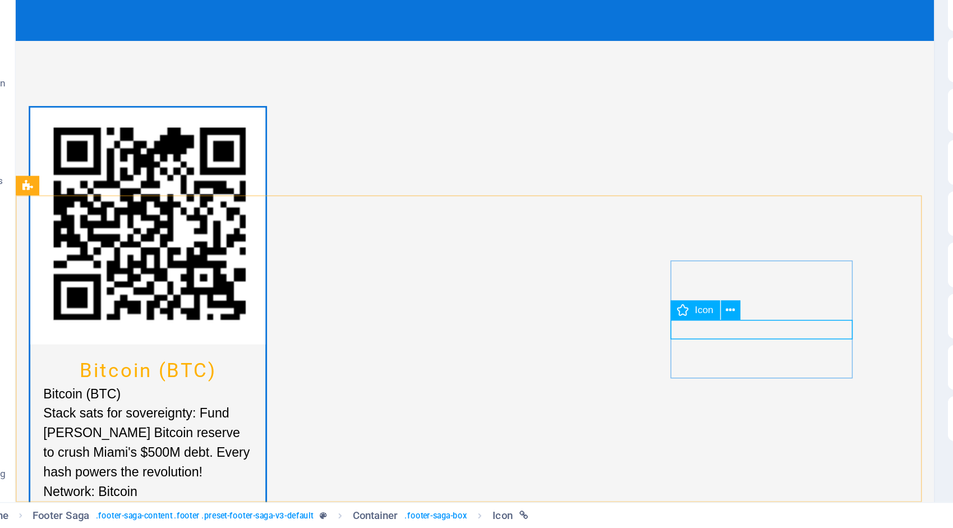
scroll to position [2394, 0]
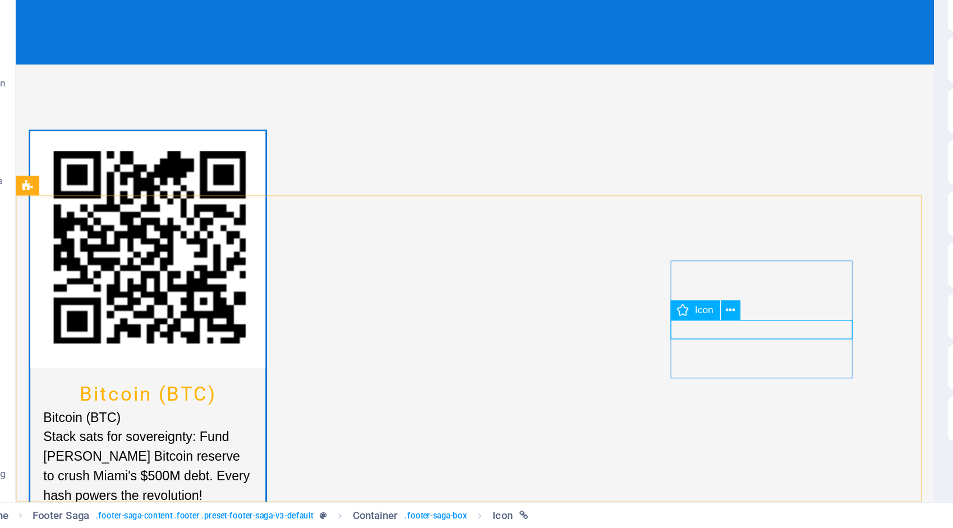
select select "xMidYMid"
select select "px"
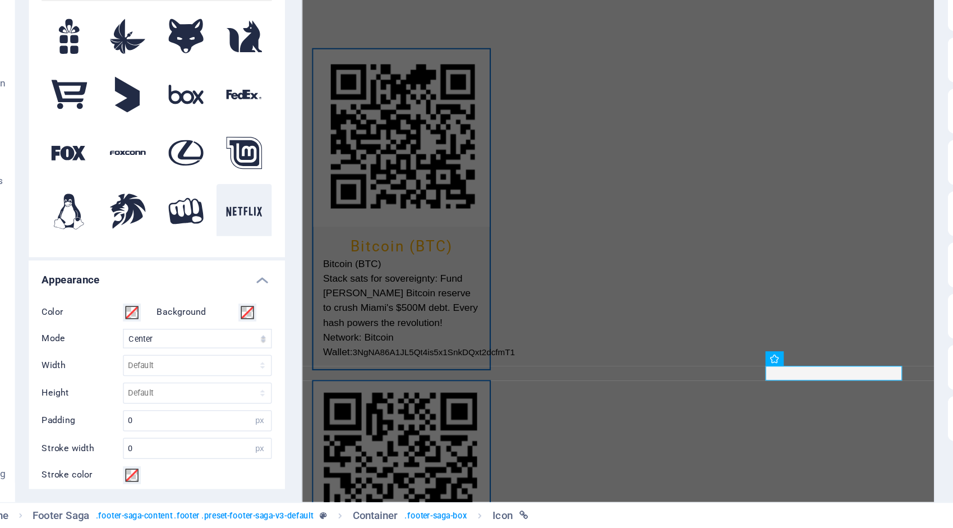
scroll to position [0, 0]
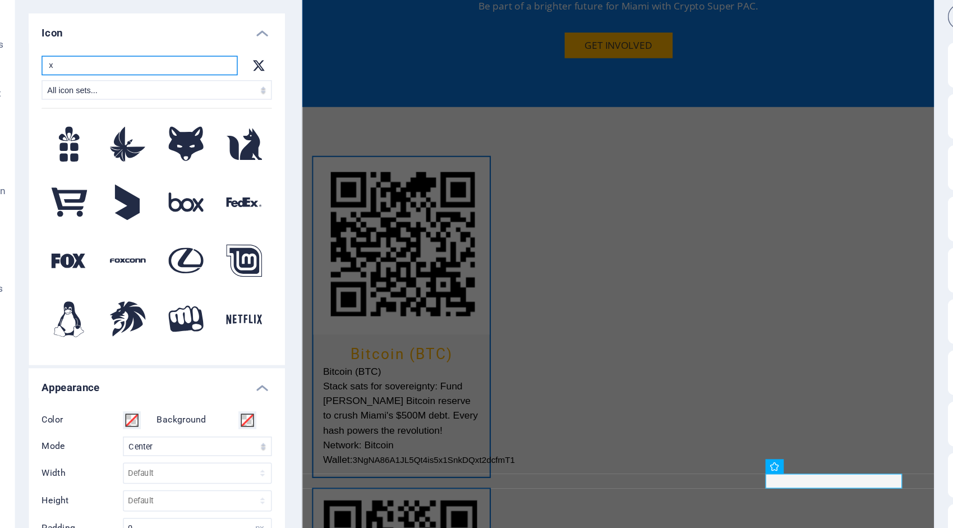
click at [104, 134] on input "x" at bounding box center [130, 134] width 135 height 13
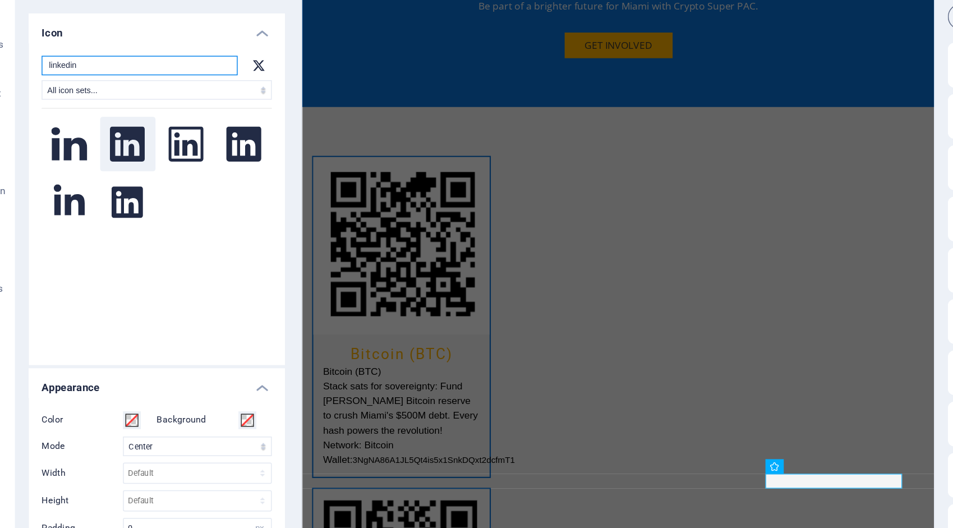
type input "linkedin"
click at [117, 184] on icon at bounding box center [122, 189] width 24 height 25
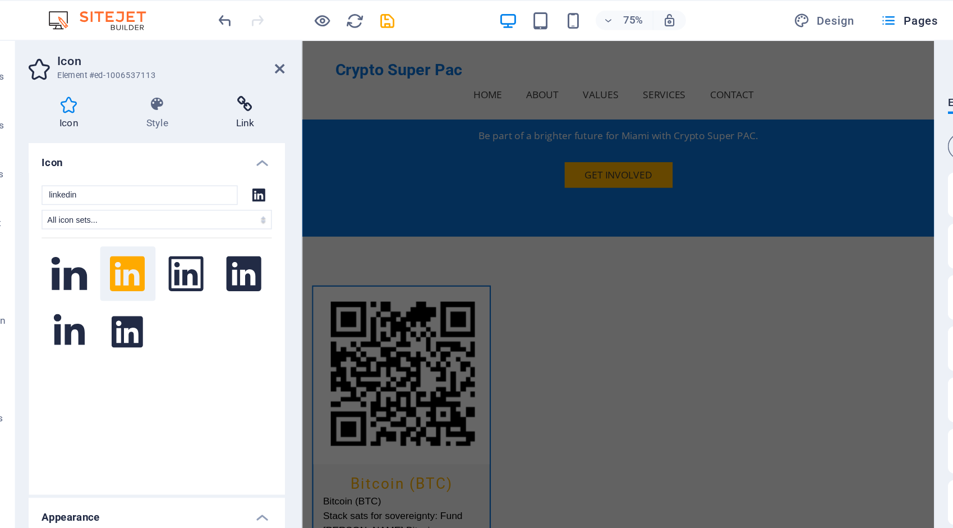
click at [203, 76] on icon at bounding box center [203, 71] width 55 height 11
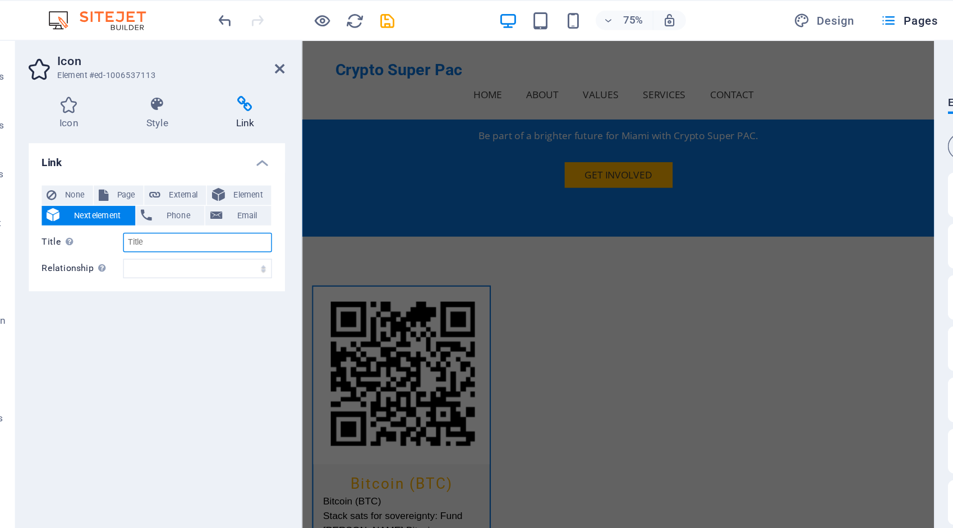
click at [144, 164] on input "Title Additional link description, should not be the same as the link text. The…" at bounding box center [170, 166] width 103 height 13
type input "C"
type input "Crypto Super Pac on Linkedin"
click at [138, 184] on select "alternate author bookmark external help license next nofollow noreferrer noopen…" at bounding box center [170, 184] width 103 height 13
select select "external"
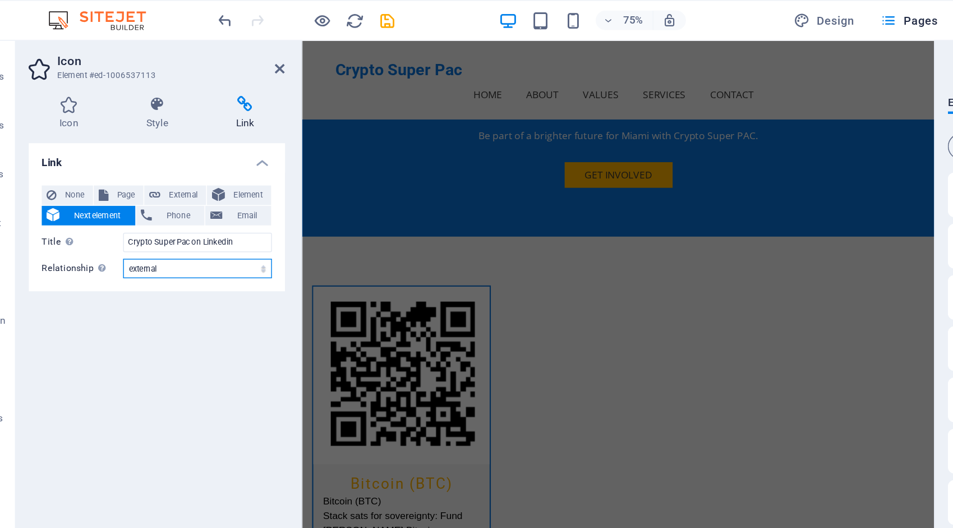
click at [119, 178] on select "alternate author bookmark external help license next nofollow noreferrer noopen…" at bounding box center [170, 184] width 103 height 13
click at [157, 132] on span "External" at bounding box center [160, 134] width 25 height 13
select select "blank"
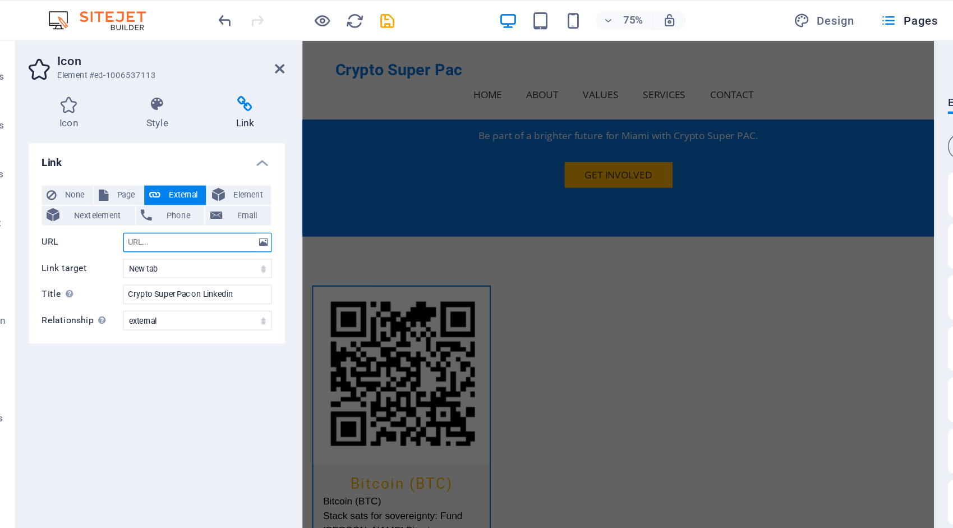
click at [141, 163] on input "URL" at bounding box center [170, 166] width 103 height 13
paste input "https://www.linkedin.com/company/cryptosuperpac"
click at [141, 163] on input "https://www.linkedin.com/company/cryptosuperpac" at bounding box center [170, 166] width 103 height 13
type input "https://www.linkedin.com/company/cryptosuperpac"
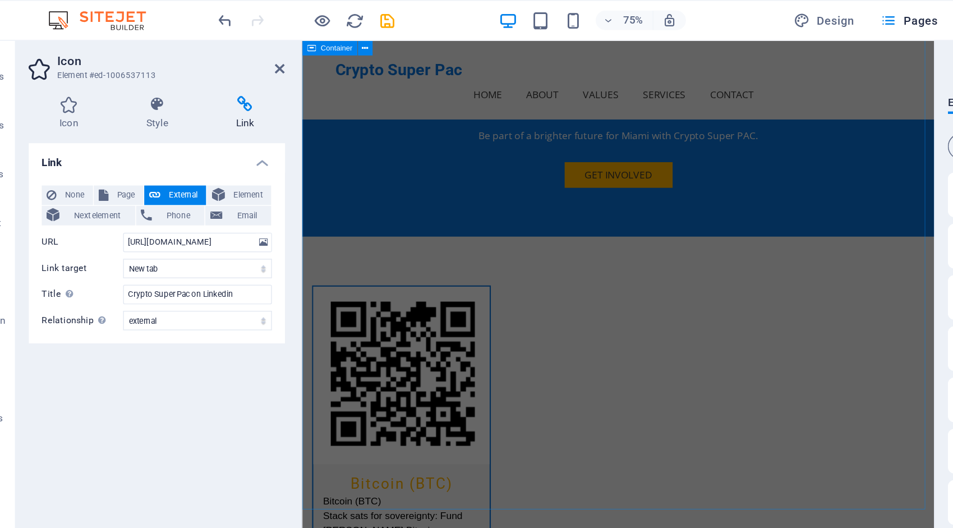
scroll to position [0, 0]
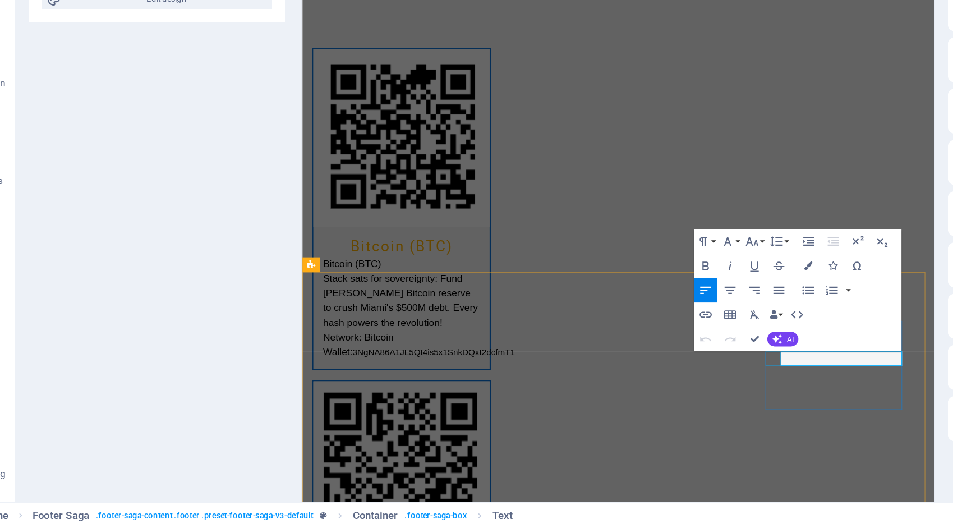
drag, startPoint x: 818, startPoint y: 315, endPoint x: 733, endPoint y: 316, distance: 84.7
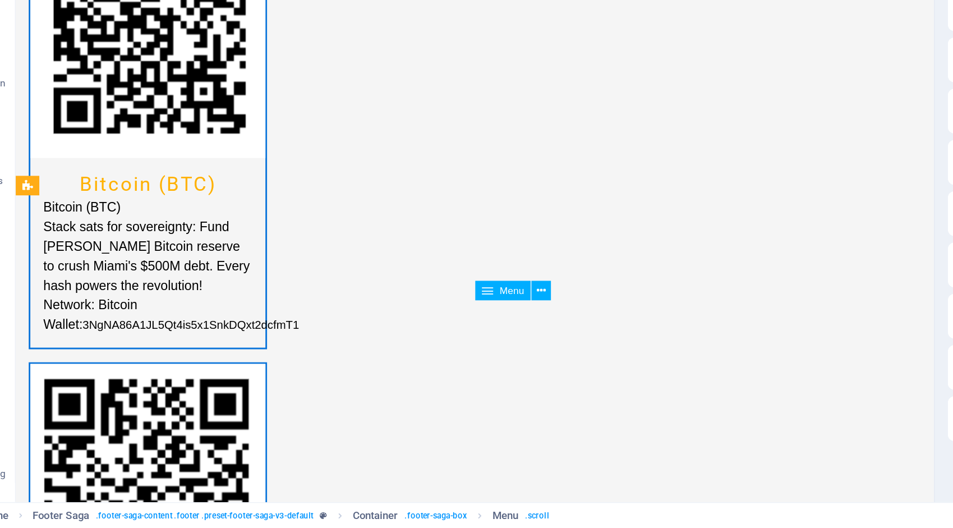
scroll to position [2410, 0]
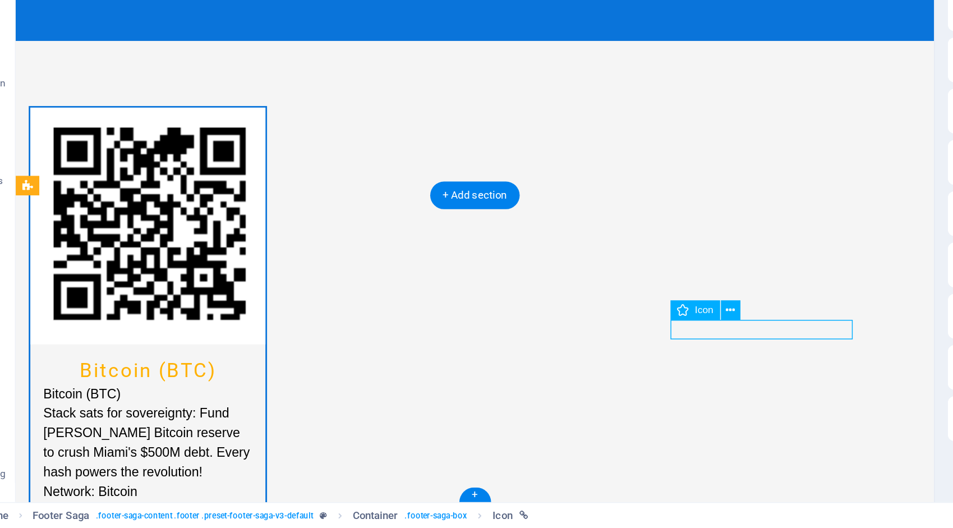
scroll to position [2394, 0]
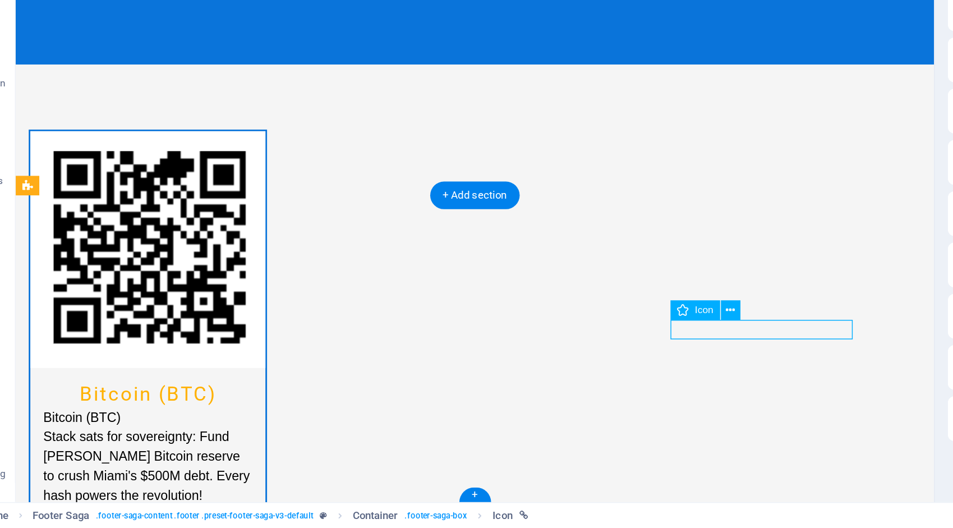
select select "external"
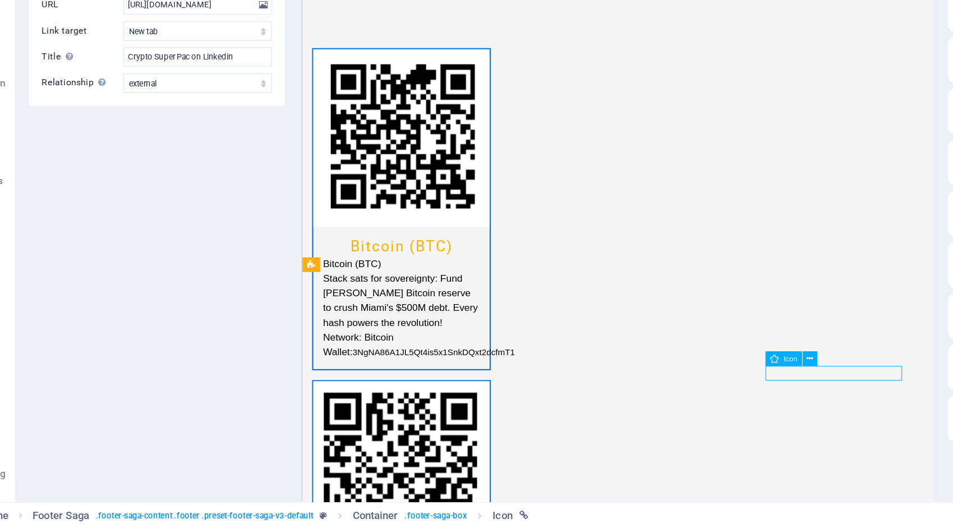
drag, startPoint x: 750, startPoint y: 328, endPoint x: 779, endPoint y: 329, distance: 29.2
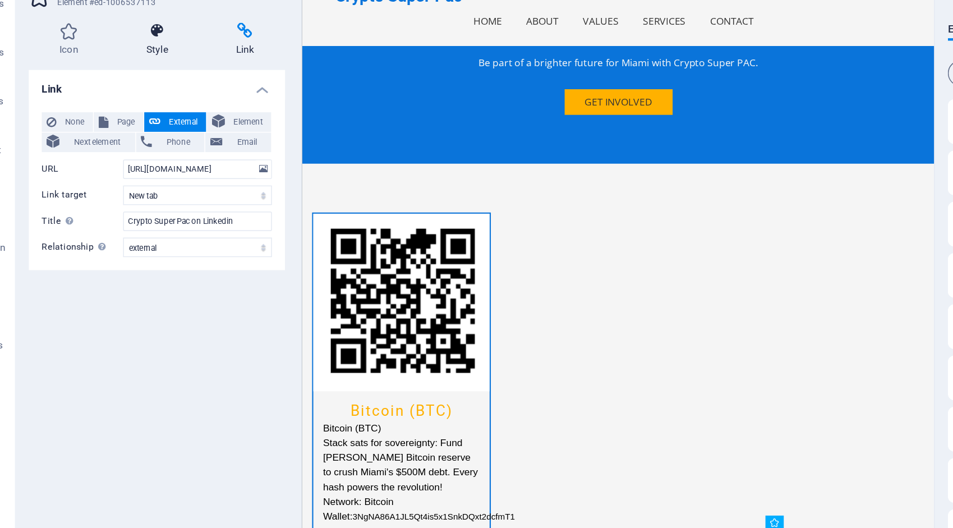
click at [131, 79] on h4 "Style" at bounding box center [145, 78] width 62 height 24
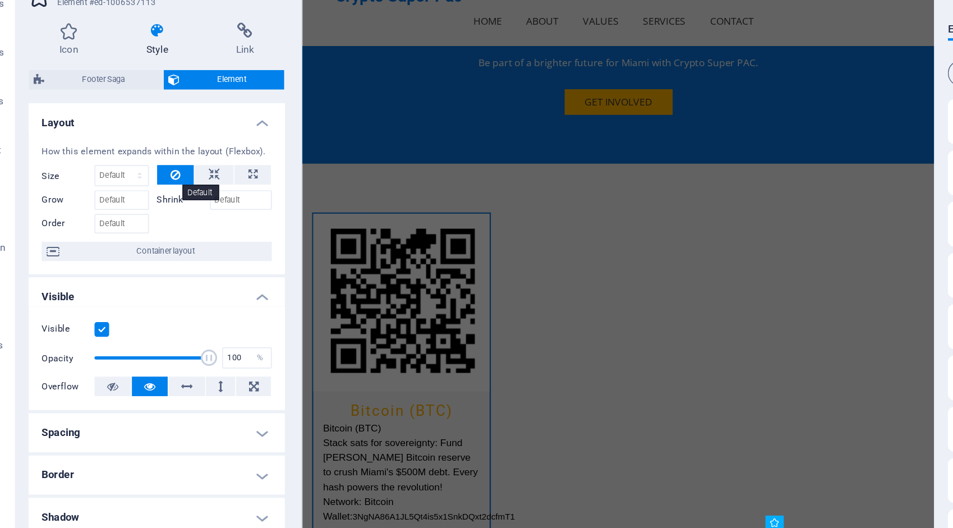
click at [154, 169] on icon at bounding box center [154, 170] width 7 height 13
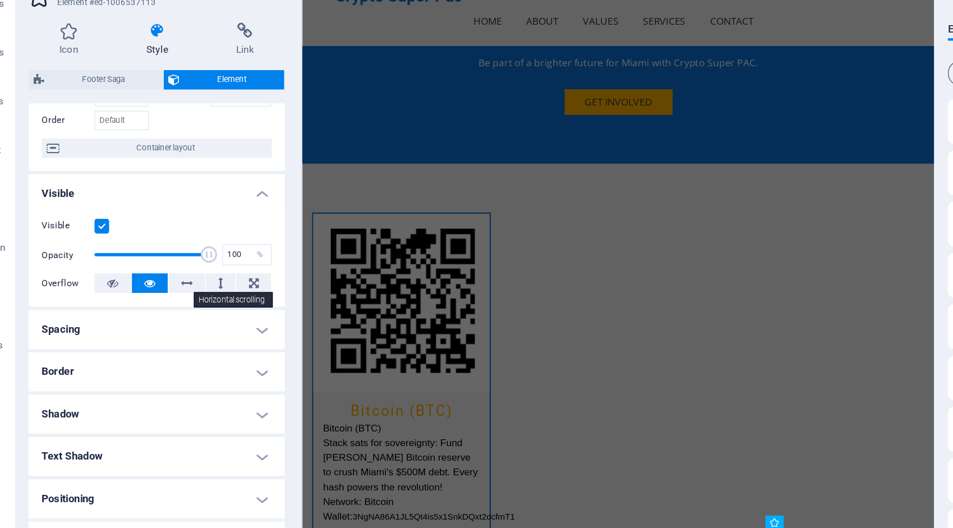
scroll to position [94, 0]
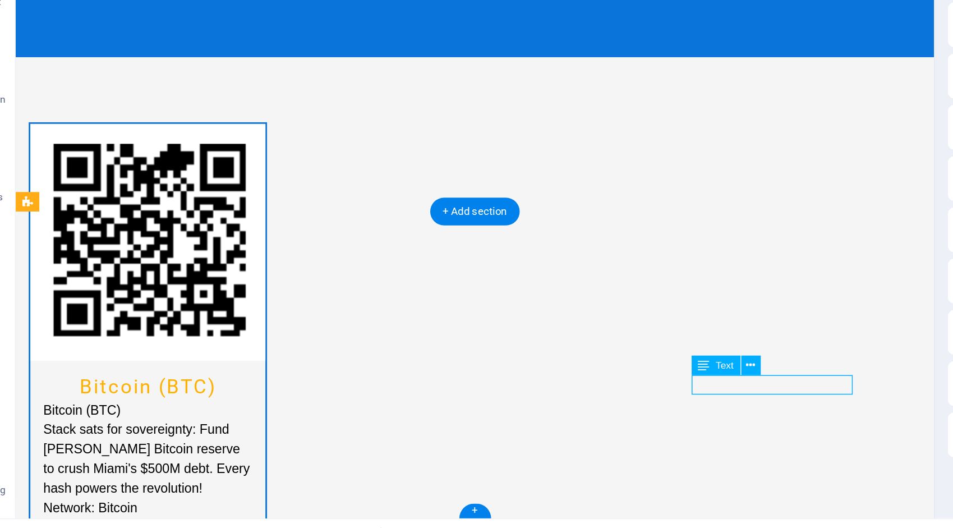
scroll to position [2394, 0]
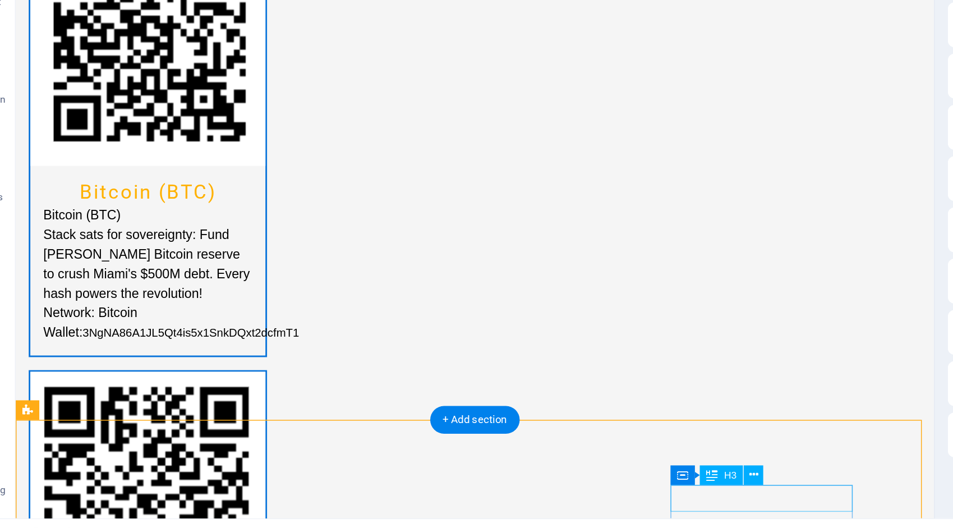
scroll to position [2410, 0]
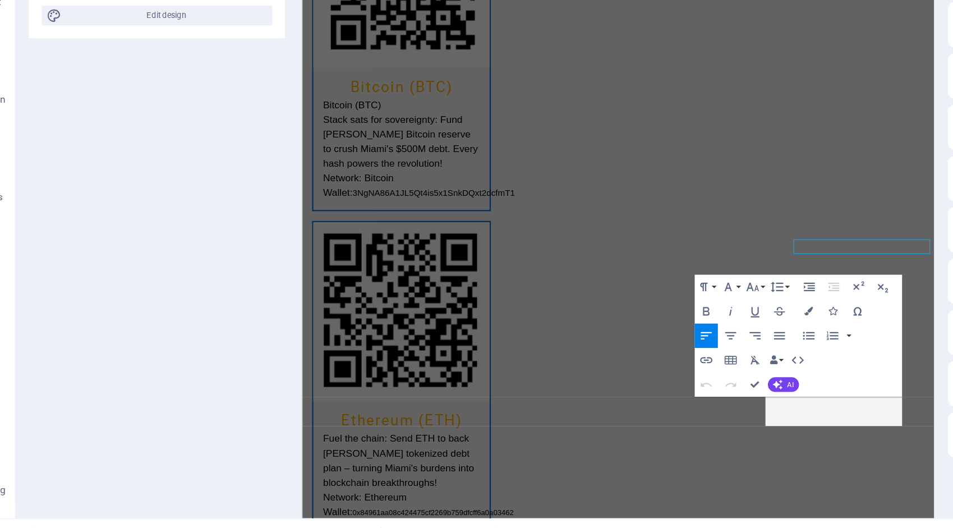
scroll to position [2394, 0]
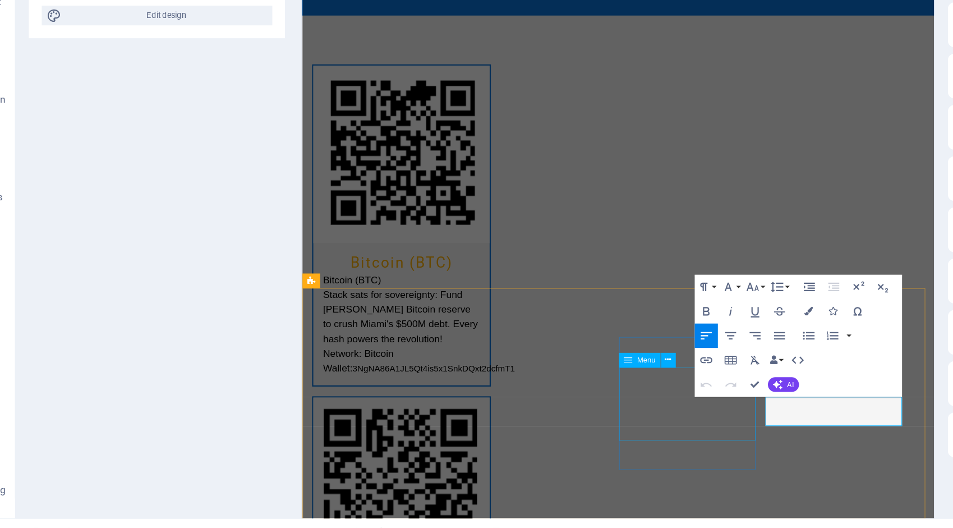
drag, startPoint x: 756, startPoint y: 355, endPoint x: 692, endPoint y: 348, distance: 64.4
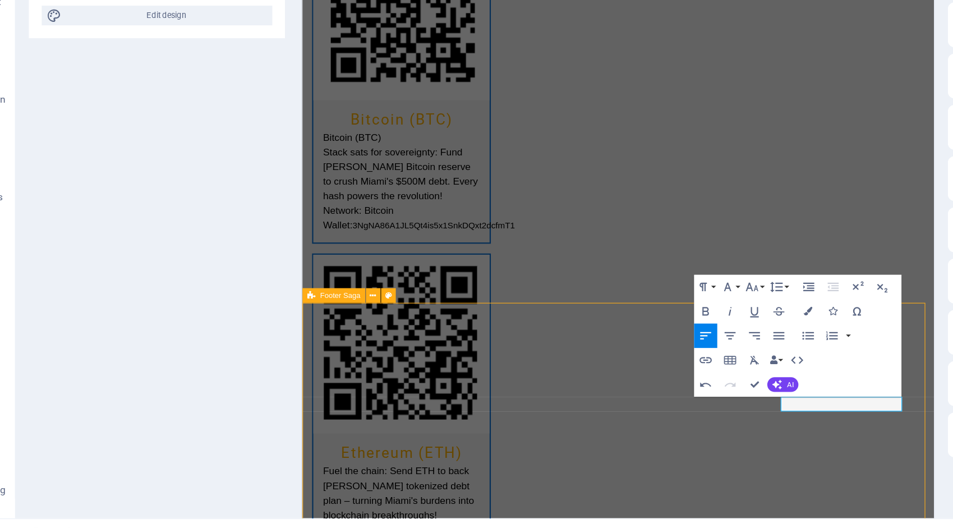
scroll to position [2410, 0]
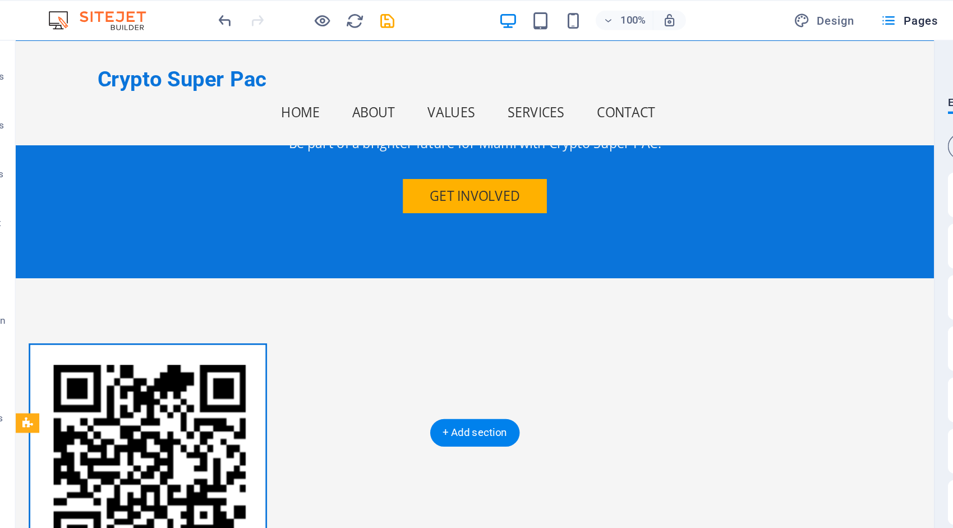
scroll to position [2394, 0]
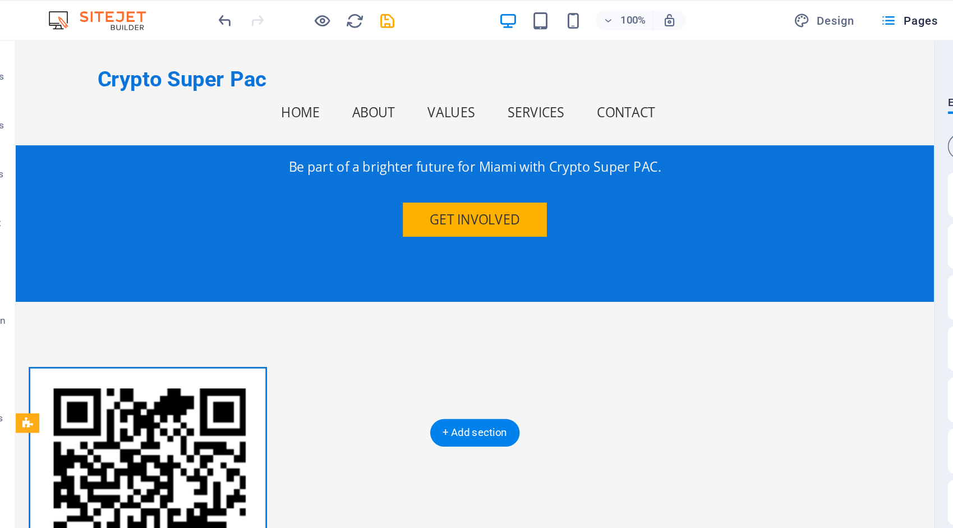
select select "xMidYMid"
select select "px"
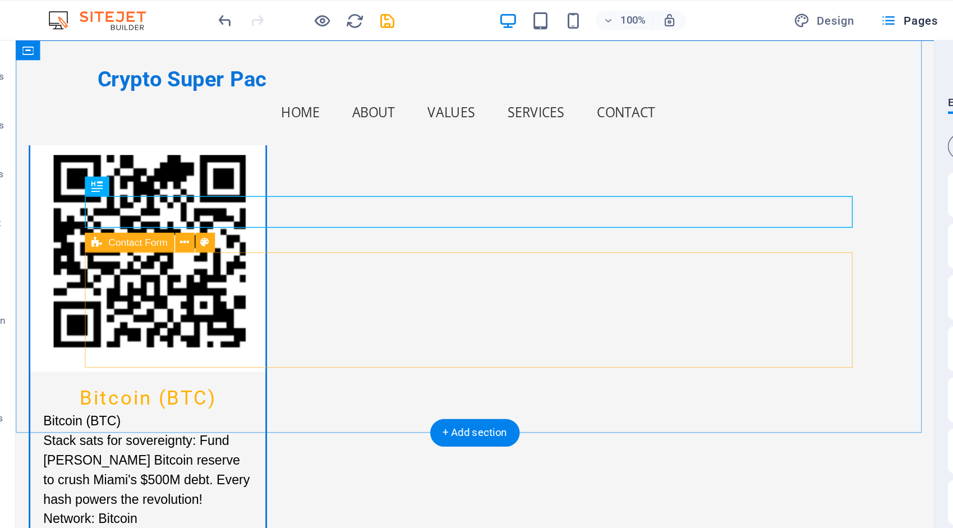
scroll to position [0, 0]
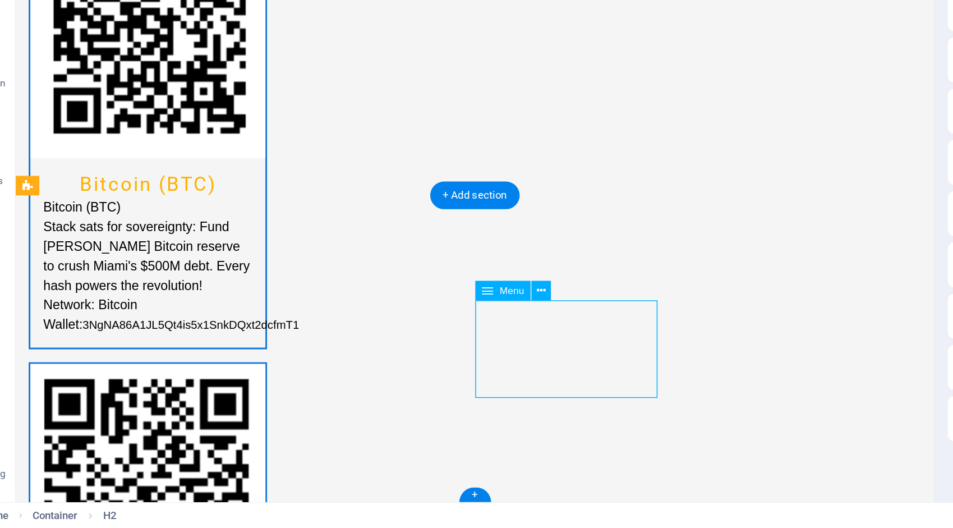
select select
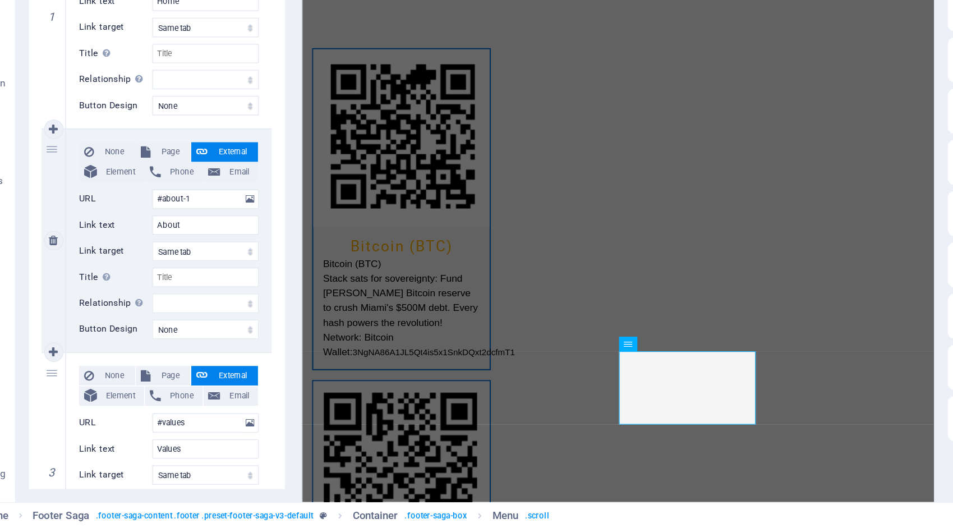
scroll to position [109, 0]
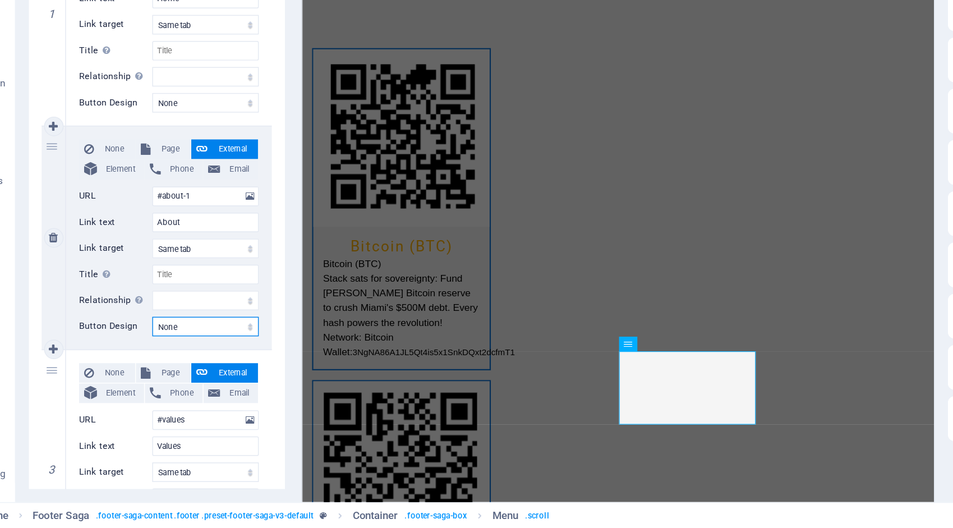
click at [184, 386] on select "None Default Primary Secondary" at bounding box center [175, 388] width 73 height 13
click at [228, 314] on div "1 None Page External Element Phone Email Page Home Subpage Legal Notice Privacy…" at bounding box center [142, 482] width 177 height 789
drag, startPoint x: 228, startPoint y: 314, endPoint x: 236, endPoint y: 432, distance: 118.1
click at [236, 432] on div "Menu Style Menu Auto Custom Create custom menu items for this menu. Recommended…" at bounding box center [142, 283] width 195 height 453
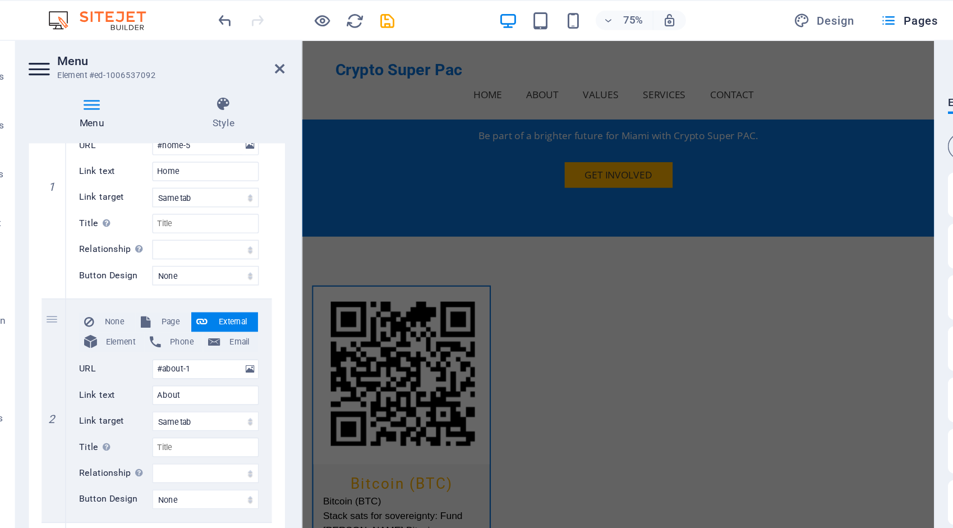
scroll to position [158, 0]
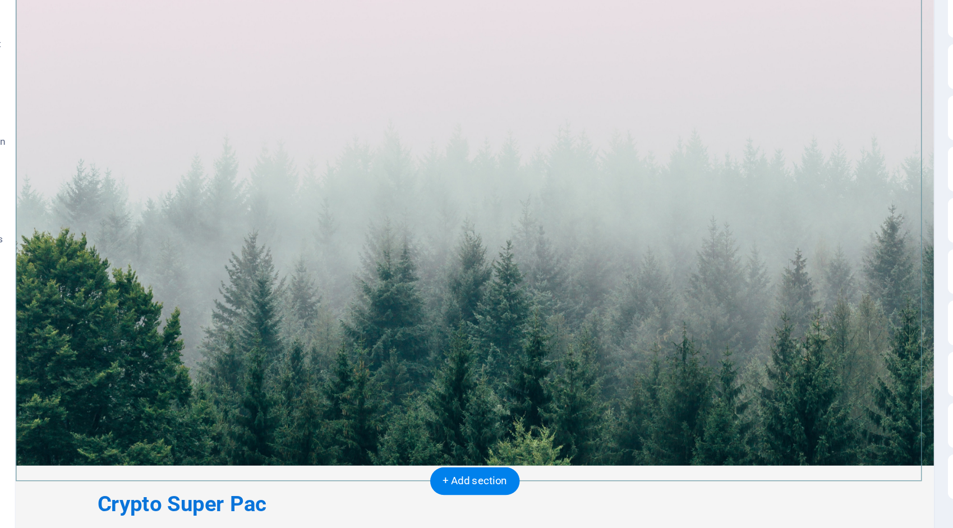
scroll to position [0, 0]
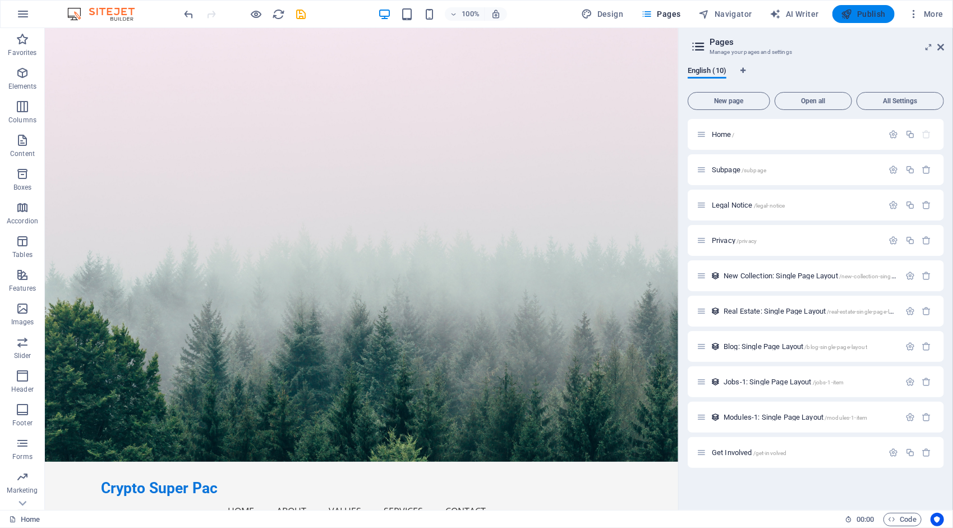
click at [861, 17] on span "Publish" at bounding box center [863, 13] width 44 height 11
checkbox input "false"
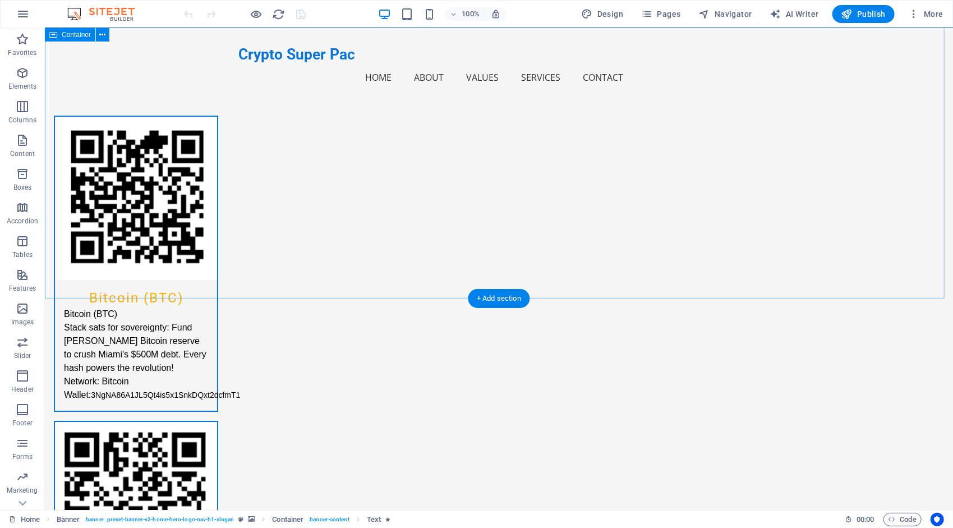
scroll to position [2410, 0]
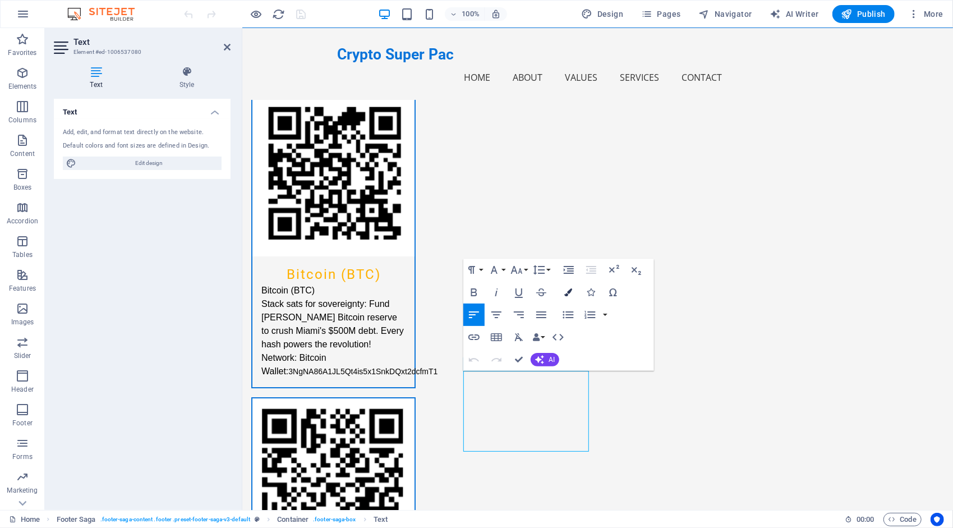
click at [573, 293] on button "Colors" at bounding box center [568, 292] width 21 height 22
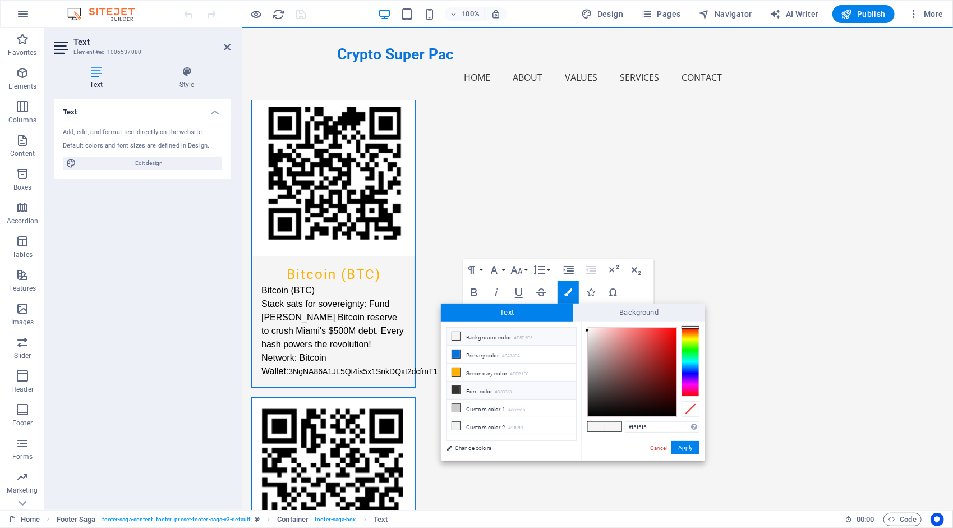
click at [489, 386] on li "Font color #333333" at bounding box center [511, 390] width 129 height 18
click at [691, 442] on button "Apply" at bounding box center [685, 447] width 28 height 13
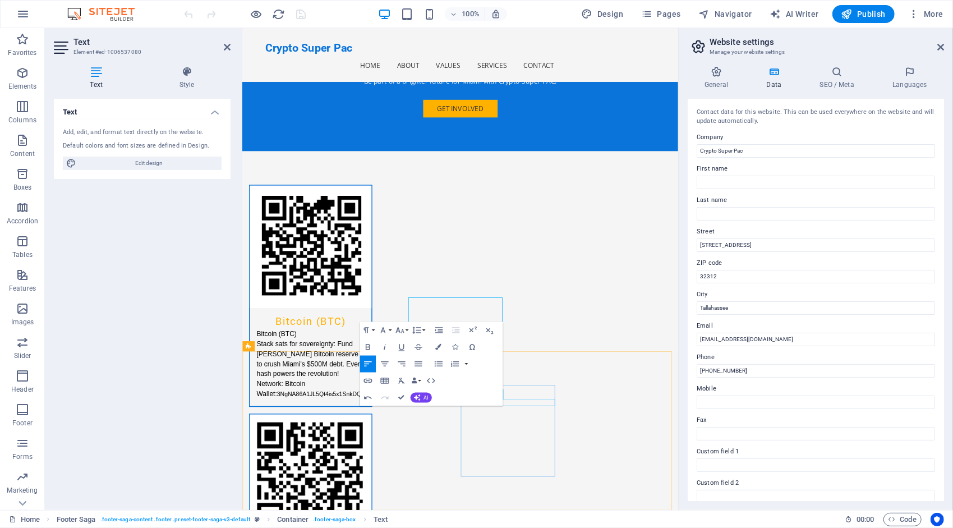
scroll to position [2394, 0]
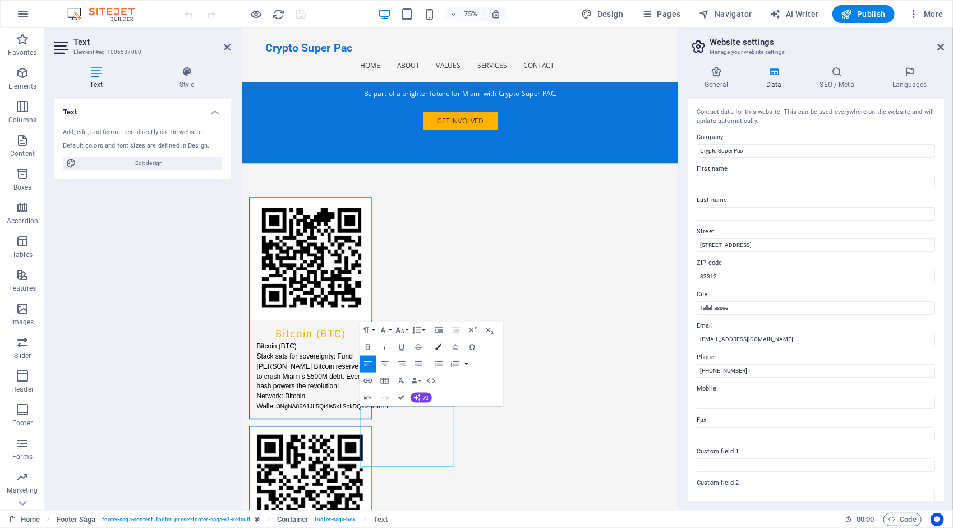
click at [440, 346] on icon "button" at bounding box center [438, 347] width 6 height 6
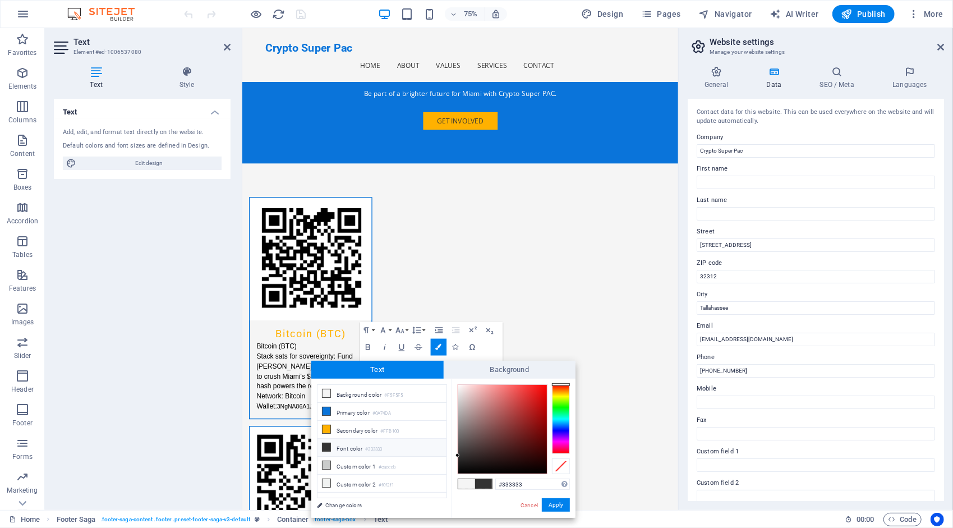
click at [370, 445] on small "#333333" at bounding box center [373, 449] width 17 height 8
click at [555, 498] on div "#333333 Supported formats #0852ed rgb(8, 82, 237) rgba(8, 82, 237, 90%) hsv(221…" at bounding box center [514, 530] width 124 height 302
click at [556, 503] on button "Apply" at bounding box center [556, 504] width 28 height 13
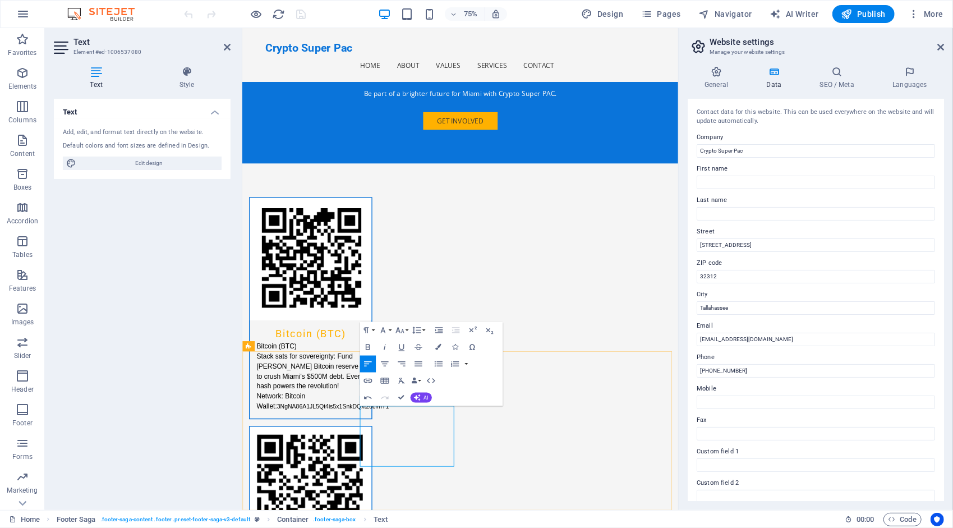
click at [441, 344] on icon "button" at bounding box center [438, 347] width 6 height 6
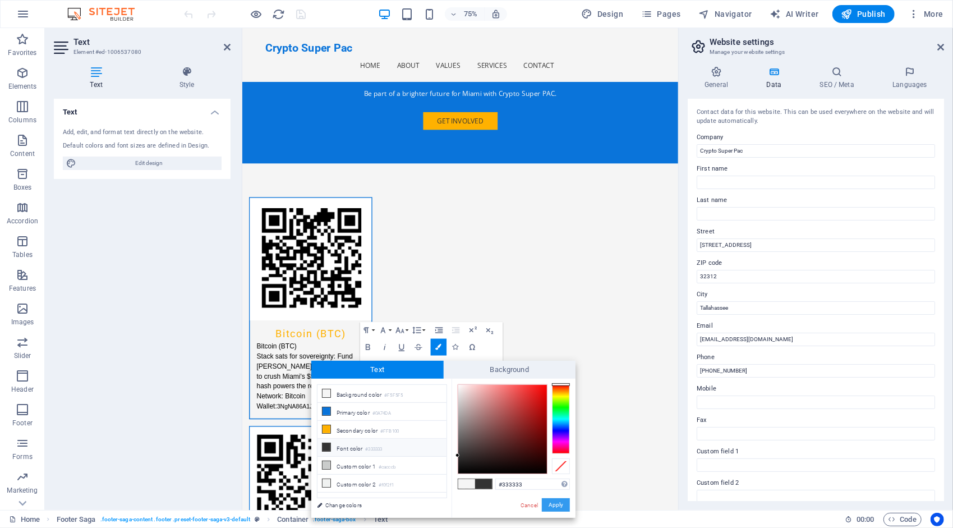
click at [555, 505] on button "Apply" at bounding box center [556, 504] width 28 height 13
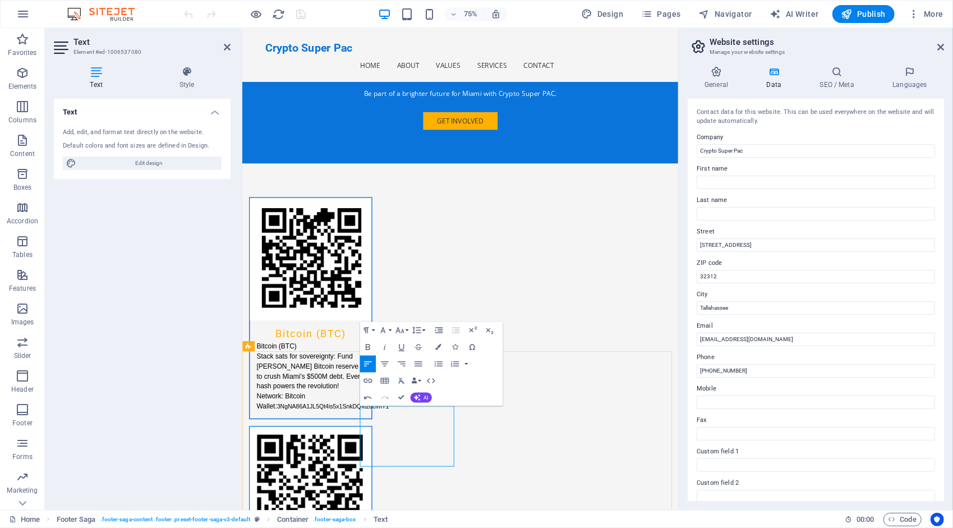
click at [439, 346] on icon "button" at bounding box center [438, 347] width 6 height 6
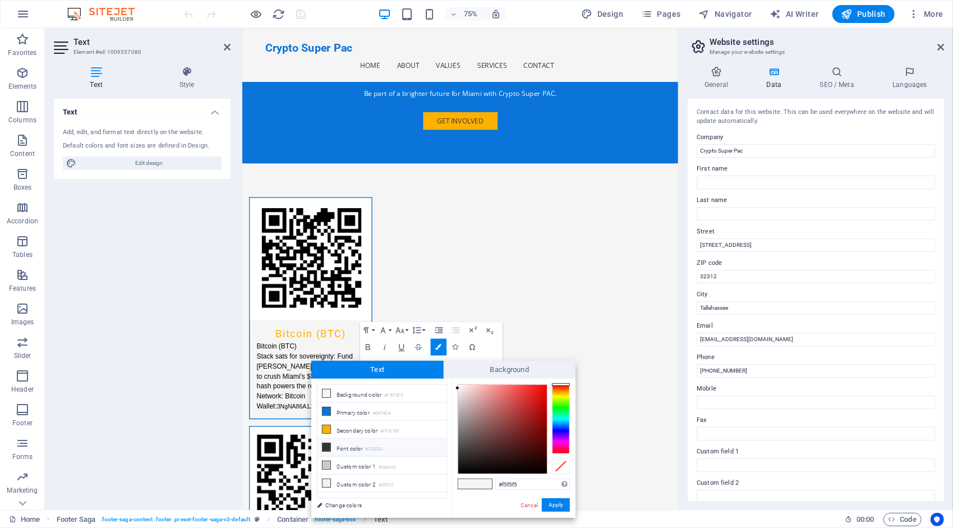
click at [371, 446] on small "#333333" at bounding box center [373, 449] width 17 height 8
type input "#333333"
click at [559, 507] on button "Apply" at bounding box center [556, 504] width 28 height 13
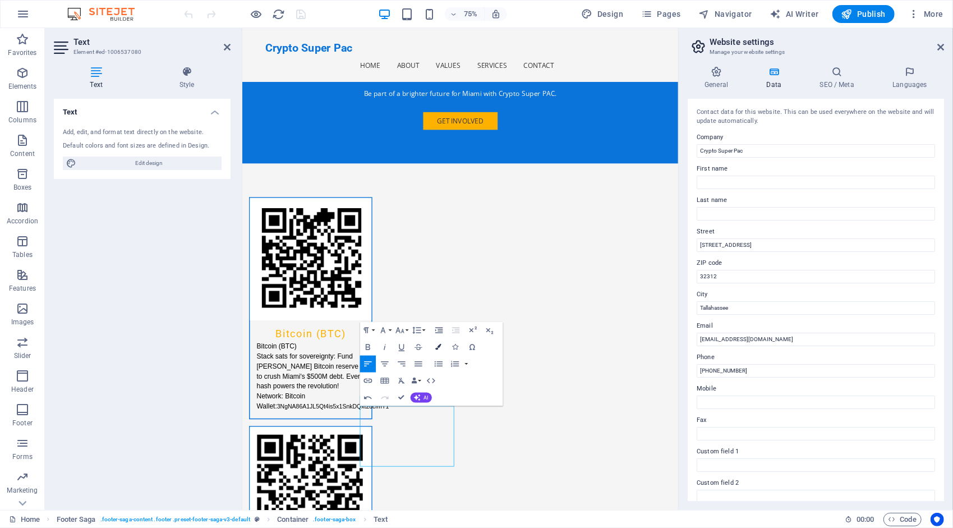
click at [435, 344] on icon "button" at bounding box center [438, 347] width 6 height 6
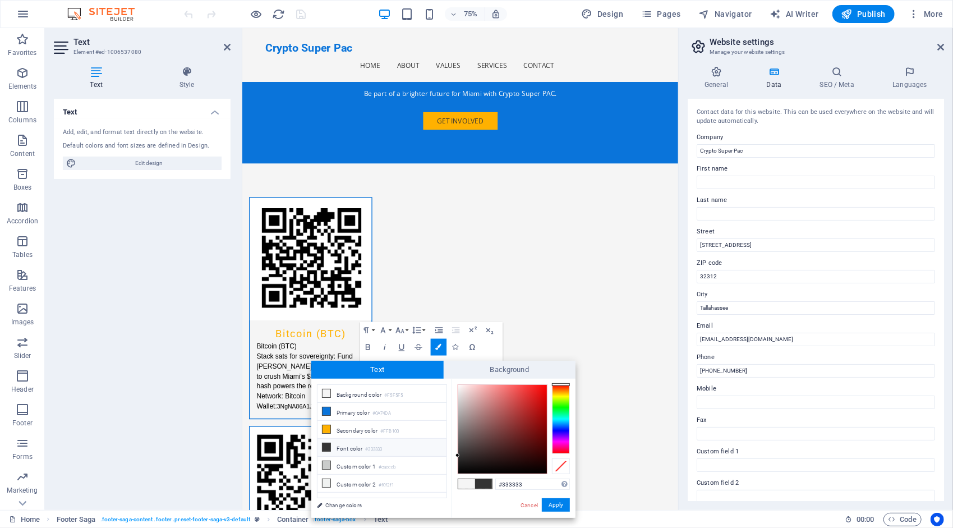
click at [352, 444] on li "Font color #333333" at bounding box center [382, 448] width 129 height 18
click at [558, 503] on button "Apply" at bounding box center [556, 504] width 28 height 13
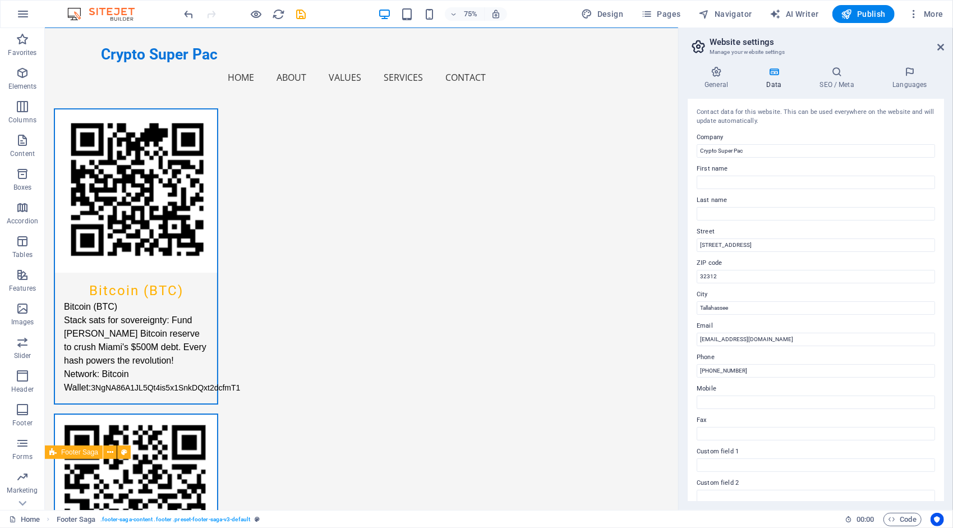
scroll to position [2410, 0]
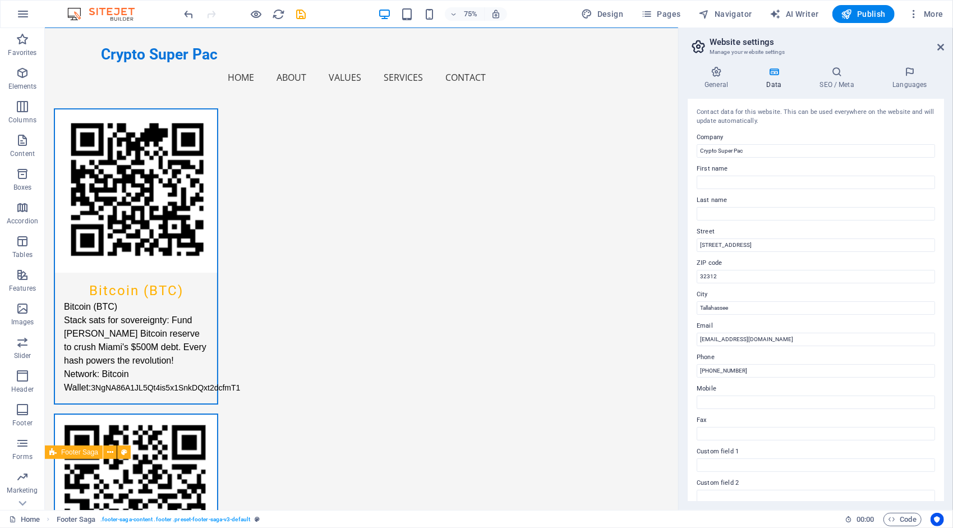
scroll to position [2410, 0]
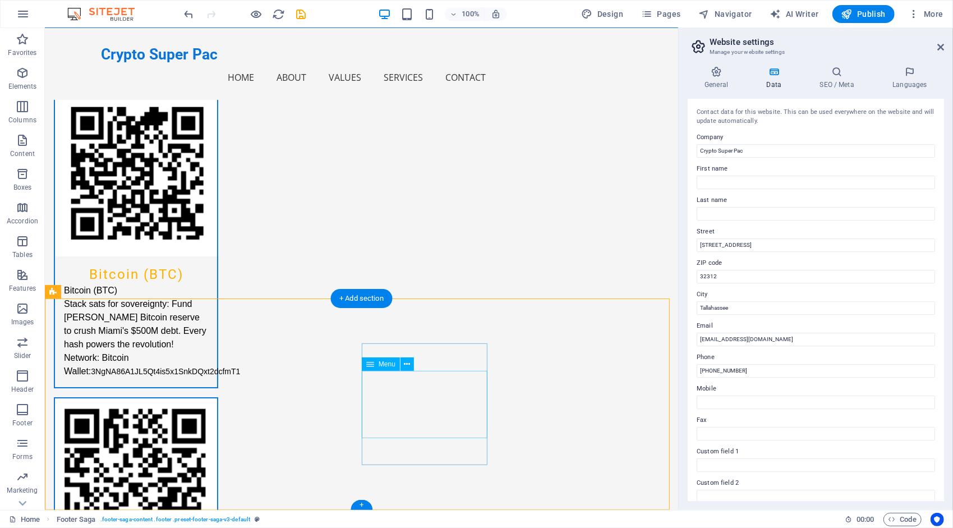
select select
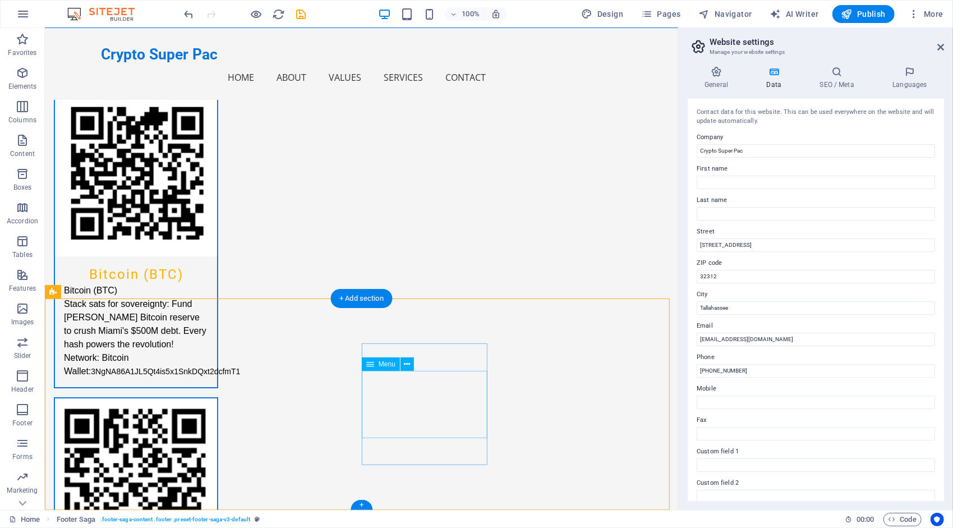
select select
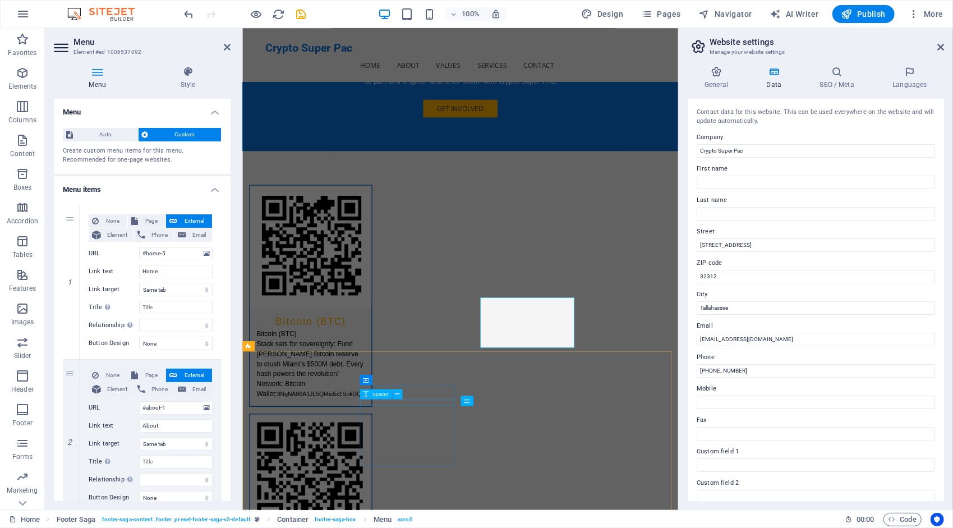
scroll to position [2394, 0]
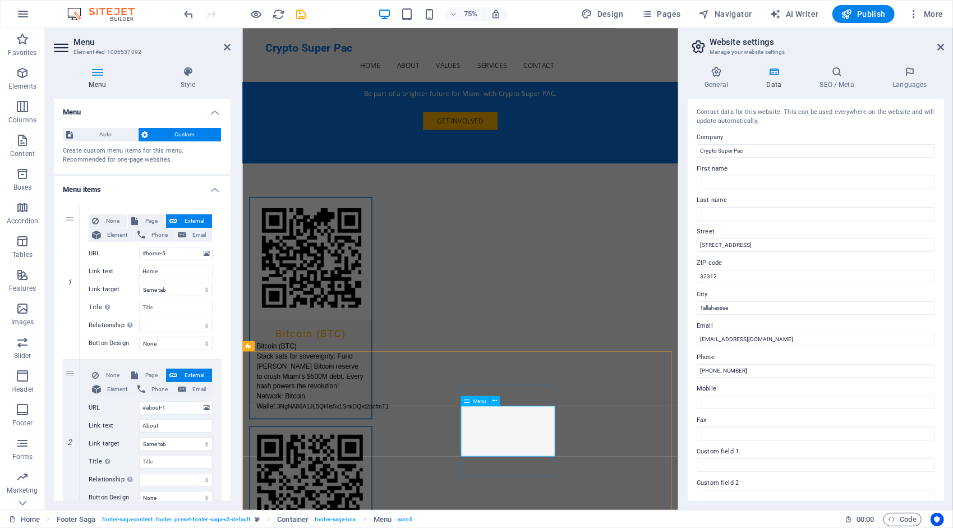
click at [494, 403] on icon at bounding box center [495, 400] width 4 height 9
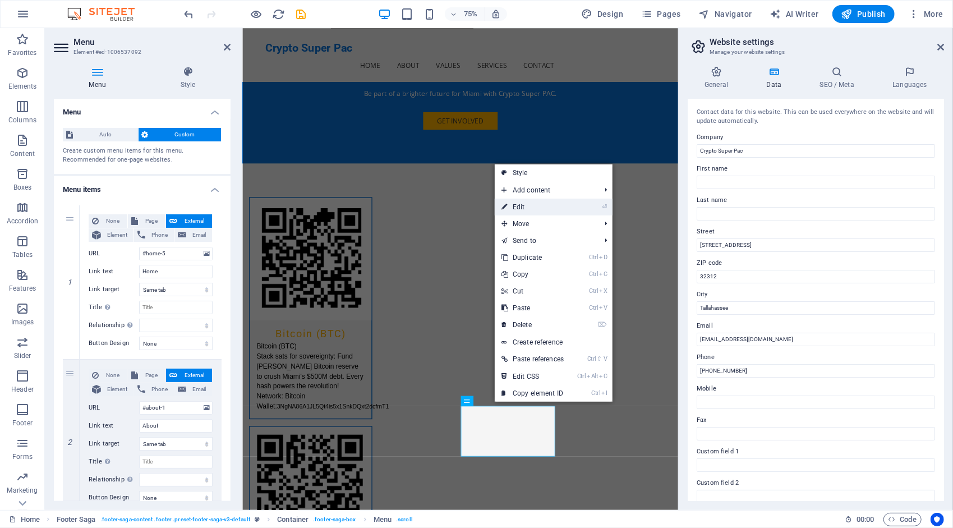
click at [542, 207] on link "⏎ Edit" at bounding box center [533, 207] width 76 height 17
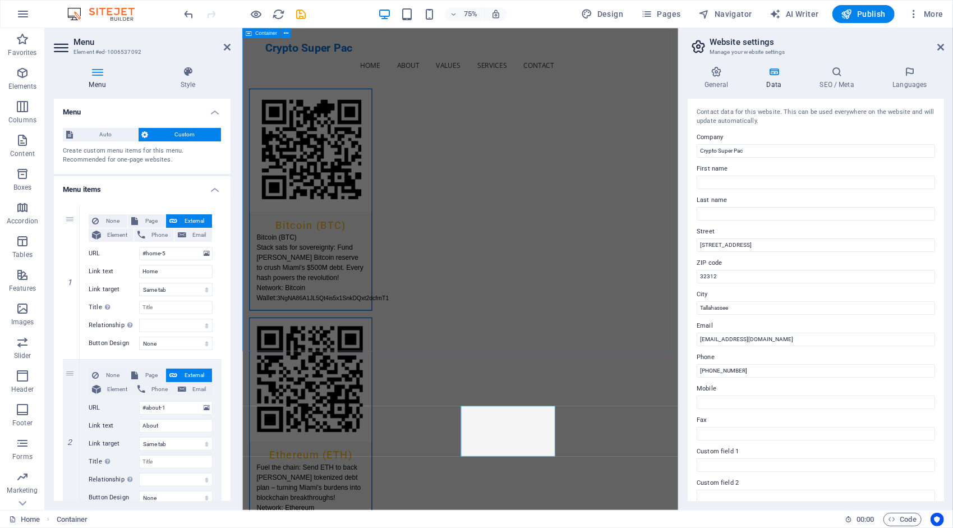
scroll to position [2410, 0]
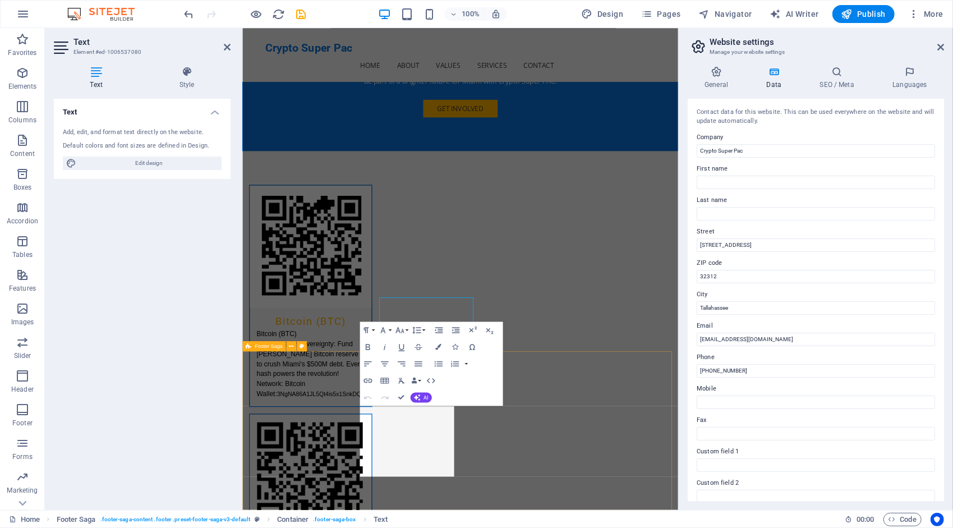
scroll to position [2394, 0]
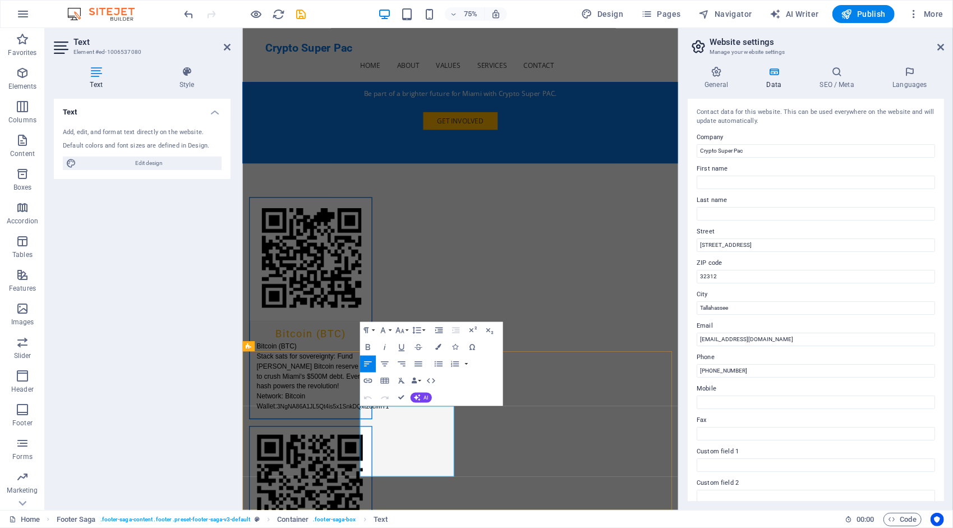
click at [876, 16] on span "Publish" at bounding box center [863, 13] width 44 height 11
checkbox input "false"
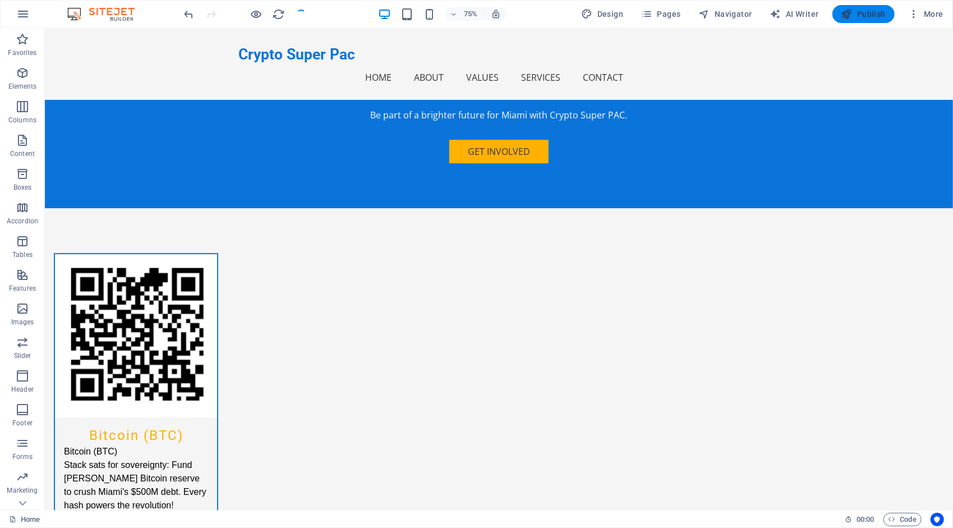
scroll to position [2410, 0]
